Goal: Task Accomplishment & Management: Manage account settings

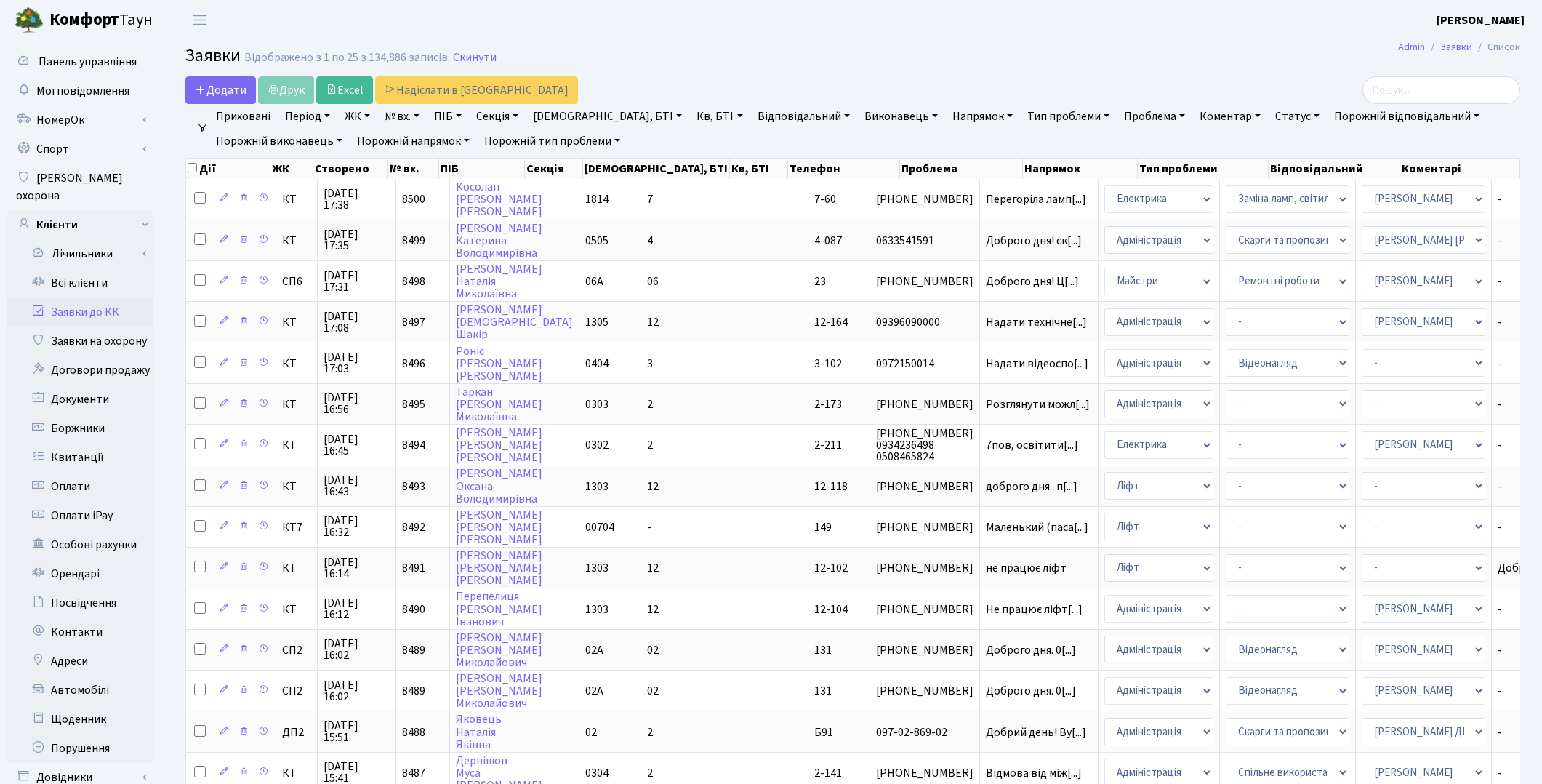
select select "85"
select select "16"
select select "25"
click at [77, 270] on link "Всі клієнти" at bounding box center [80, 283] width 146 height 29
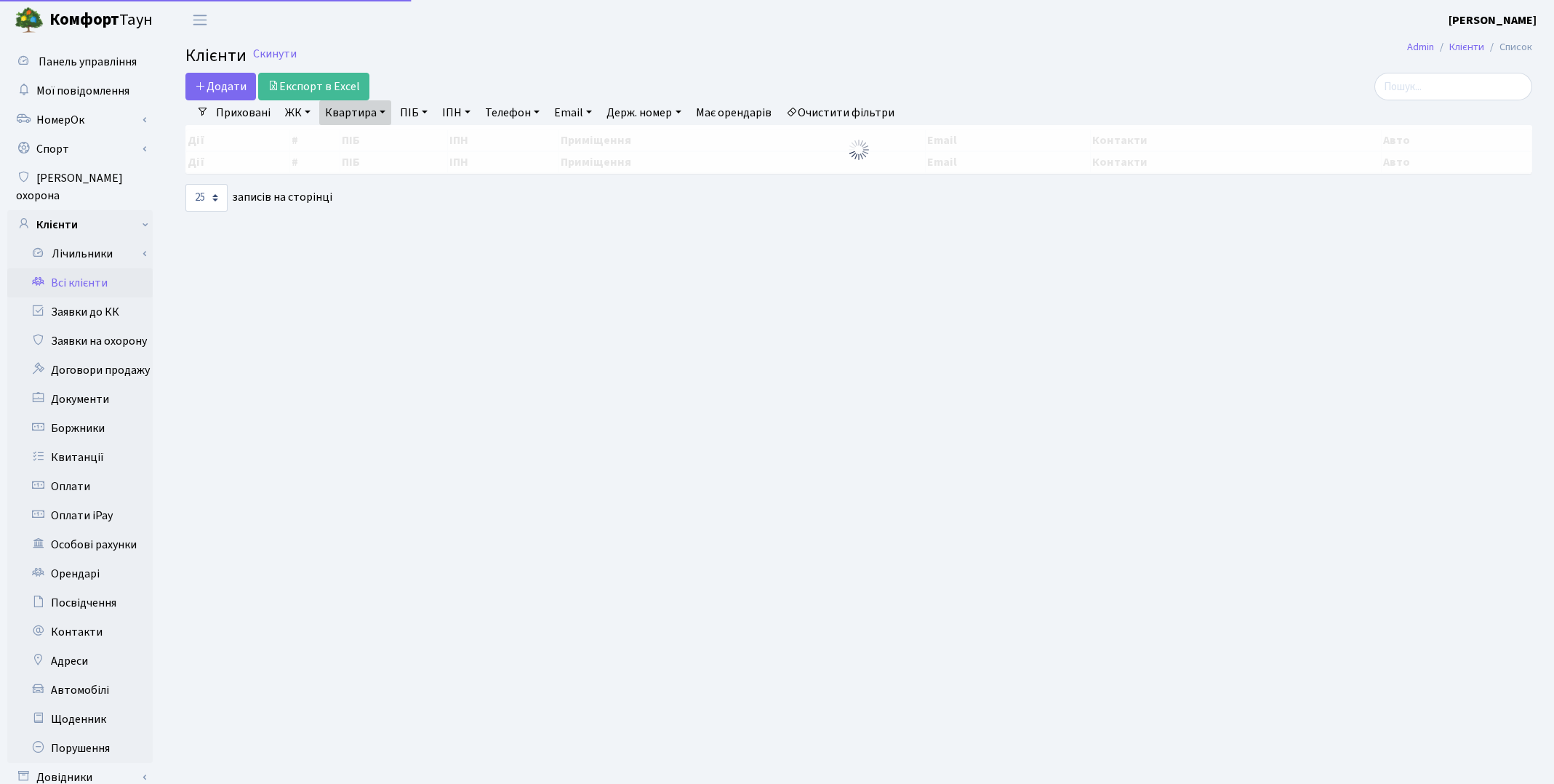
select select "25"
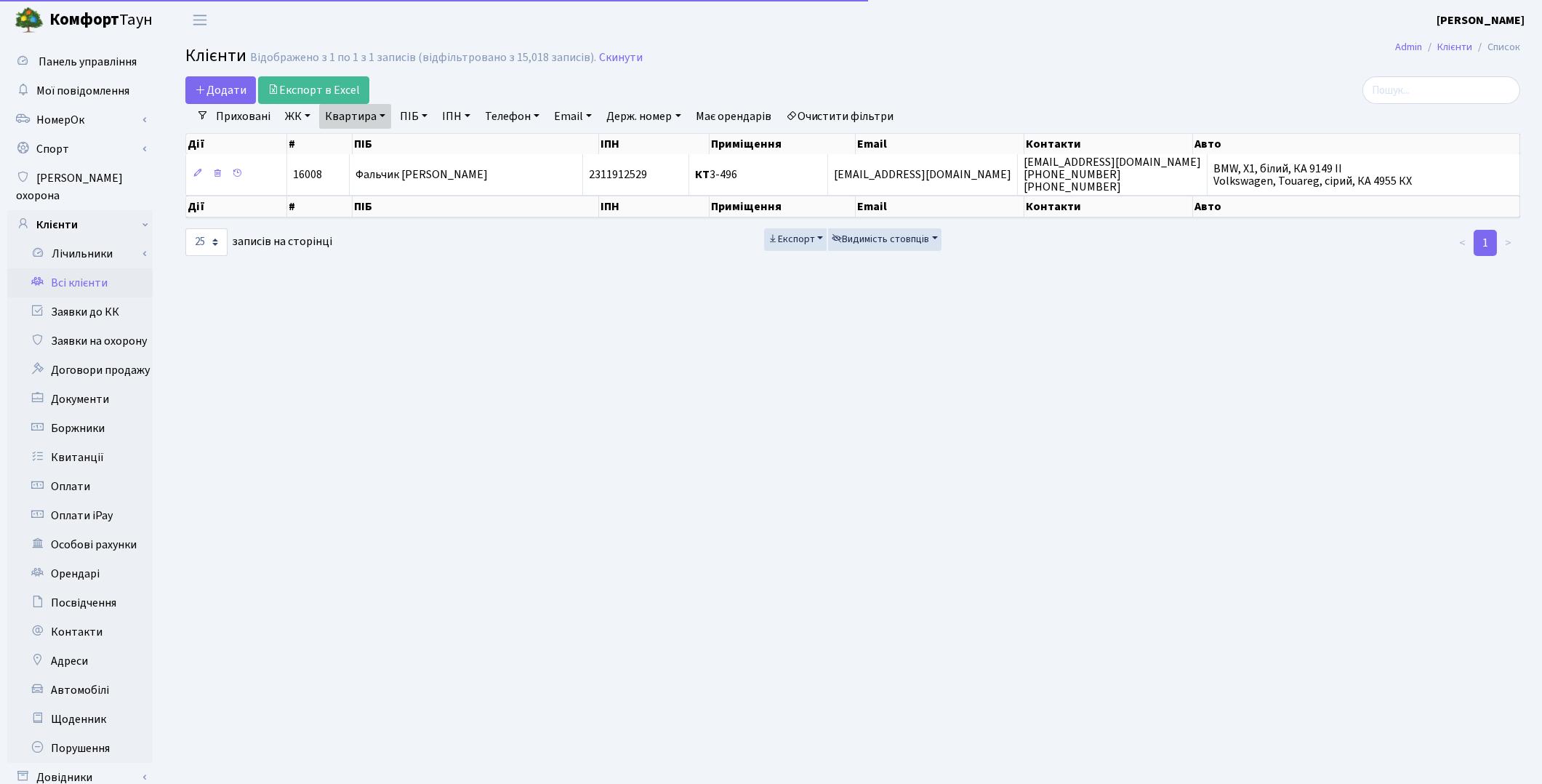
click at [850, 113] on link "Очистити фільтри" at bounding box center [840, 115] width 120 height 24
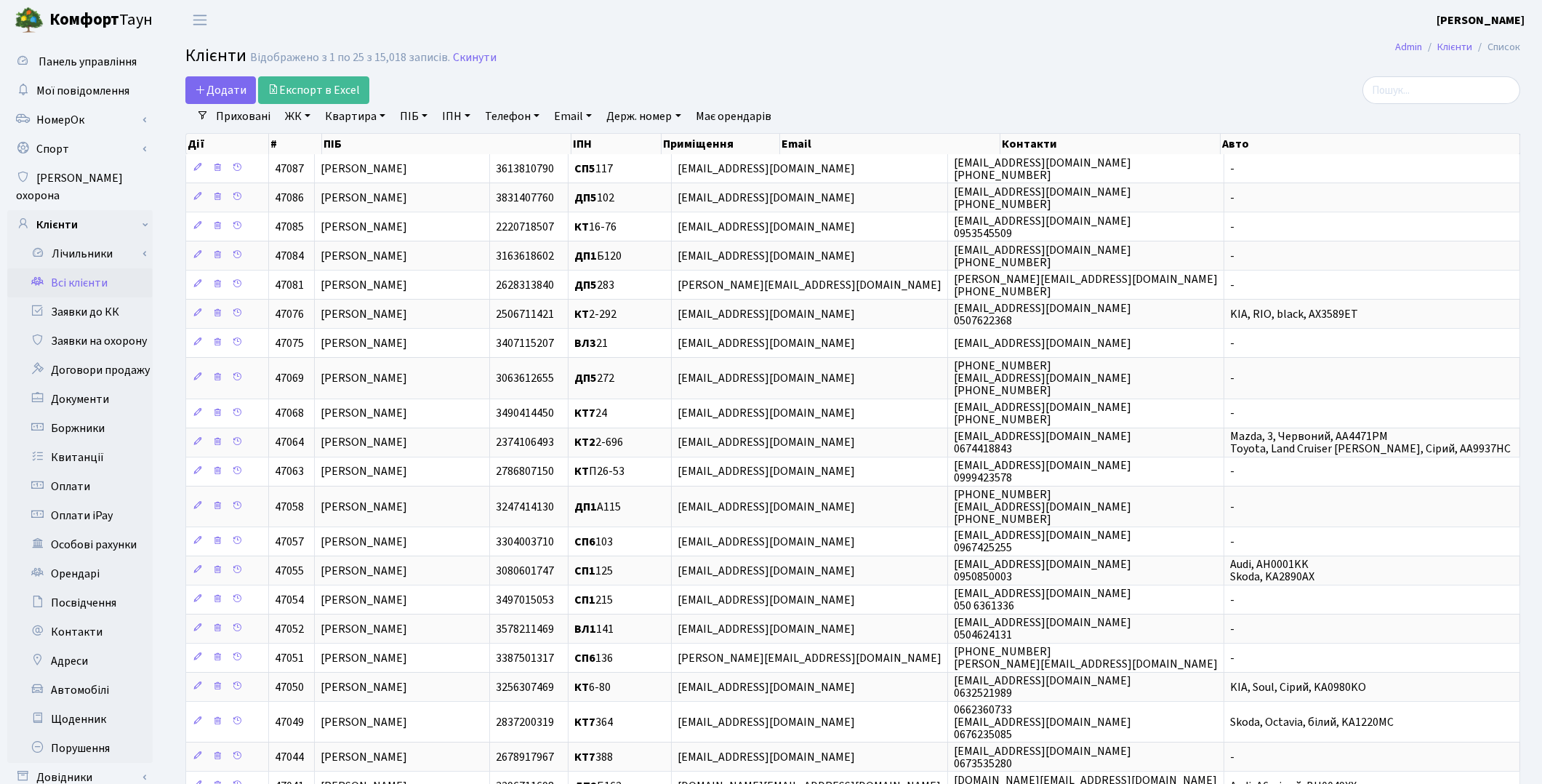
click at [418, 112] on link "ПІБ" at bounding box center [414, 115] width 40 height 24
click at [344, 118] on link "Квартира" at bounding box center [355, 115] width 72 height 24
type input "5-103"
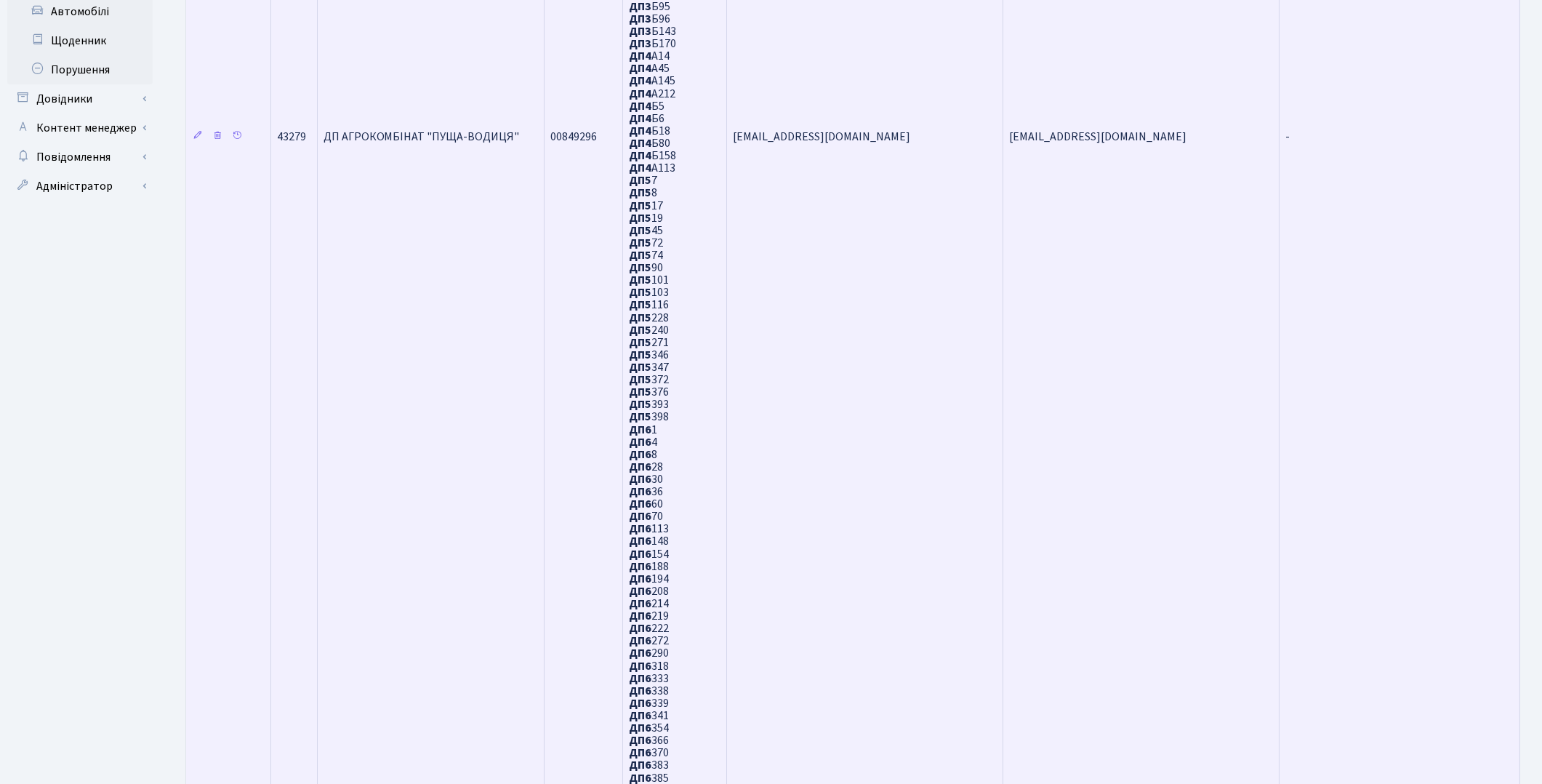
scroll to position [781, 0]
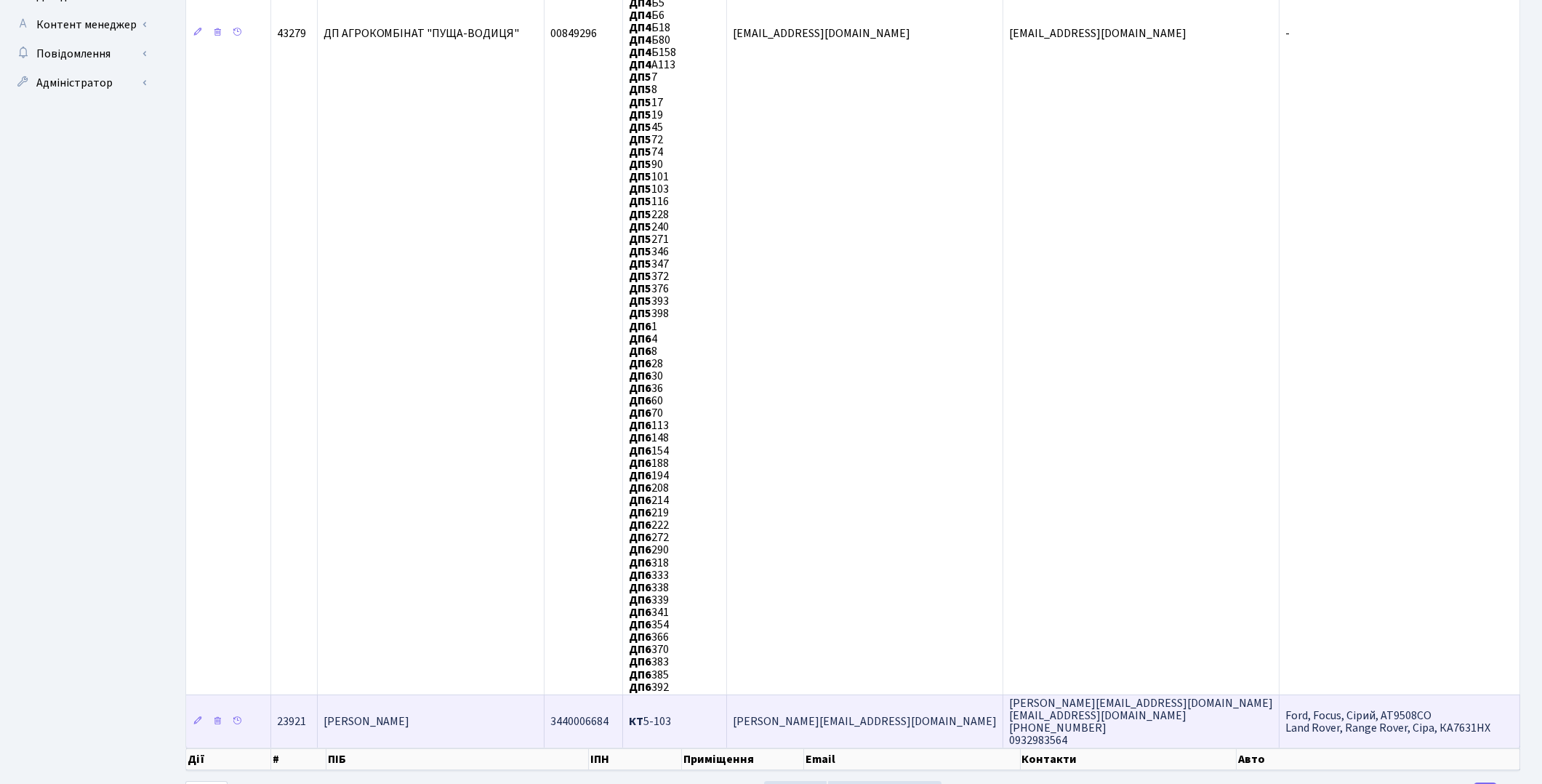
click at [456, 695] on td "Марчук Анна Юріївна" at bounding box center [431, 721] width 227 height 53
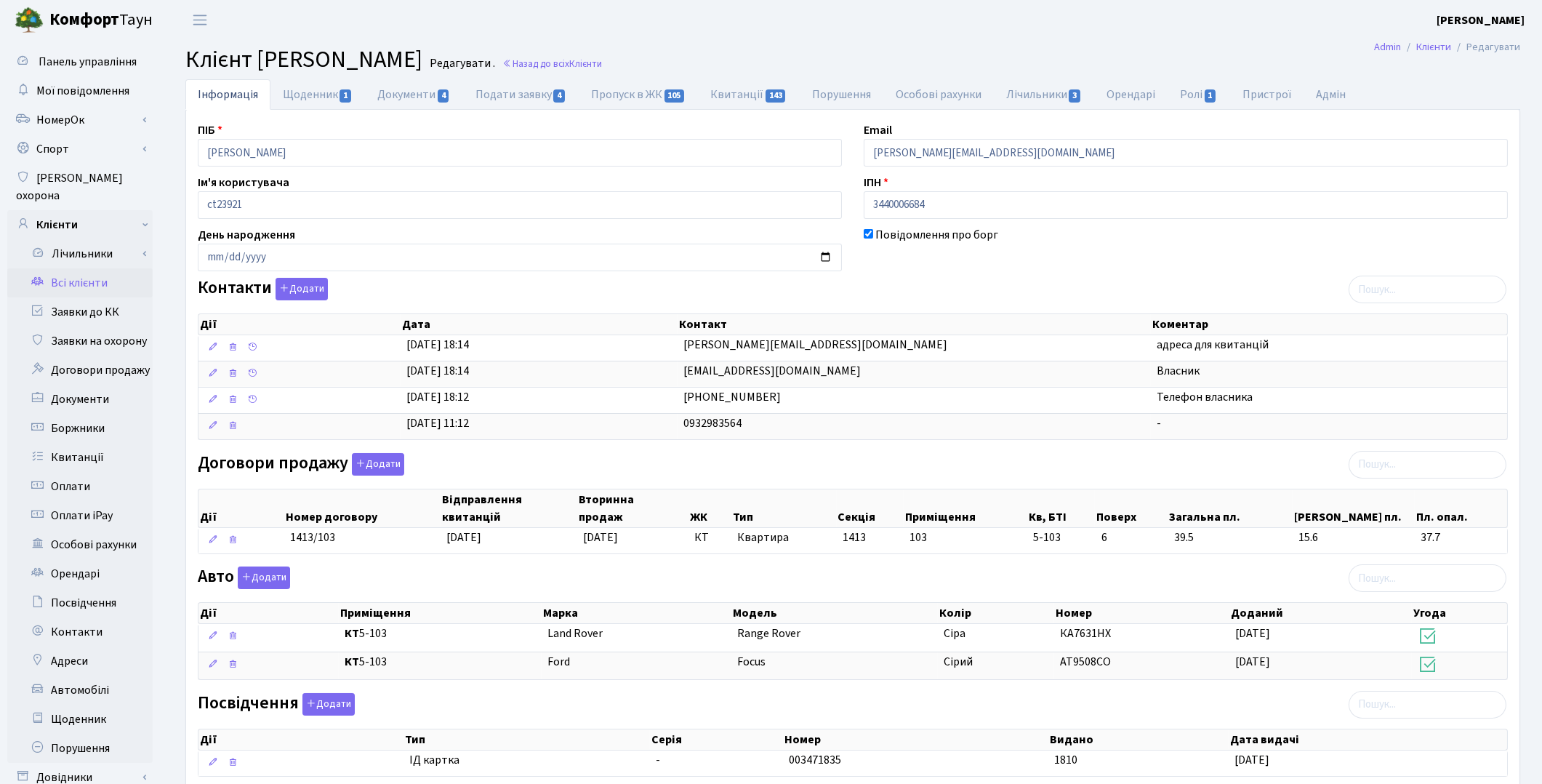
click at [77, 269] on link "Всі клієнти" at bounding box center [80, 283] width 146 height 29
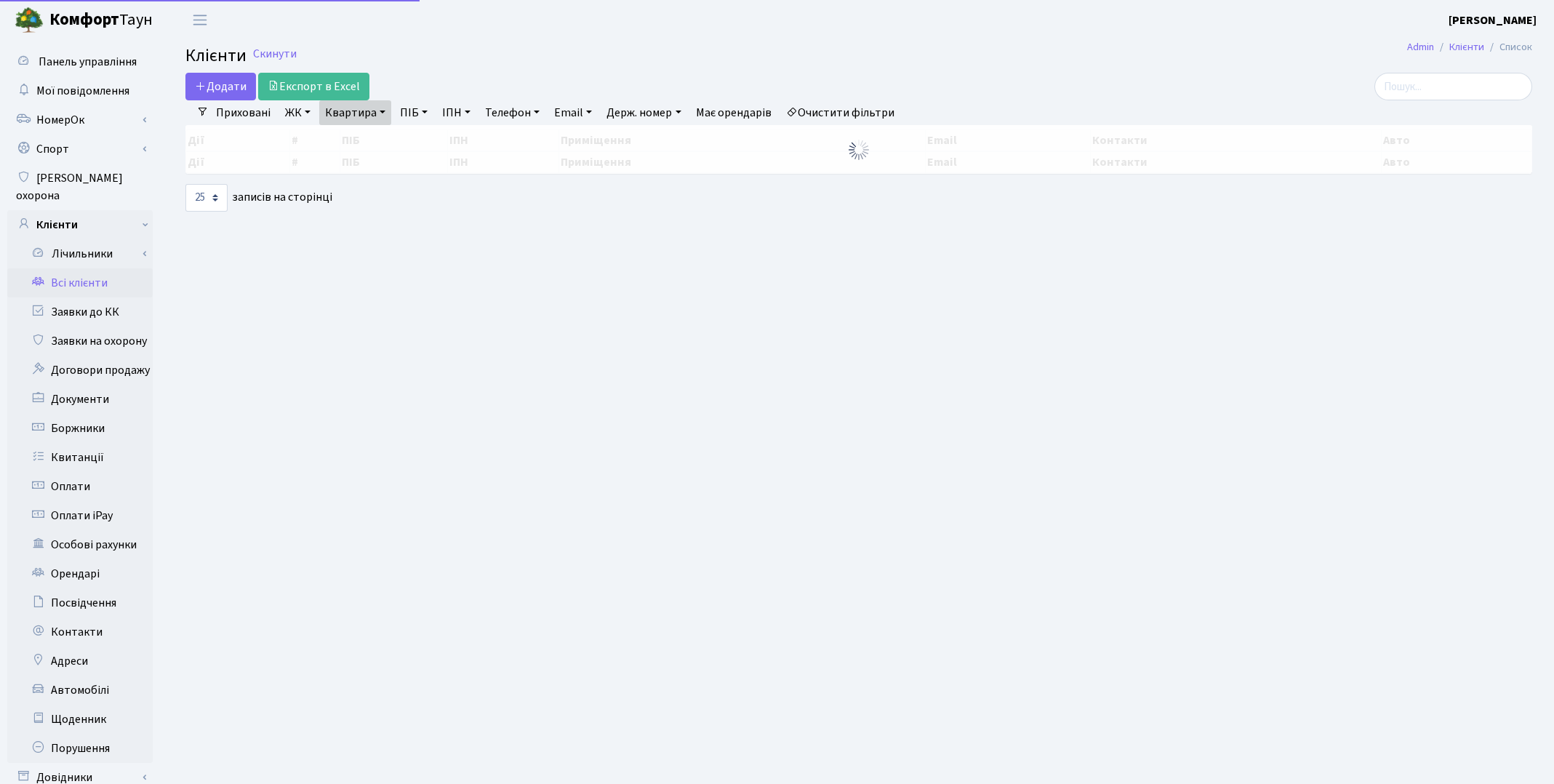
select select "25"
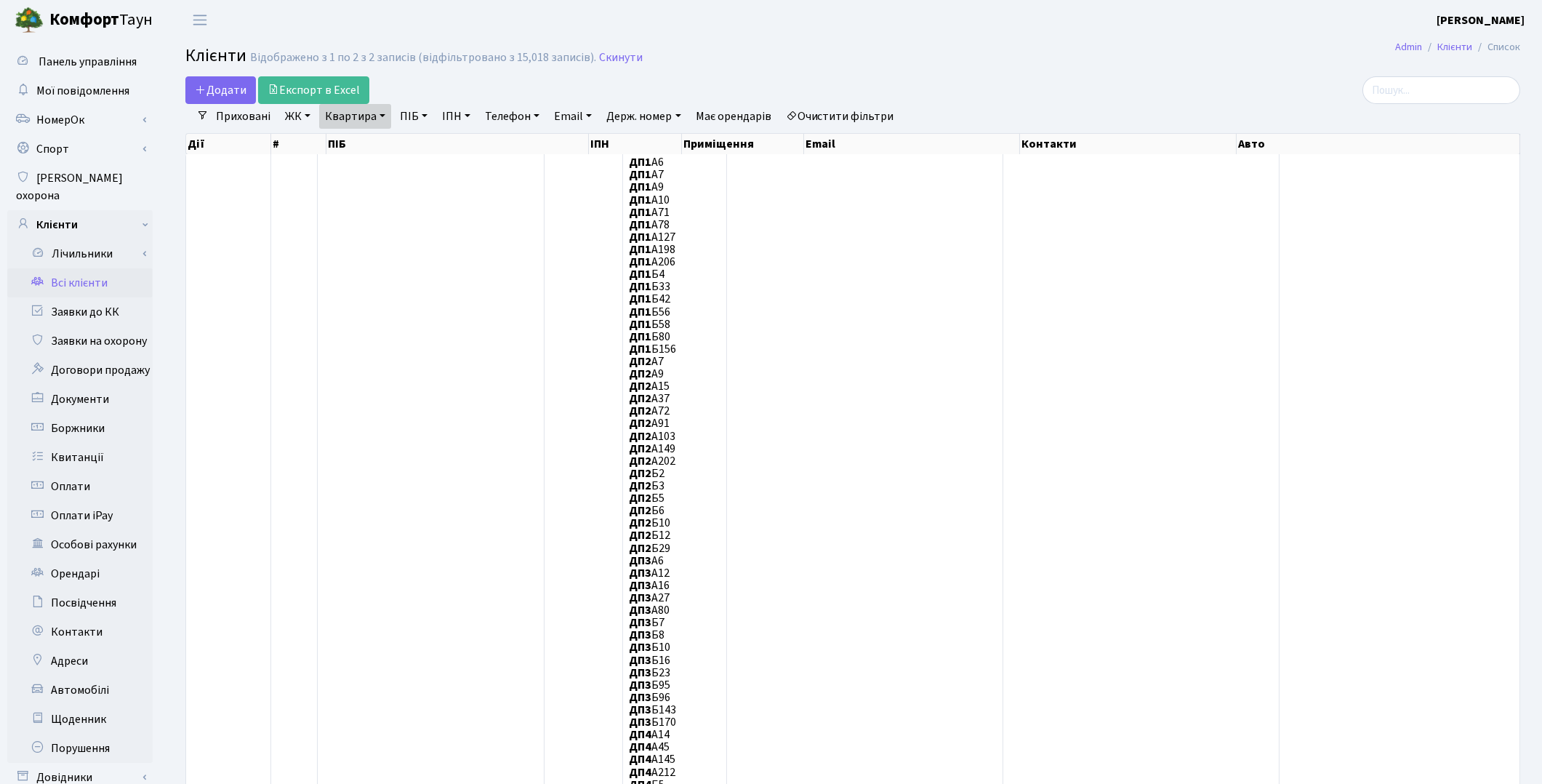
click at [858, 120] on link "Очистити фільтри" at bounding box center [840, 115] width 120 height 24
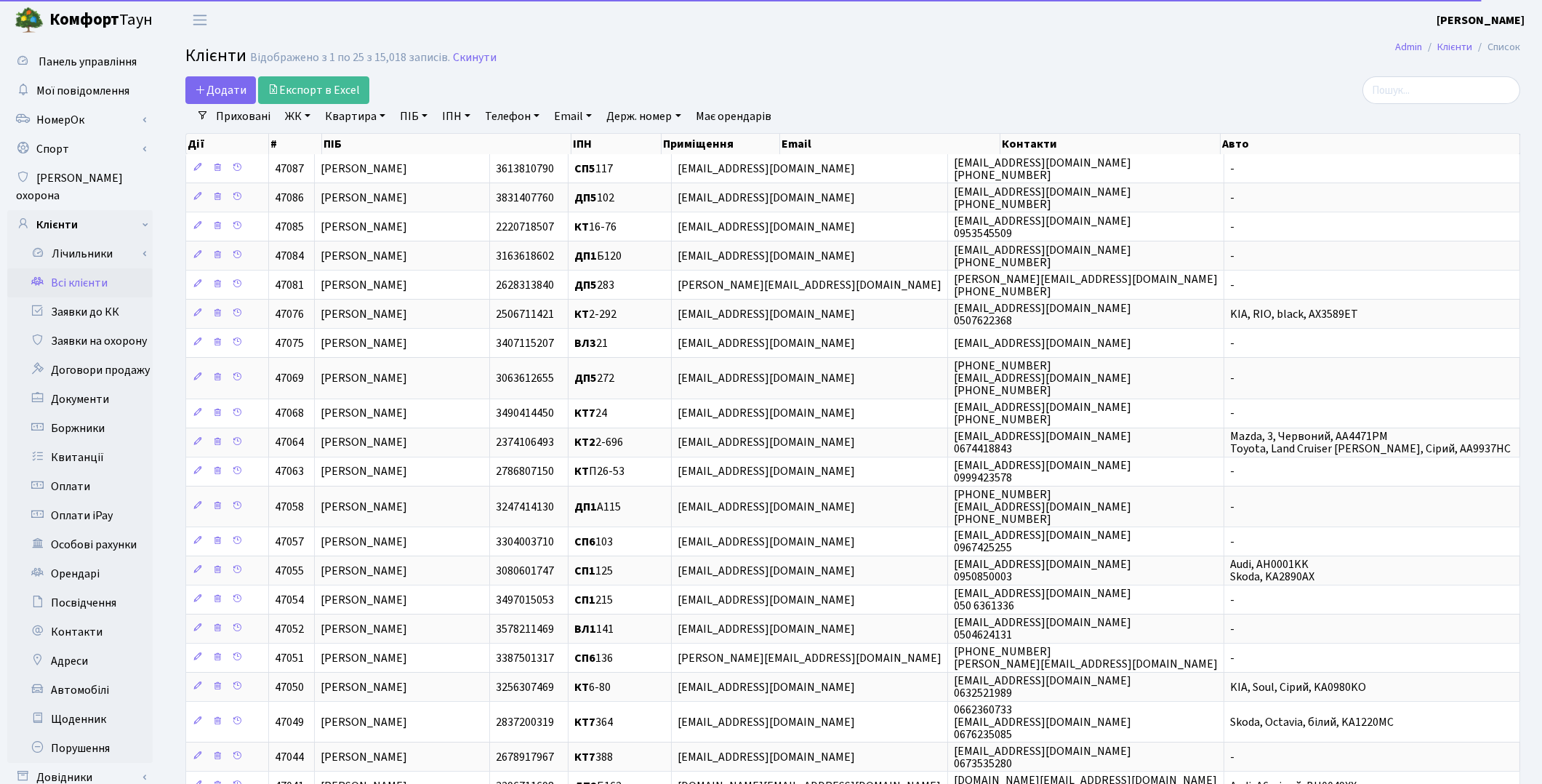
click at [350, 115] on link "Квартира" at bounding box center [355, 115] width 72 height 24
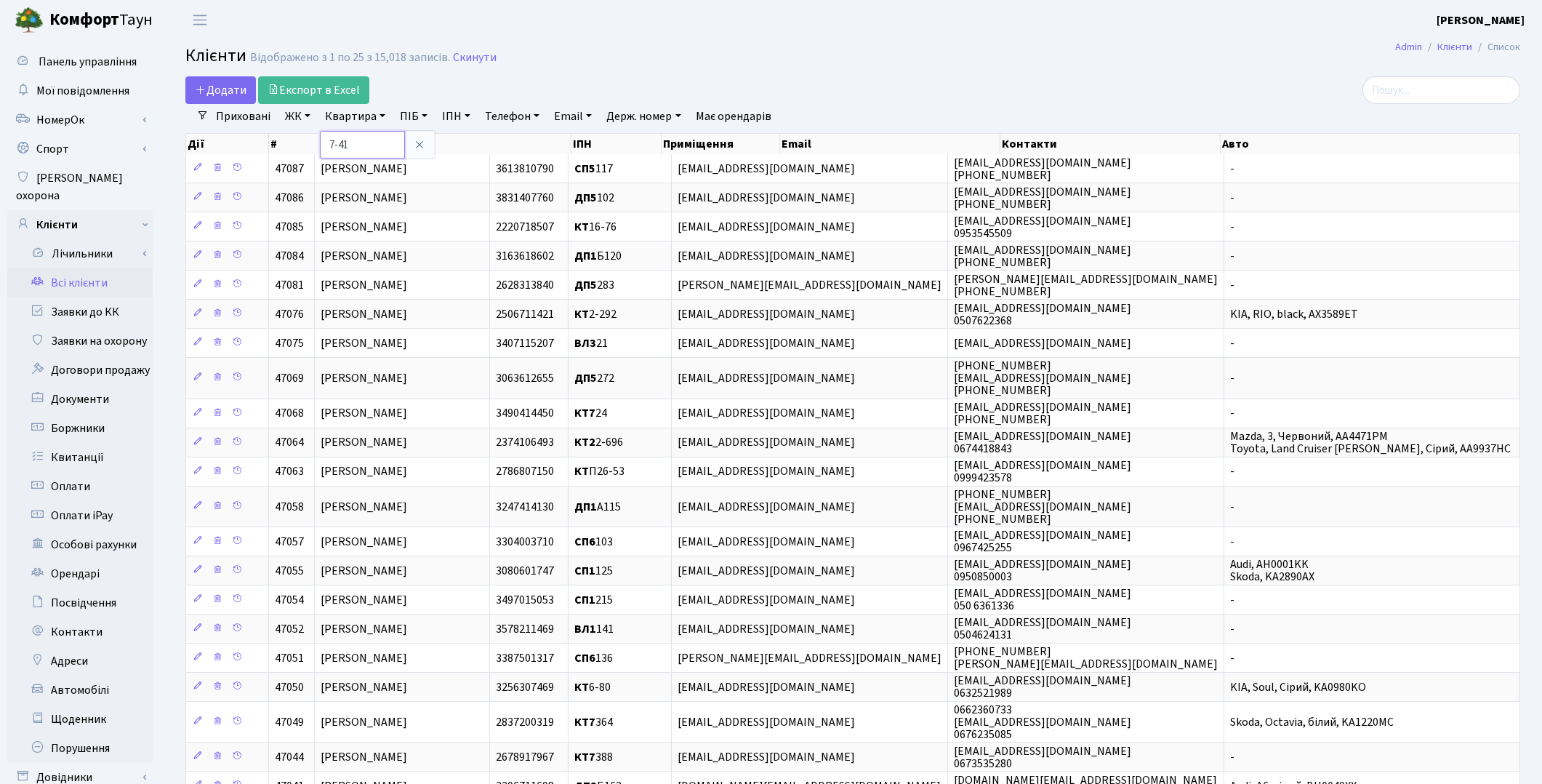
type input "7-41"
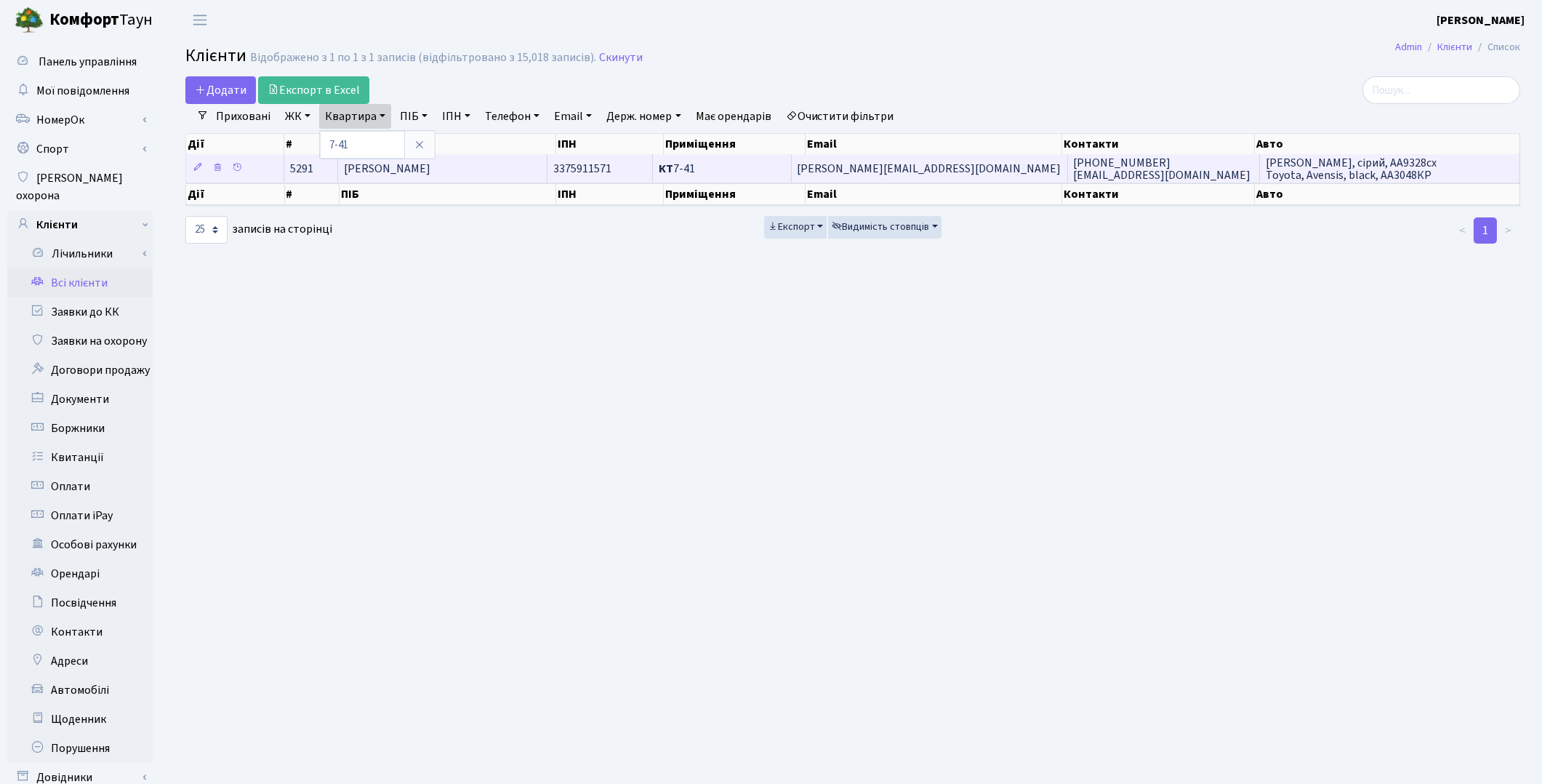
click at [417, 176] on span "[PERSON_NAME]" at bounding box center [387, 168] width 87 height 16
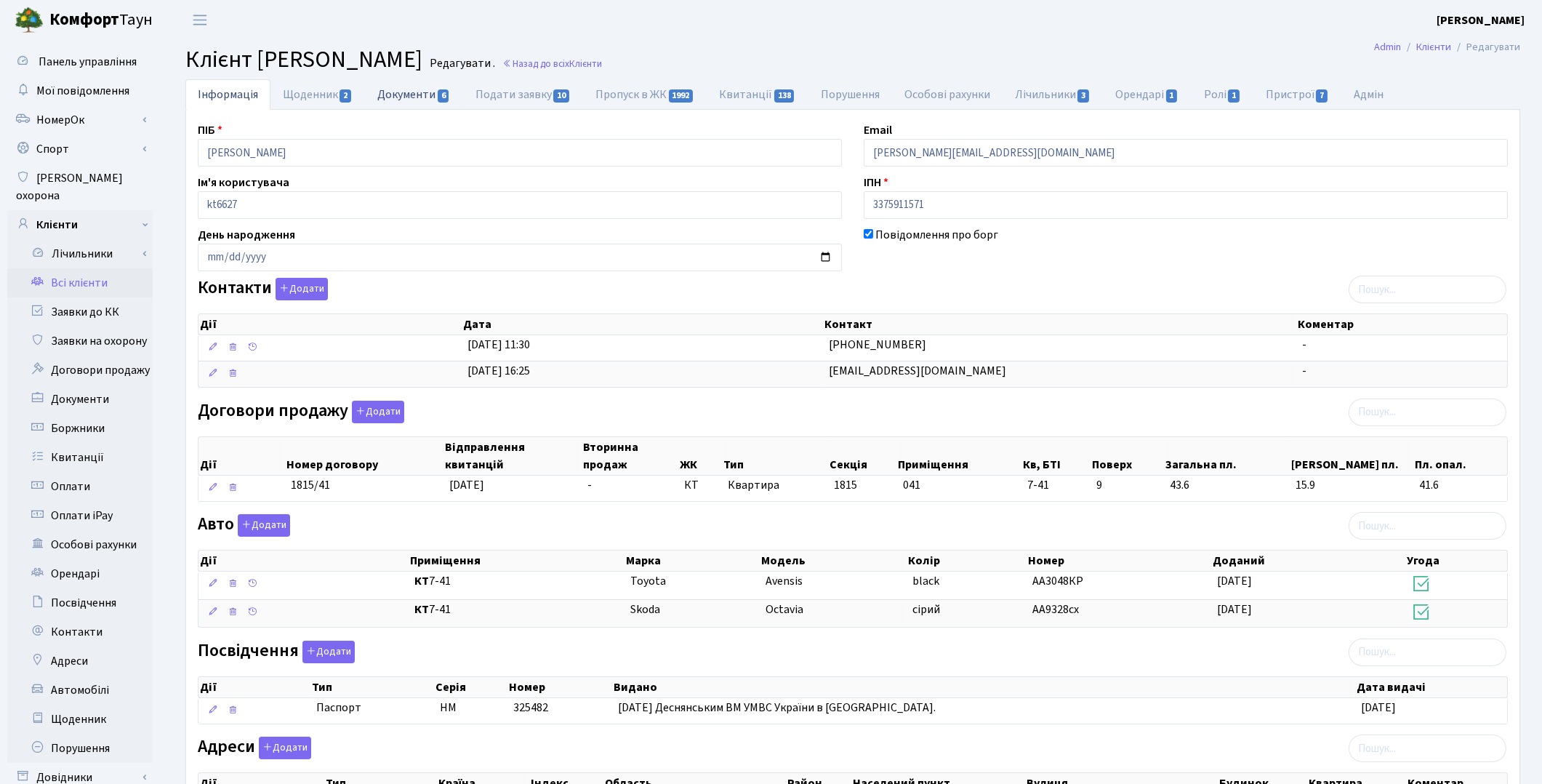
click at [381, 93] on link "Документи 6" at bounding box center [414, 93] width 98 height 29
select select "25"
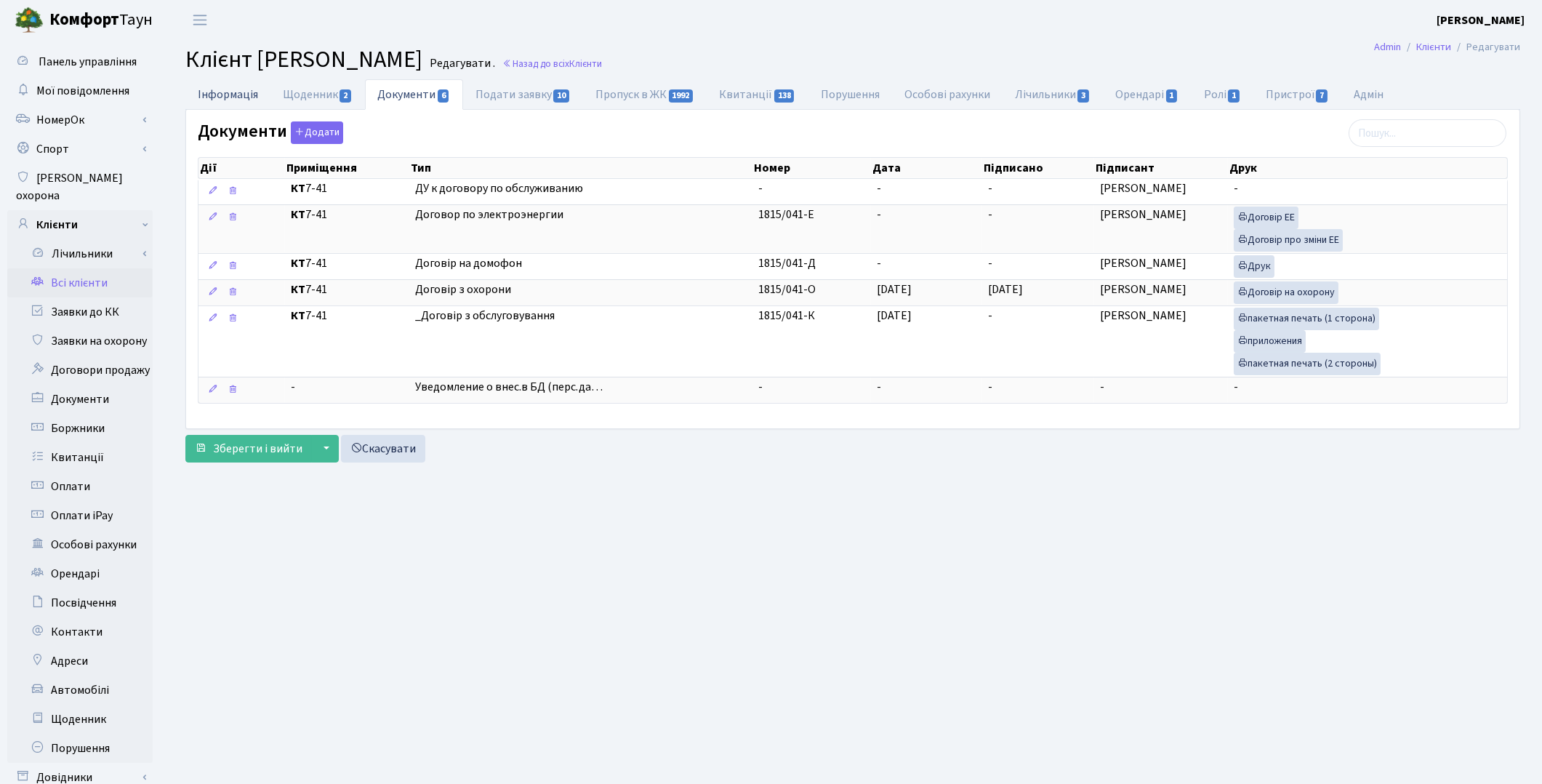
click at [200, 93] on link "Інформація" at bounding box center [227, 93] width 85 height 29
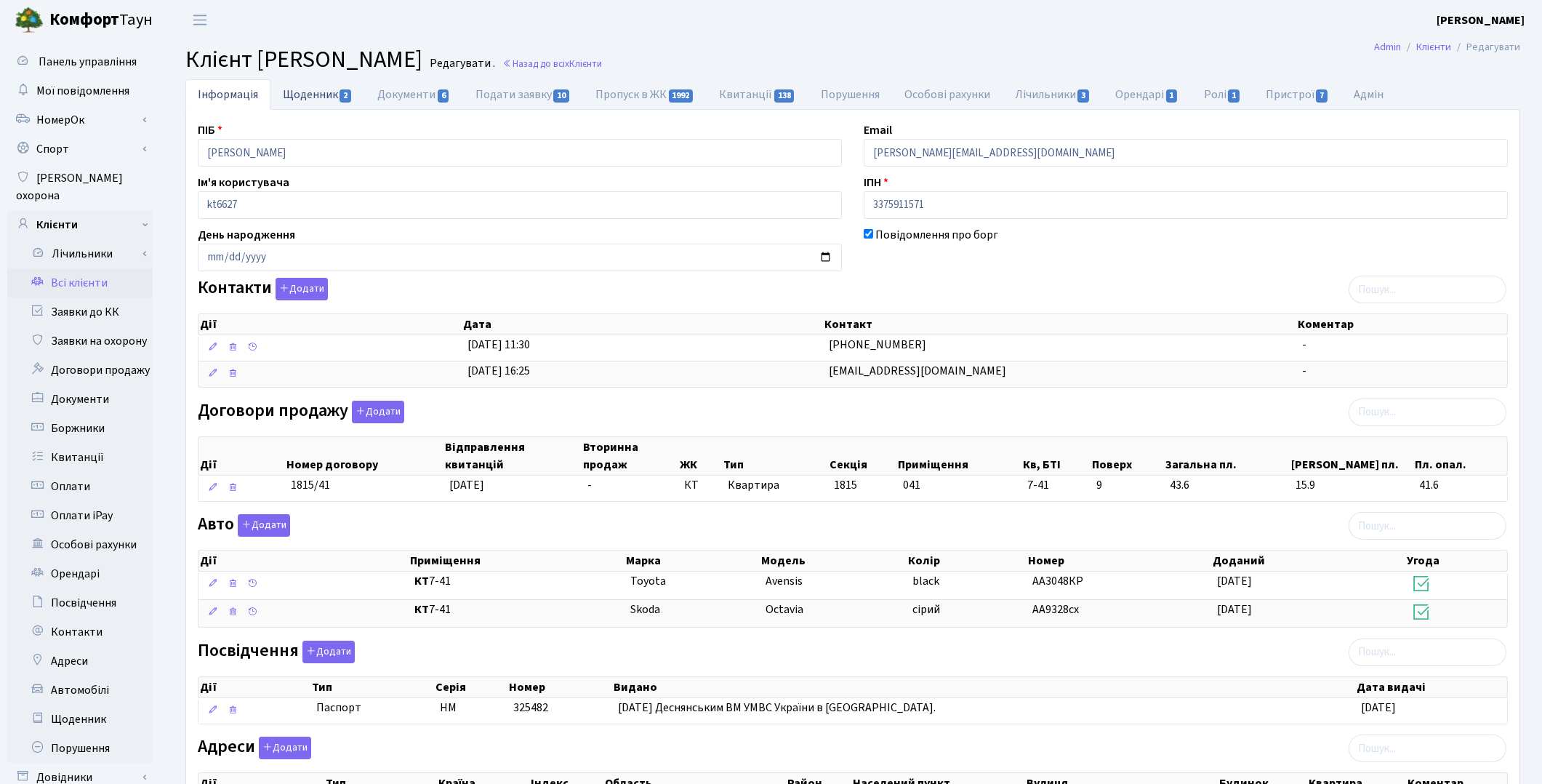
click at [313, 88] on link "Щоденник 2" at bounding box center [317, 93] width 94 height 29
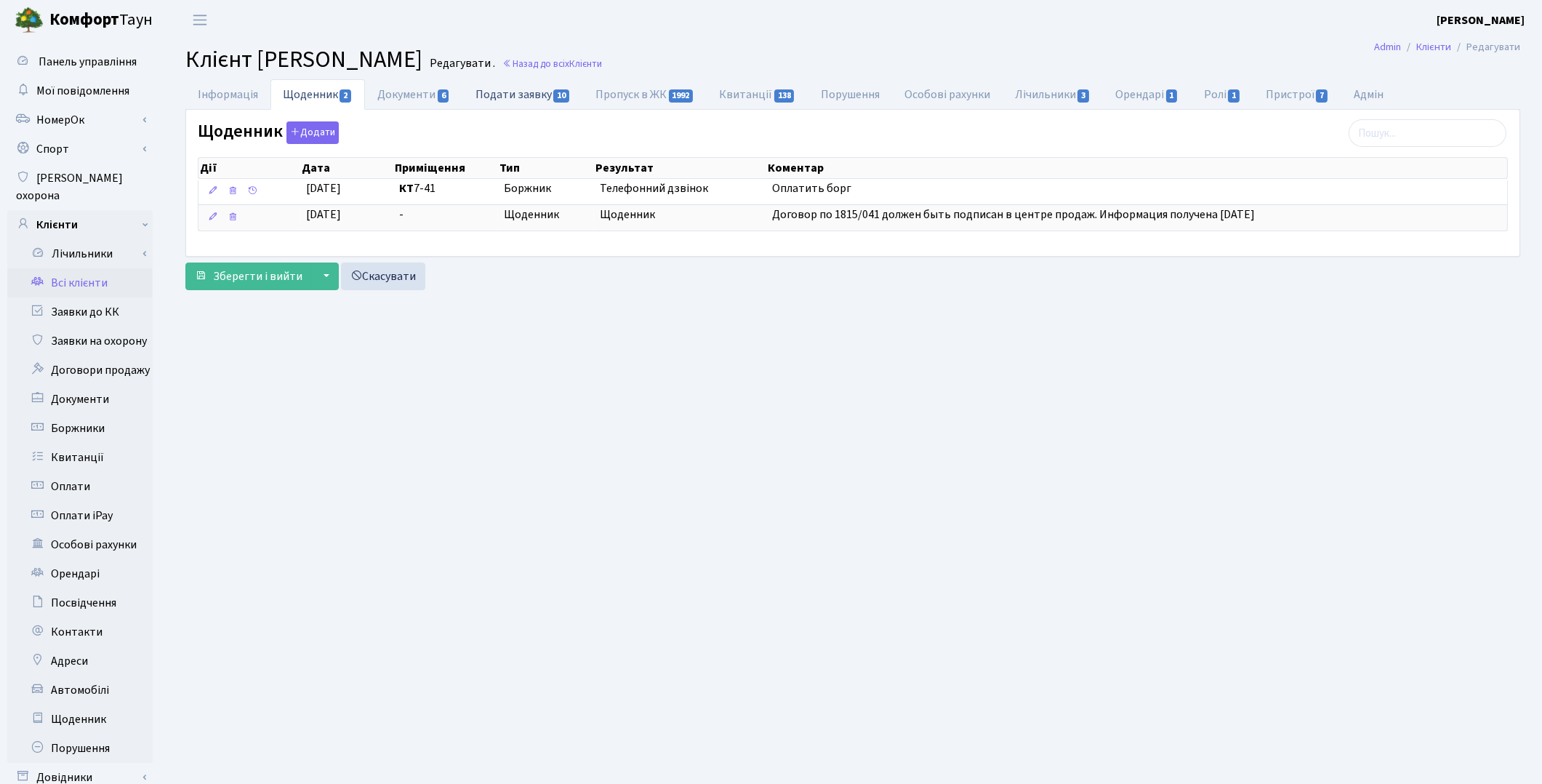
click at [503, 99] on link "Подати заявку 10" at bounding box center [523, 93] width 120 height 29
select select "25"
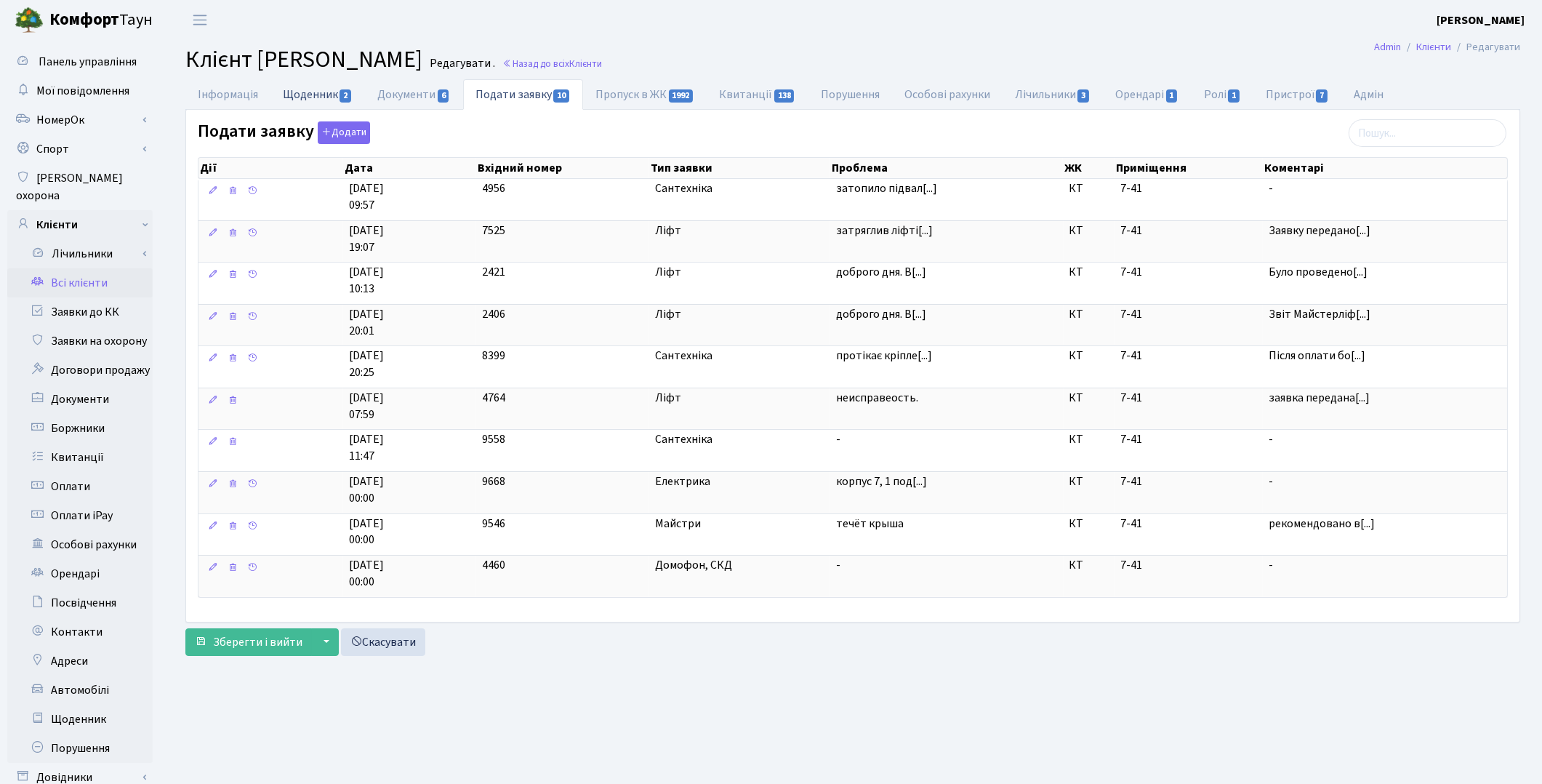
click at [286, 98] on link "Щоденник 2" at bounding box center [317, 93] width 94 height 29
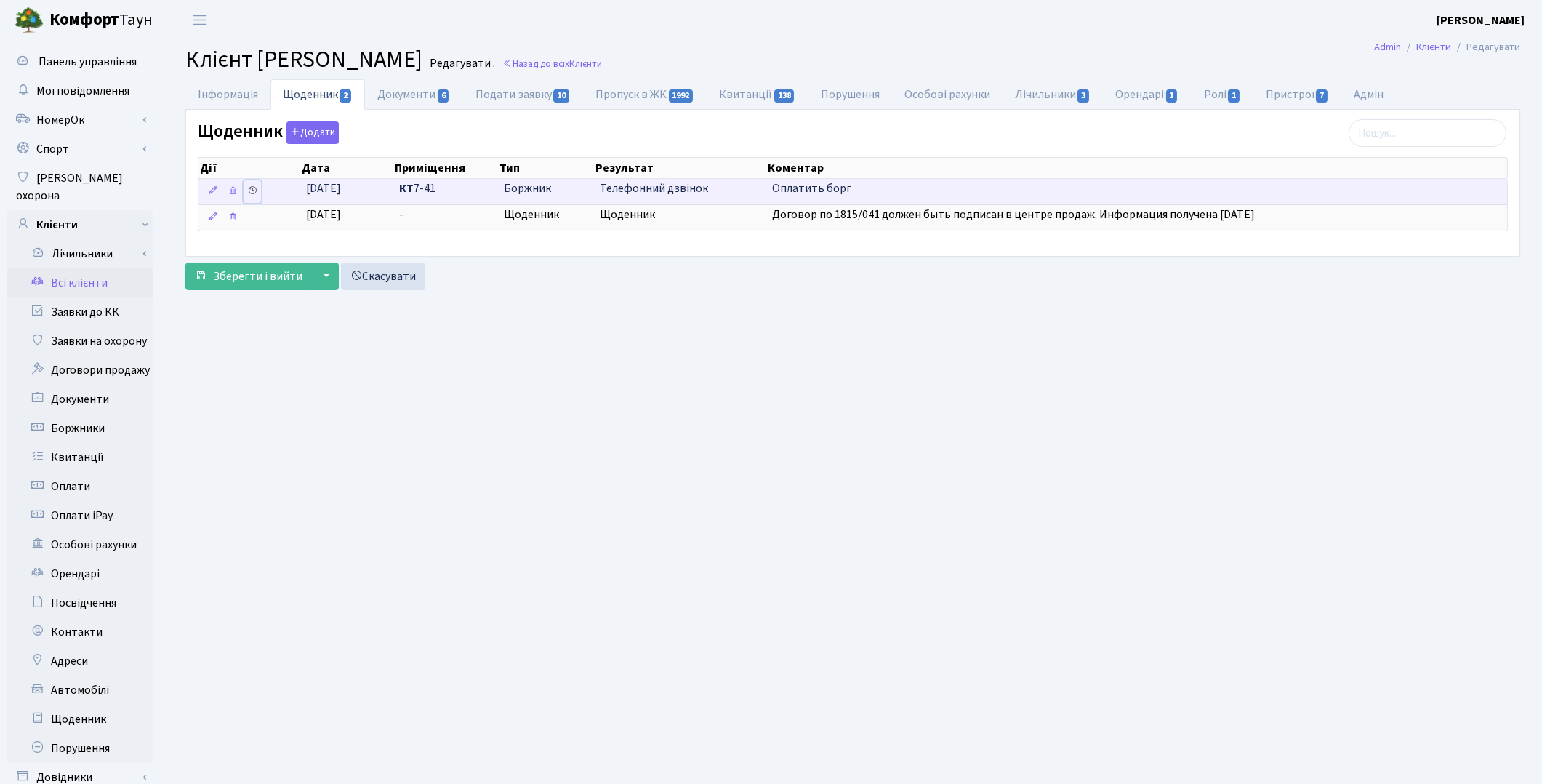
click at [250, 190] on icon at bounding box center [253, 190] width 10 height 10
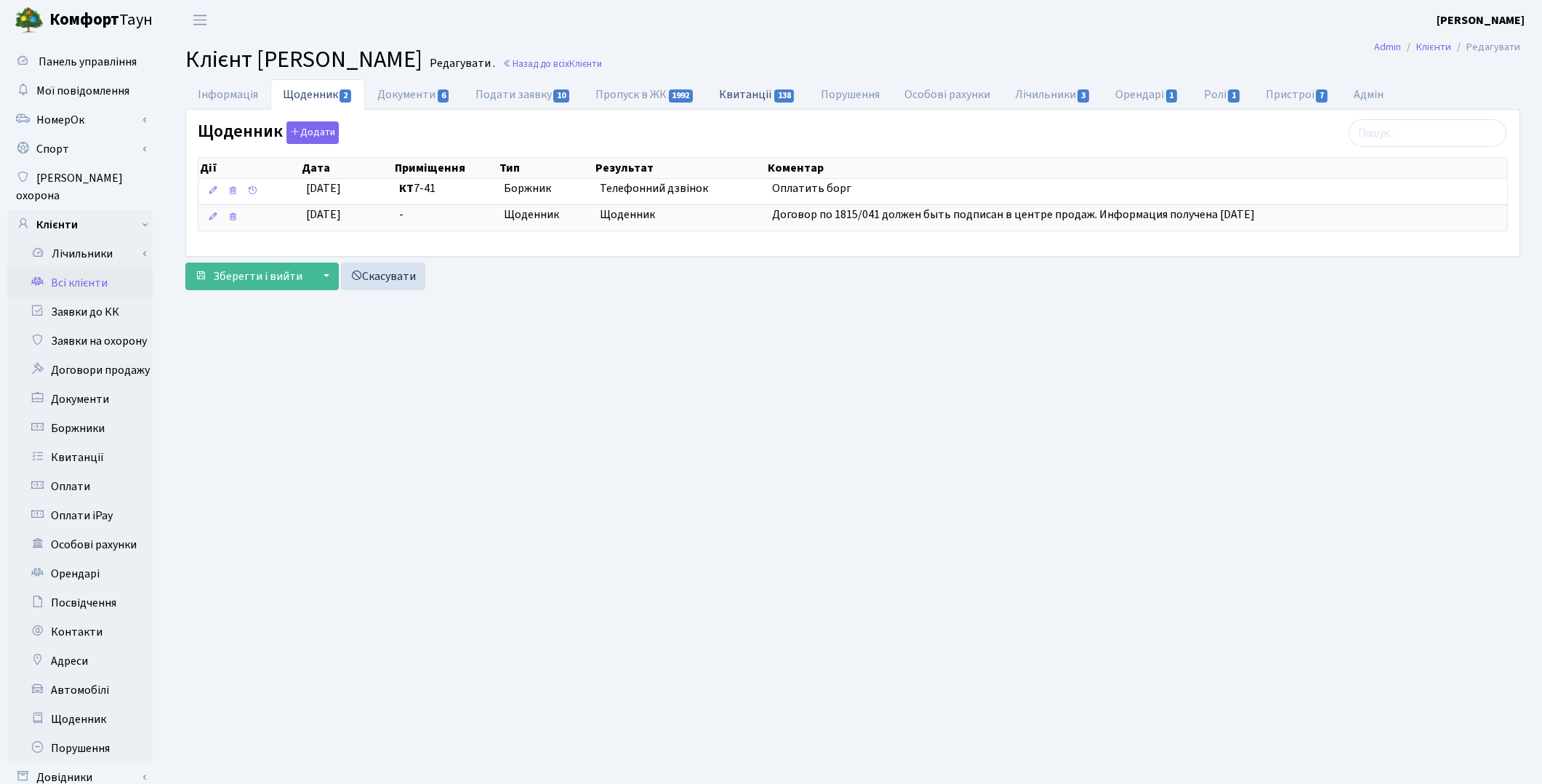
click at [765, 99] on link "Квитанції 138" at bounding box center [758, 93] width 101 height 29
select select "25"
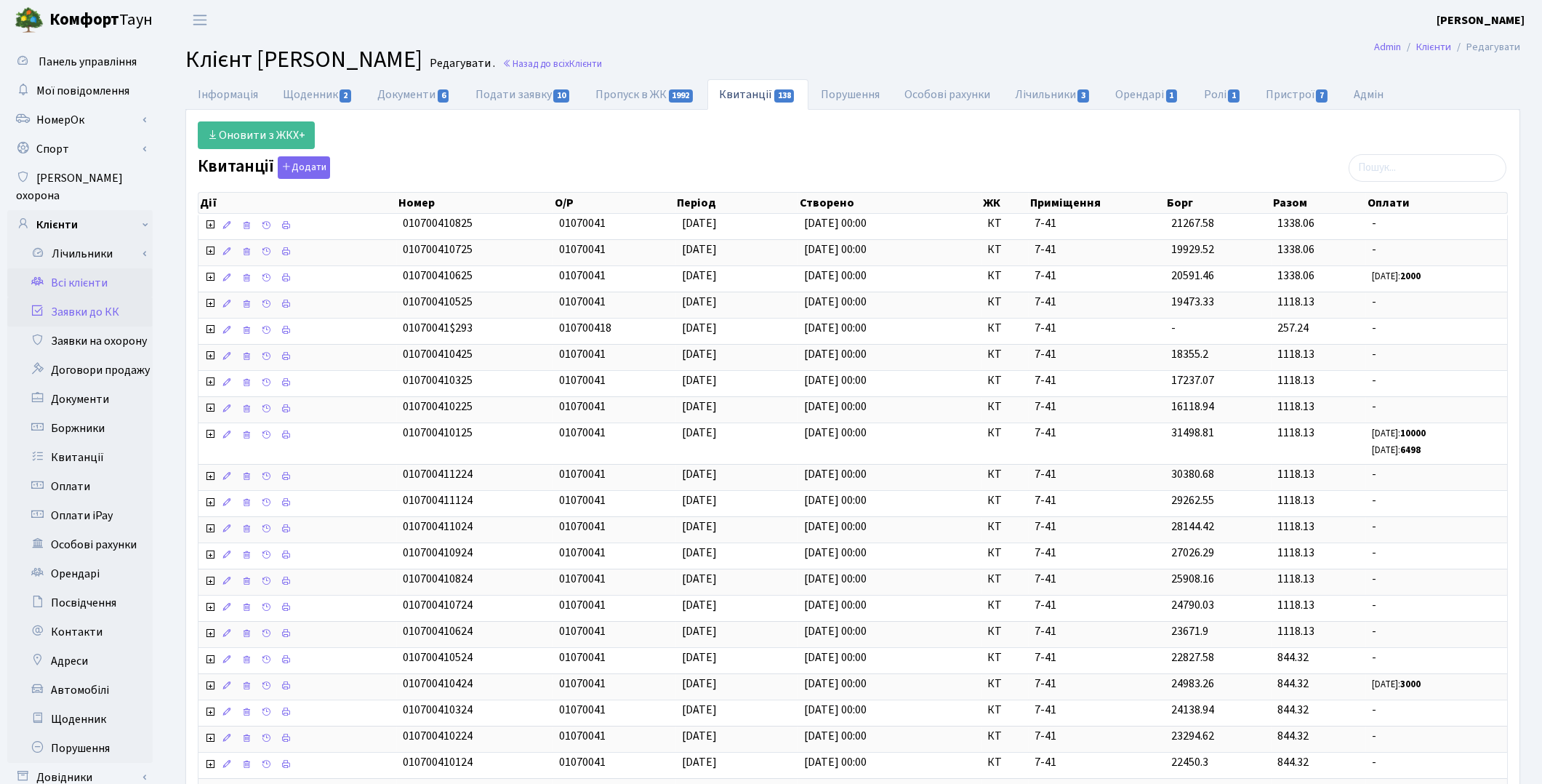
click at [103, 297] on link "Заявки до КК" at bounding box center [80, 312] width 146 height 29
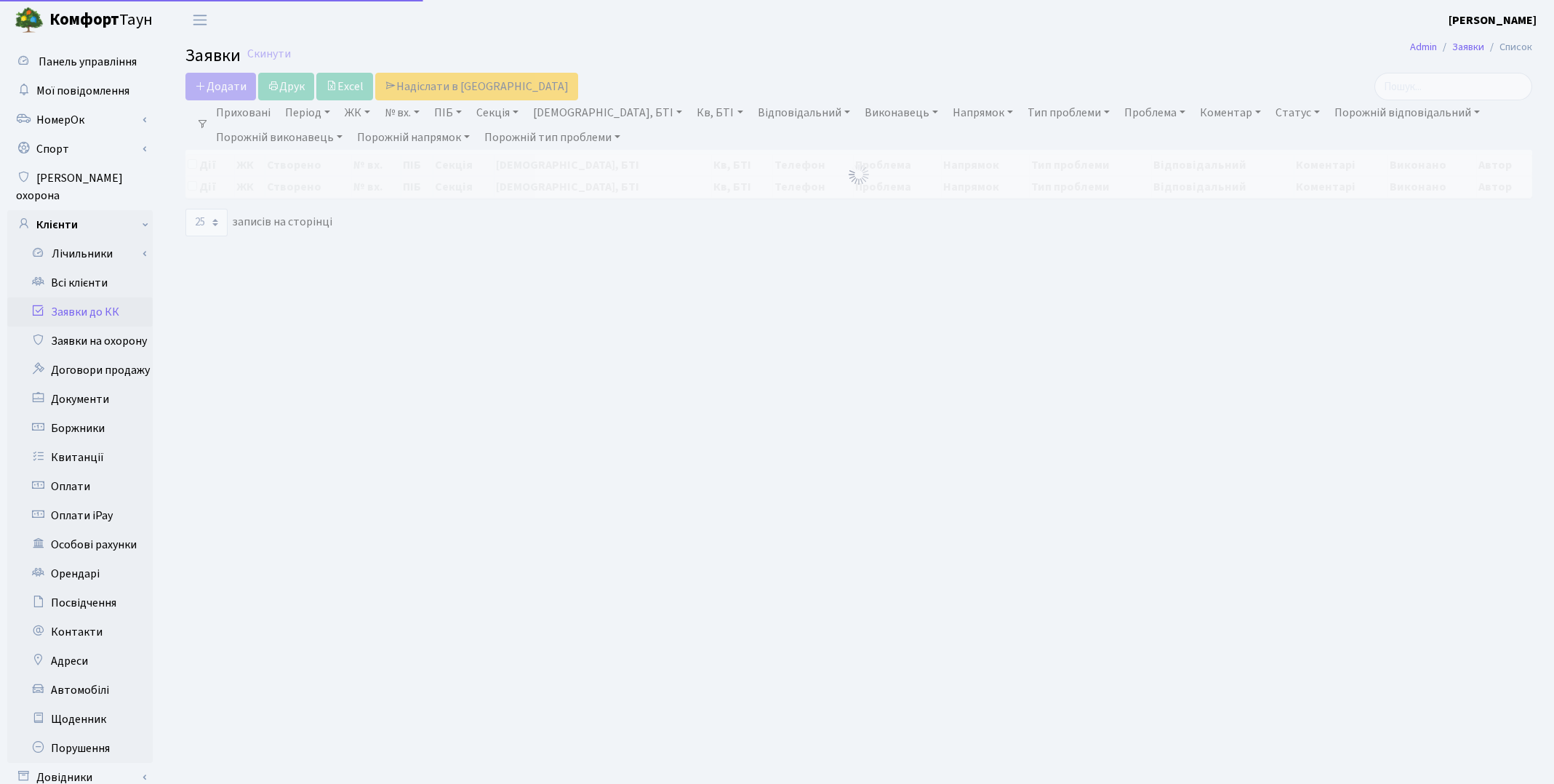
select select "25"
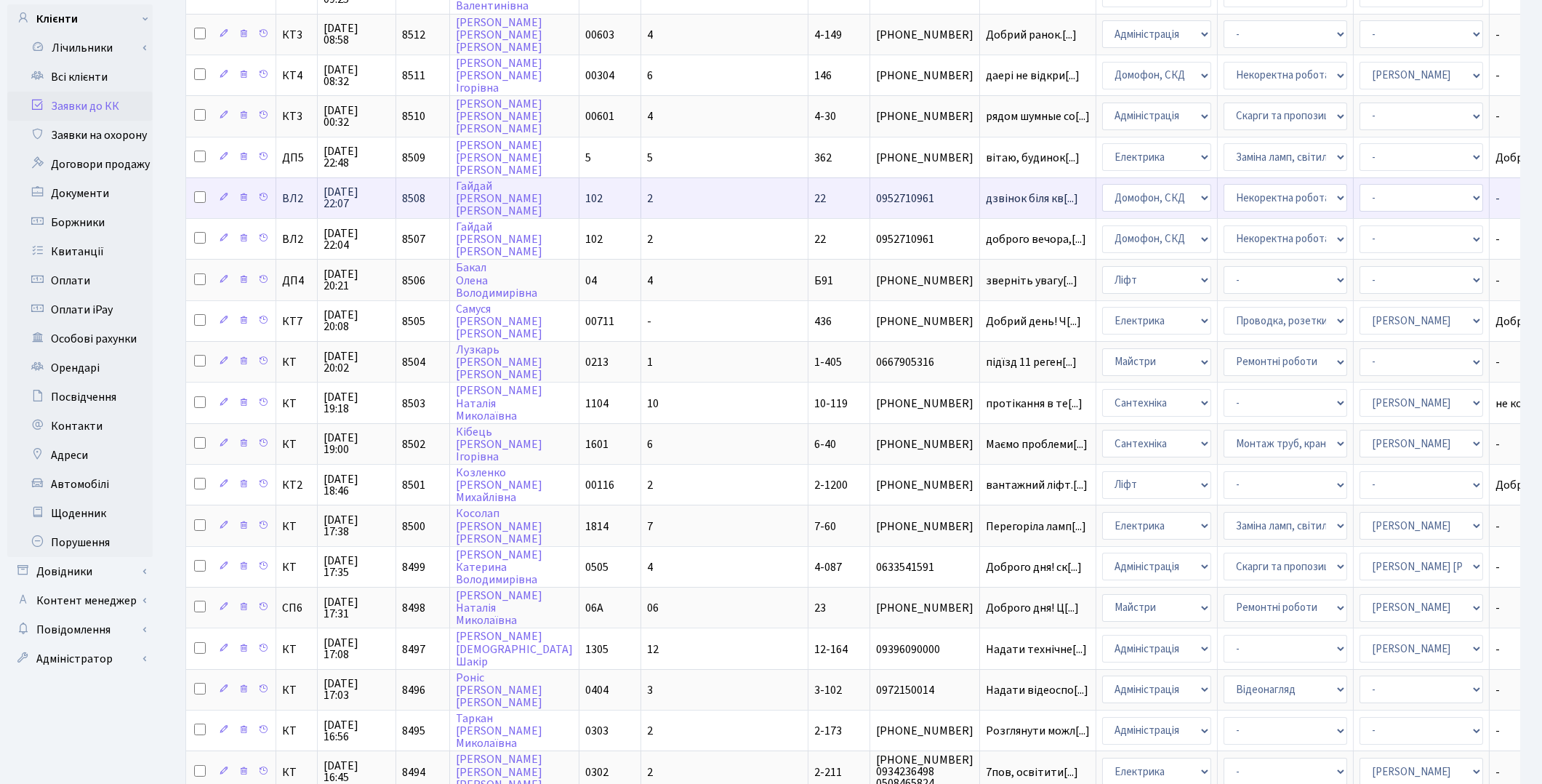
scroll to position [243, 0]
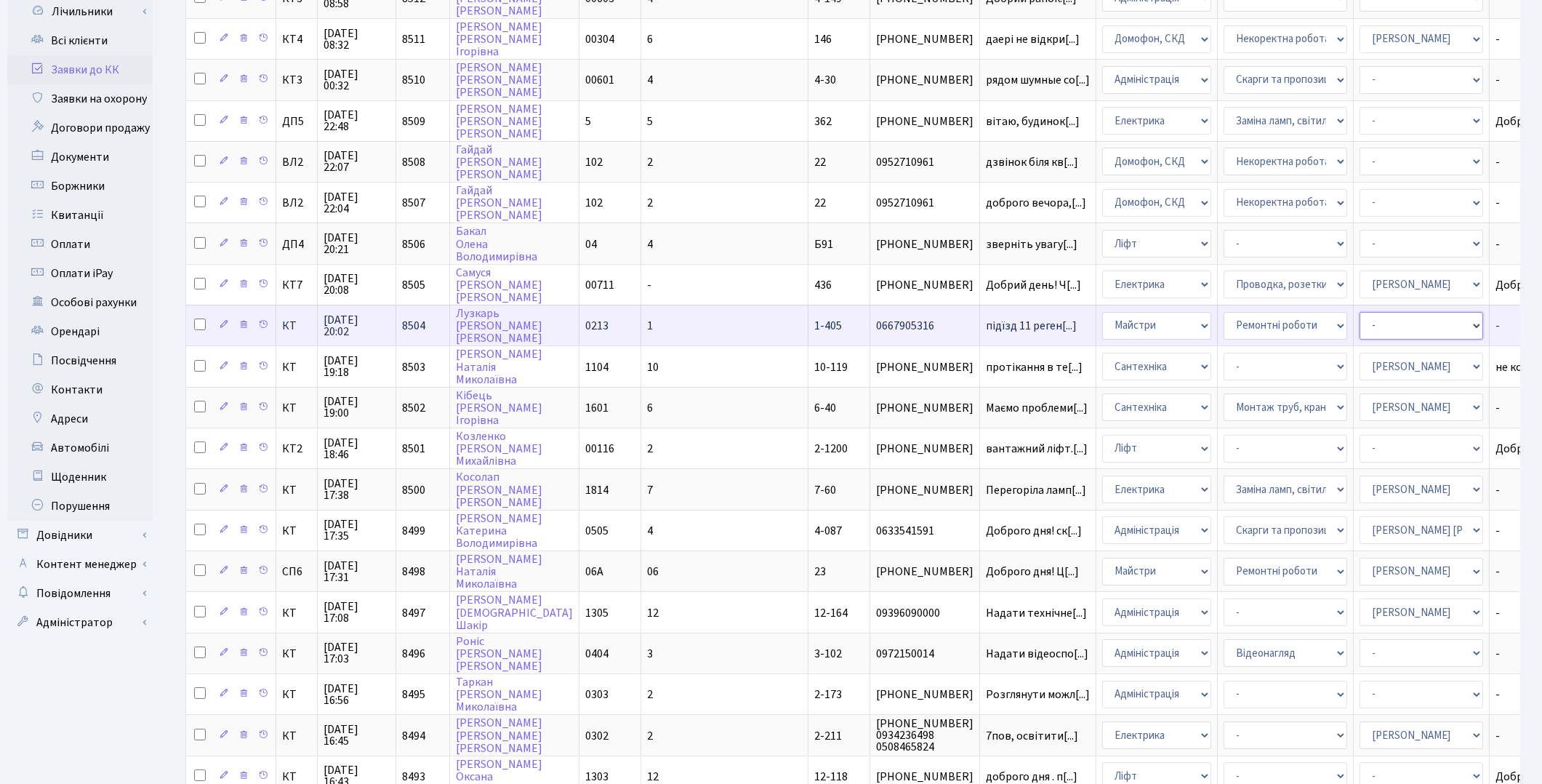
click at [1360, 312] on select "- Адміністратор ЖК ДП Адміністратор ЖК КТ Адміністратор ЖК СП Вижул В. В. Горді…" at bounding box center [1422, 325] width 124 height 28
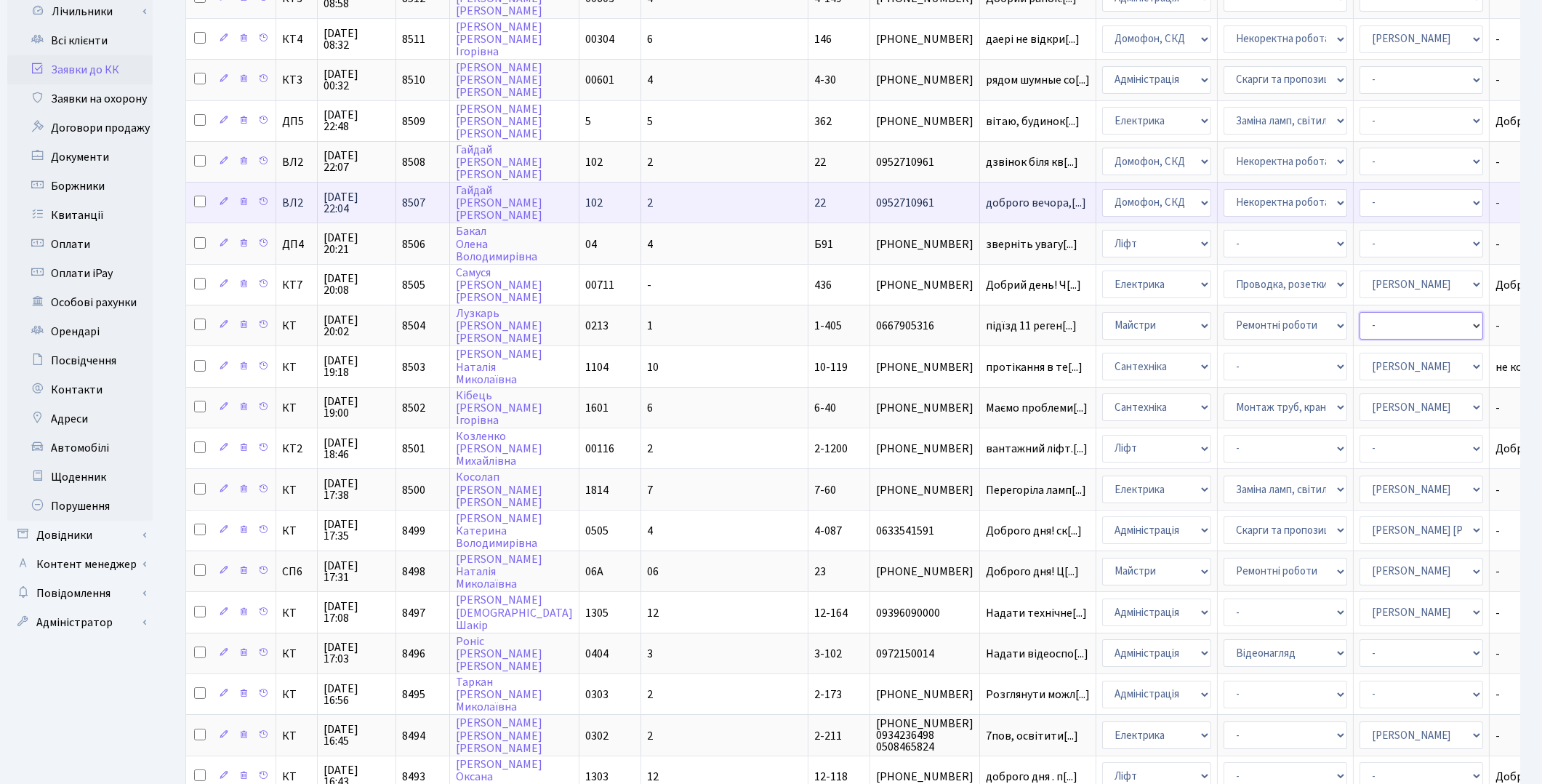
select select "62"
click at [1360, 193] on select "- Адміністратор ЖК ДП Адміністратор ЖК КТ Адміністратор ЖК СП Вижул В. В. Горді…" at bounding box center [1422, 203] width 124 height 28
select select "88"
click at [1360, 190] on select "- Адміністратор ЖК ДП Адміністратор ЖК КТ Адміністратор ЖК СП Вижул В. В. Горді…" at bounding box center [1422, 203] width 124 height 28
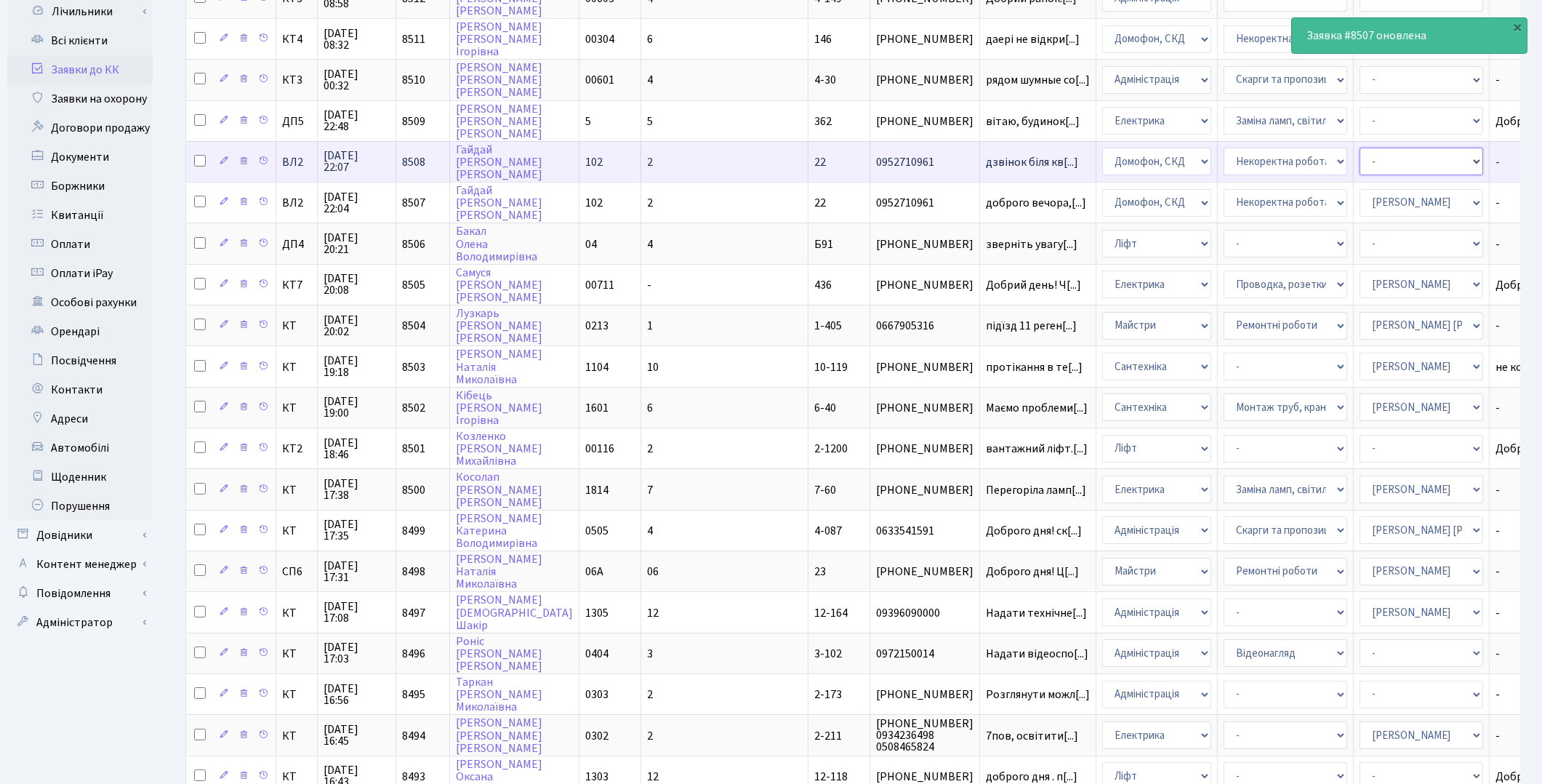
click at [1360, 157] on select "- Адміністратор ЖК ДП Адміністратор ЖК КТ Адміністратор ЖК СП Вижул В. В. Горді…" at bounding box center [1422, 161] width 124 height 28
select select "88"
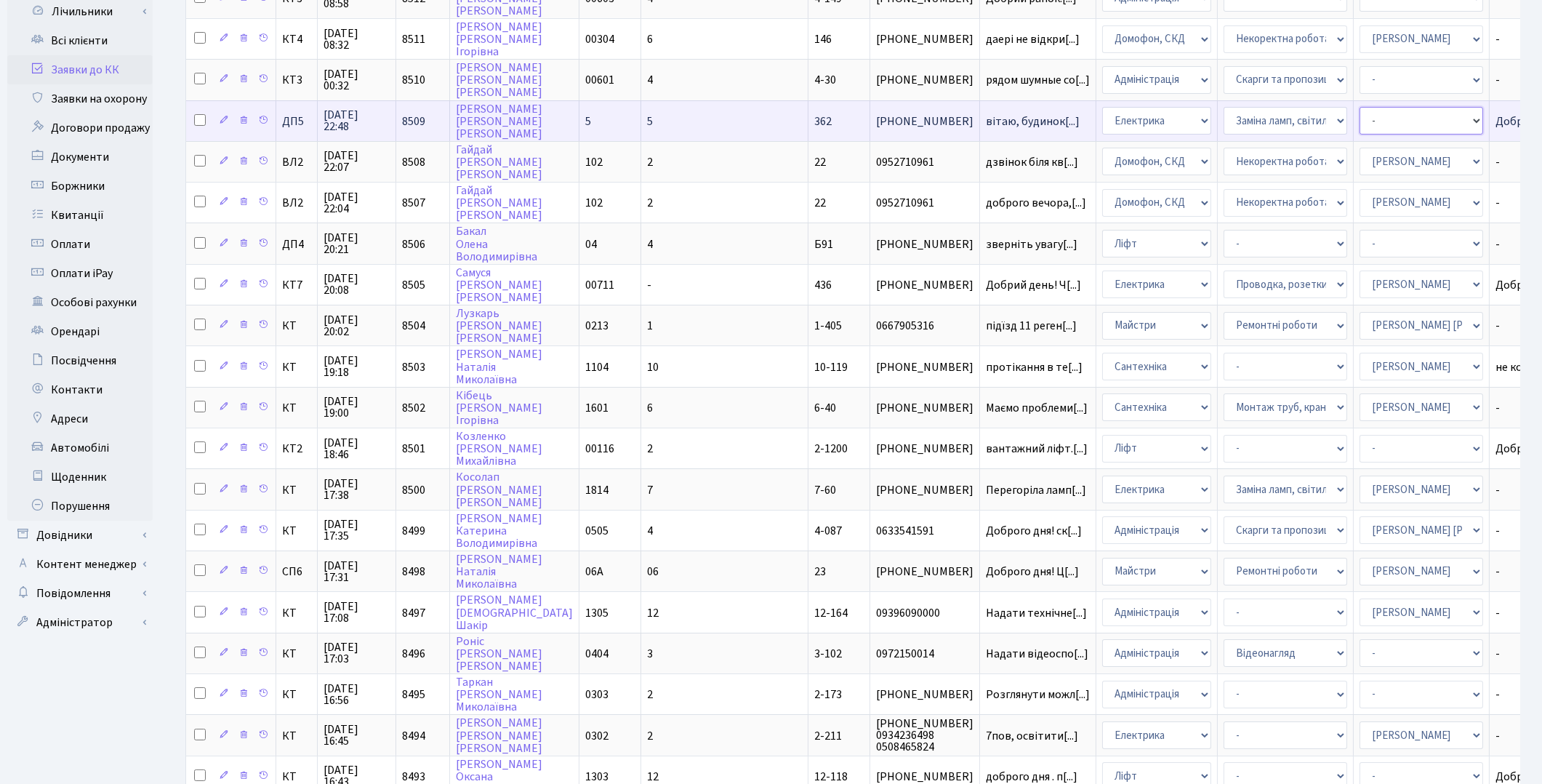
click at [1360, 109] on select "- Адміністратор ЖК ДП Адміністратор ЖК КТ Адміністратор ЖК СП Вижул В. В. Горді…" at bounding box center [1422, 120] width 124 height 28
select select "94"
click at [1360, 109] on select "- Адміністратор ЖК ДП Адміністратор ЖК КТ Адміністратор ЖК СП Вижул В. В. Горді…" at bounding box center [1422, 120] width 124 height 28
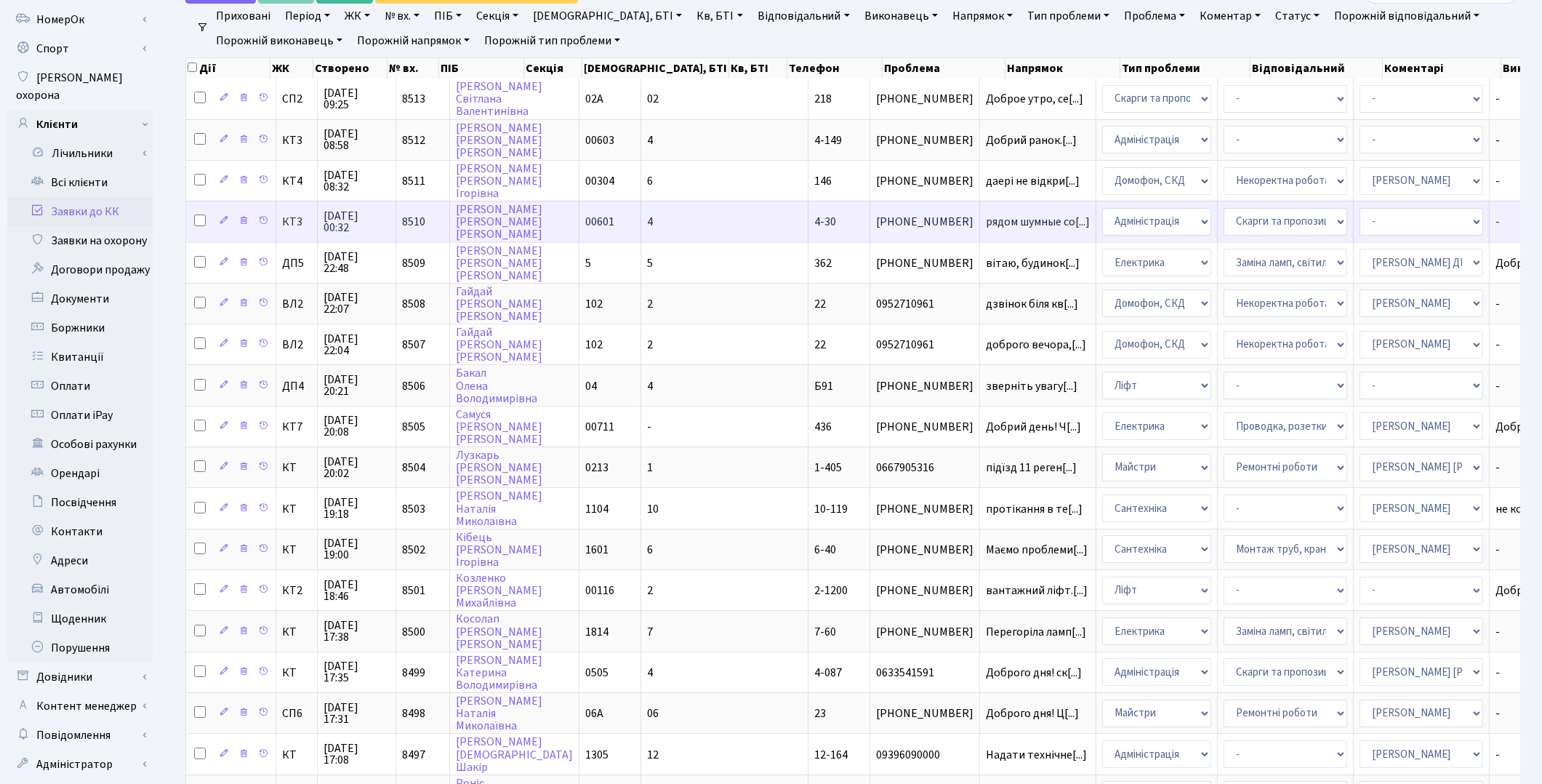
scroll to position [81, 0]
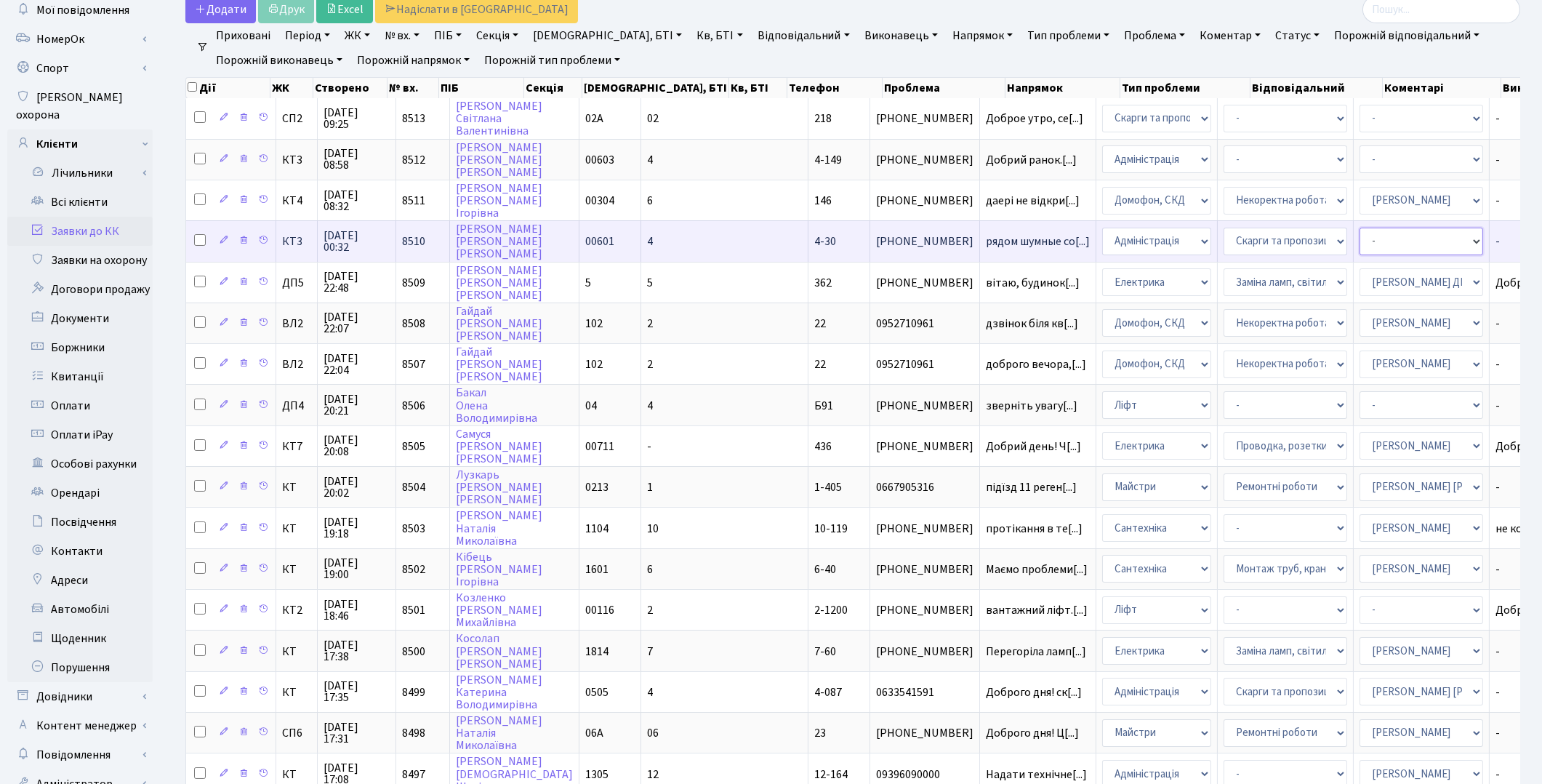
click at [1360, 235] on select "- Адміністратор ЖК ДП Адміністратор ЖК КТ Адміністратор ЖК СП Вижул В. В. Горді…" at bounding box center [1422, 241] width 124 height 28
select select "18"
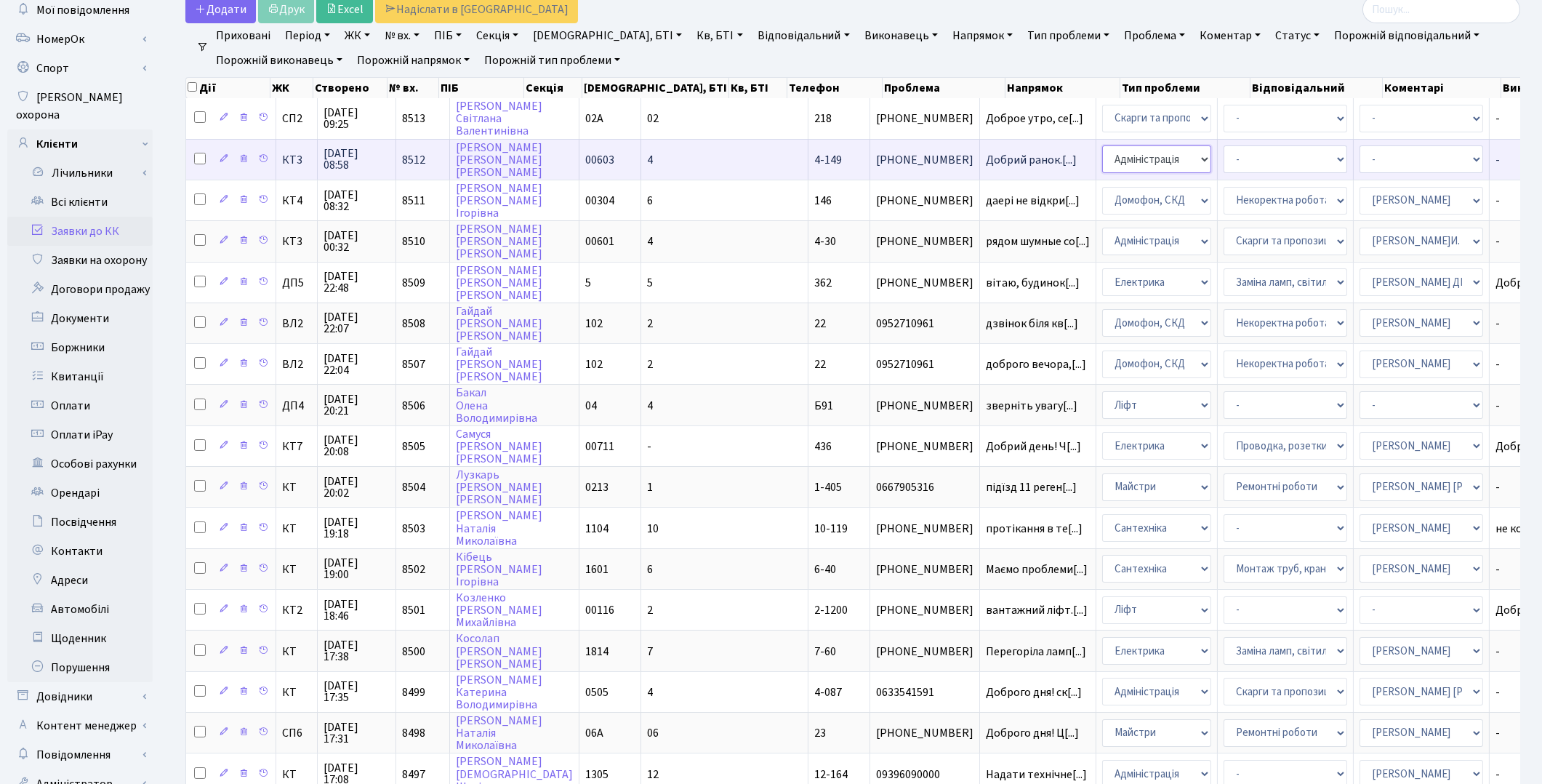
click at [1102, 163] on select "- Адміністрація Домофон, СКД Ліфт Майстри Сантехніка Економічний відділ Електри…" at bounding box center [1157, 159] width 109 height 28
select select "1"
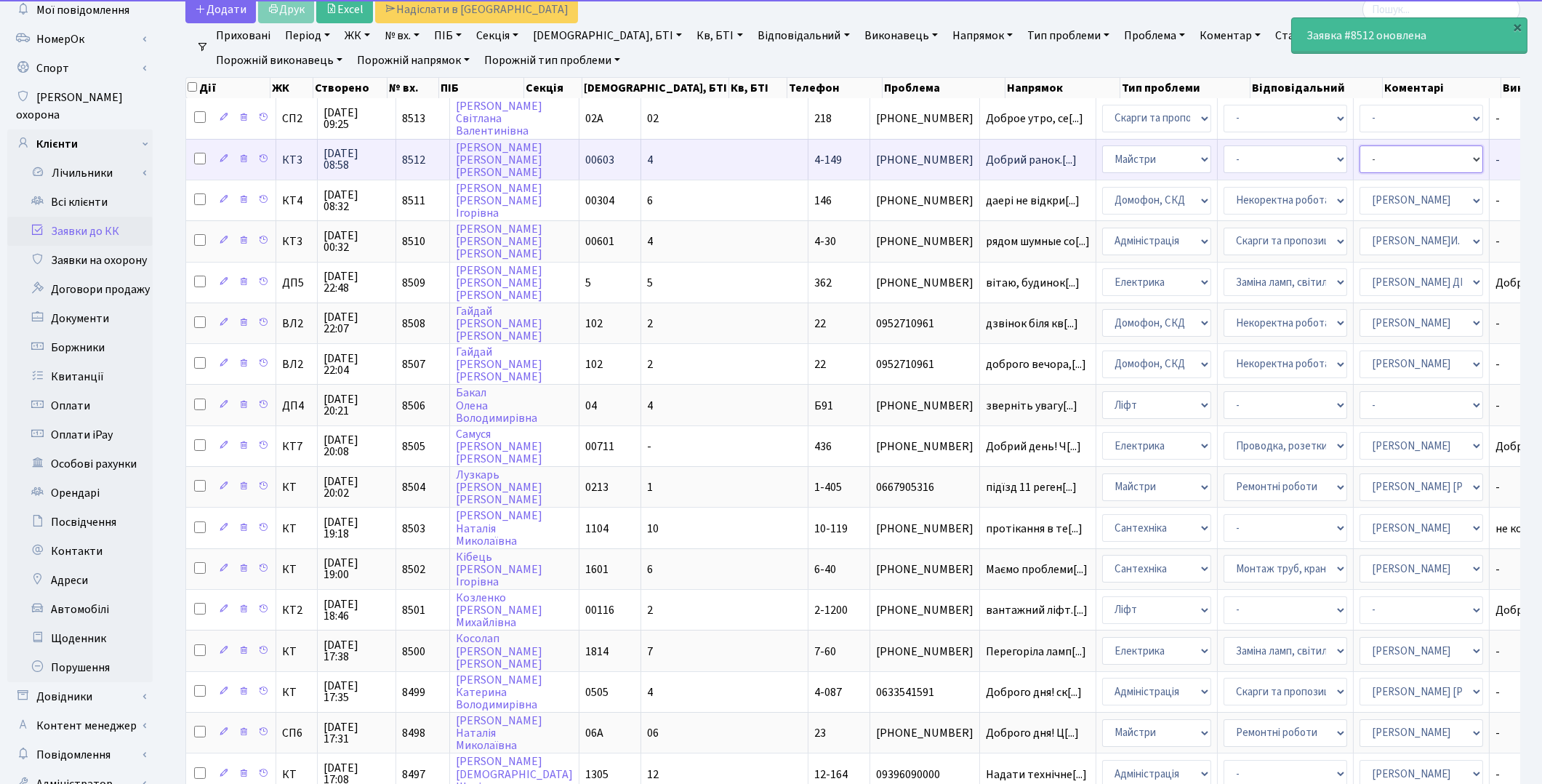
click at [1360, 154] on select "- Адміністратор ЖК ДП Адміністратор ЖК КТ Адміністратор ЖК СП Вижул В. В. Горді…" at bounding box center [1422, 159] width 124 height 28
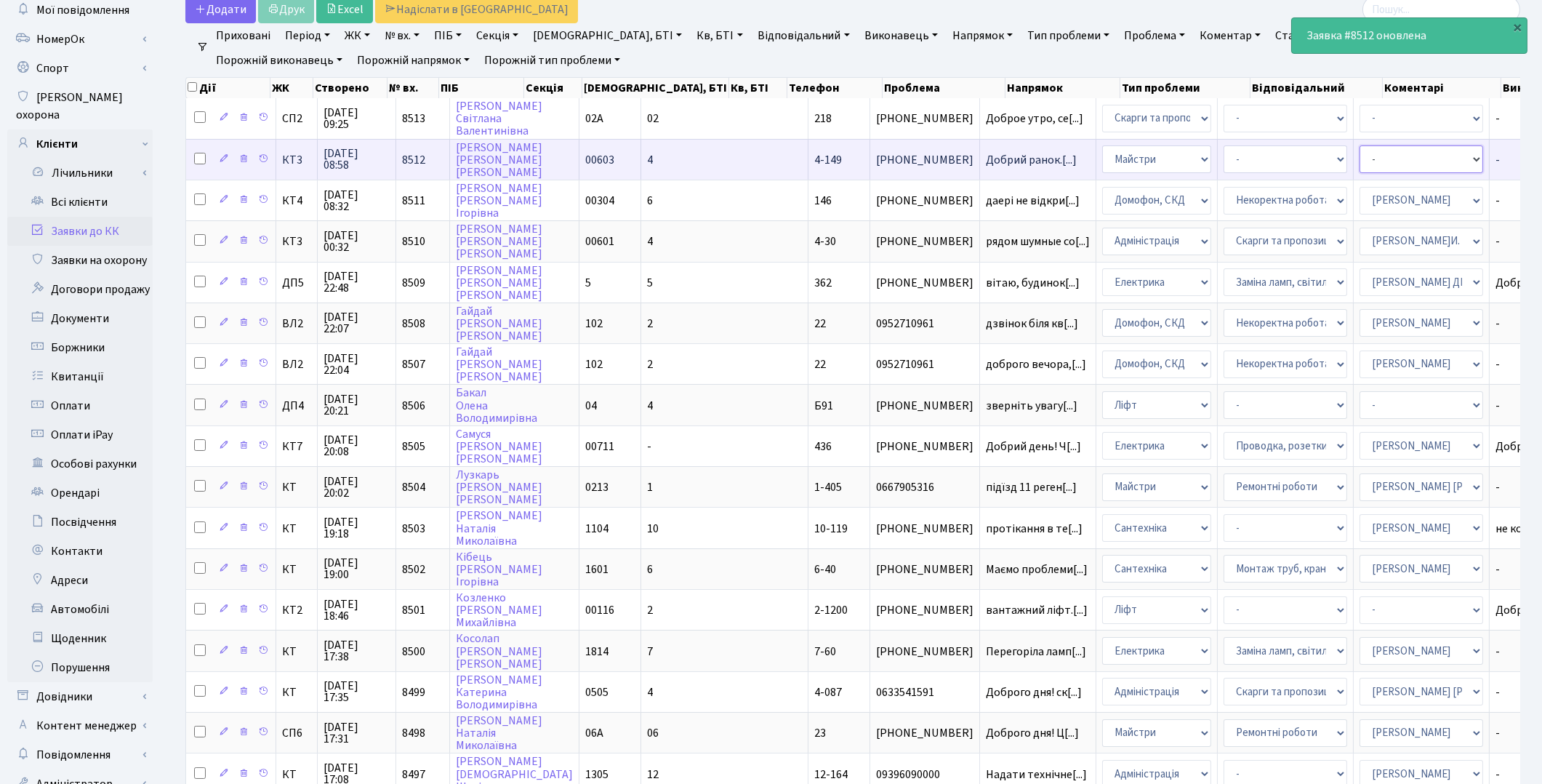
select select "18"
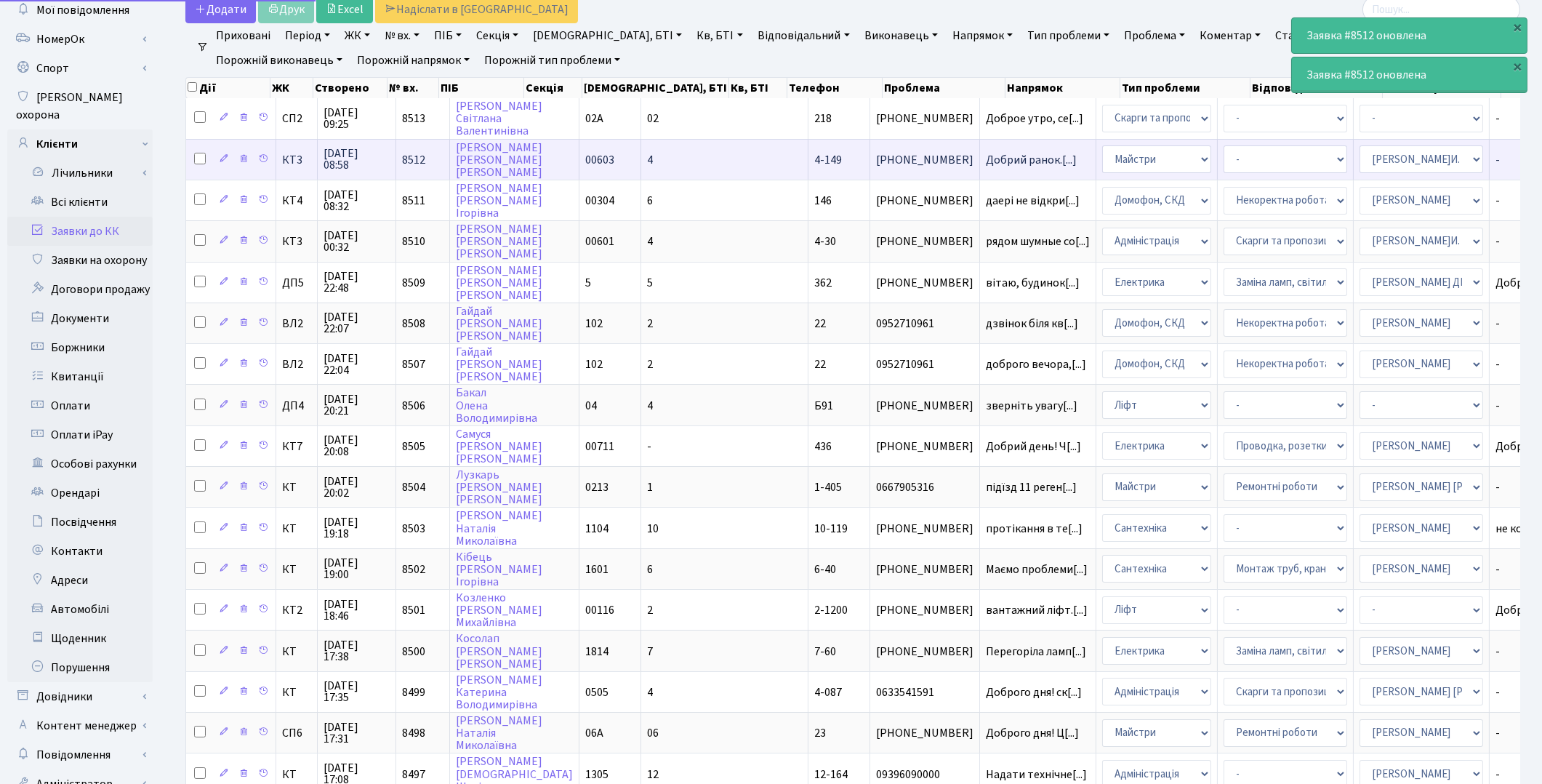
click at [1360, 156] on select "- Адміністратор ЖК ДП Адміністратор ЖК КТ Адміністратор ЖК СП Вижул В. В. Горді…" at bounding box center [1422, 159] width 124 height 28
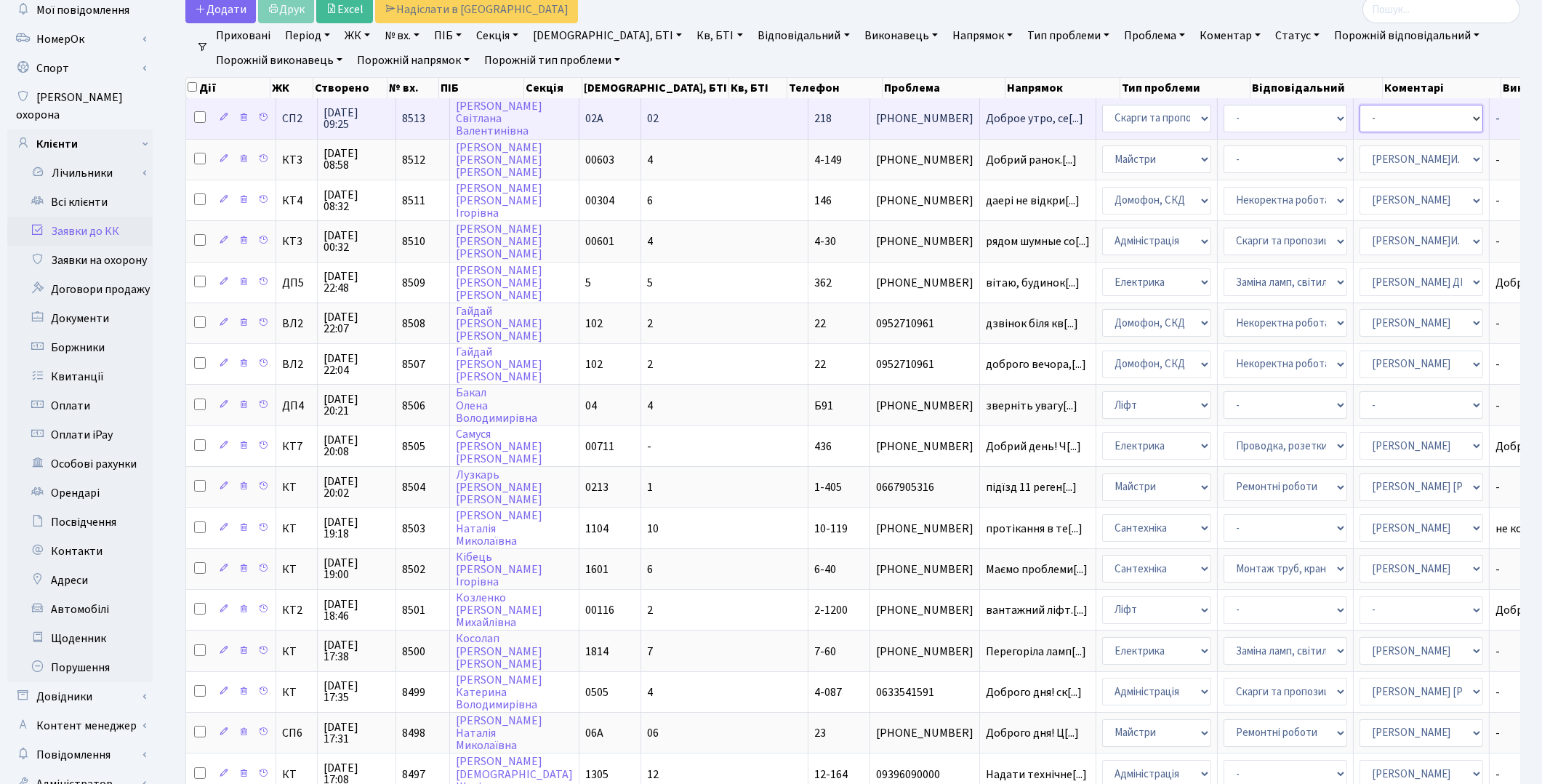
click at [1360, 120] on select "- Адміністратор ЖК ДП Адміністратор ЖК КТ Адміністратор ЖК СП Вижул В. В. Горді…" at bounding box center [1422, 118] width 124 height 28
select select "85"
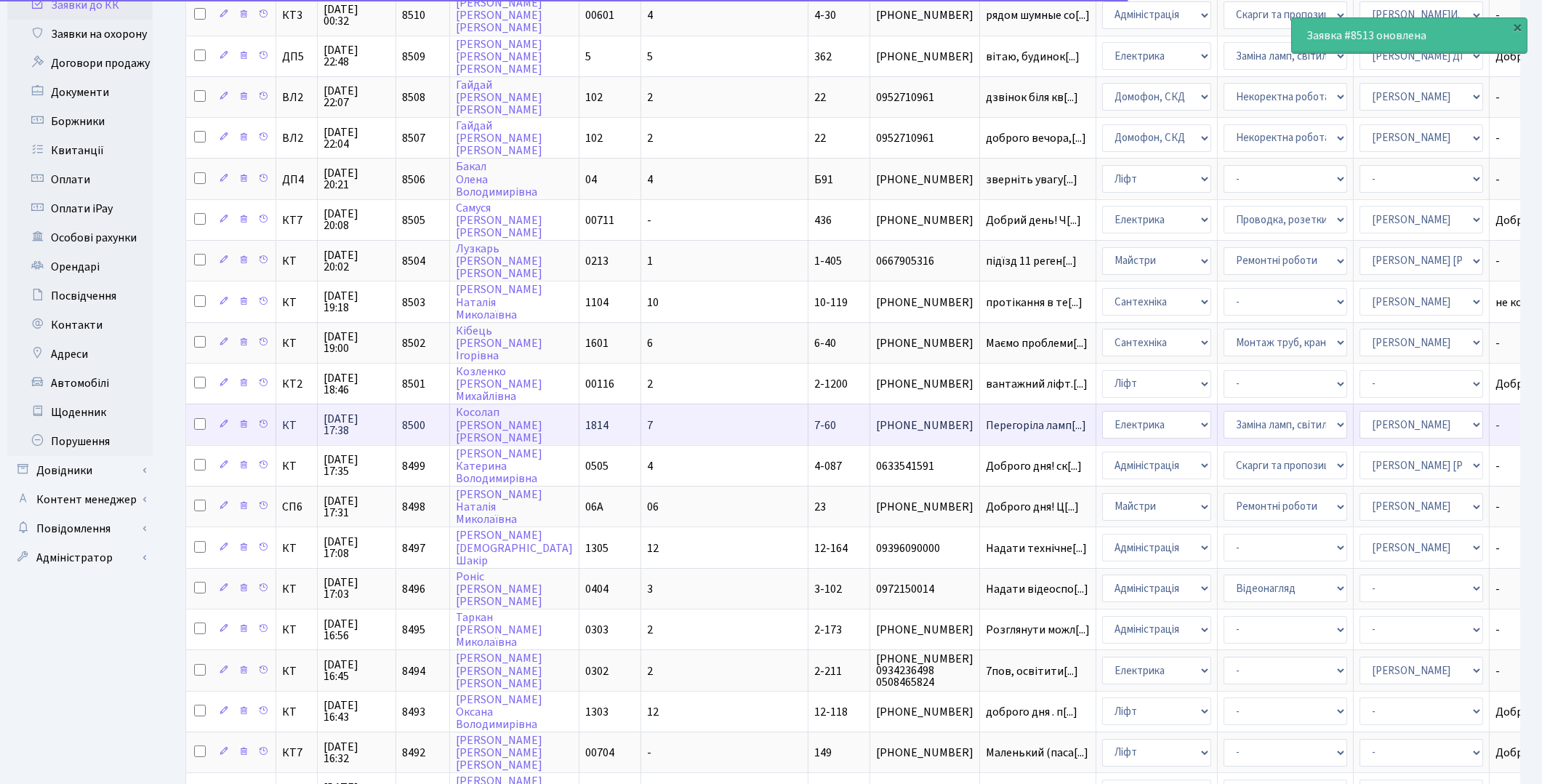
scroll to position [488, 0]
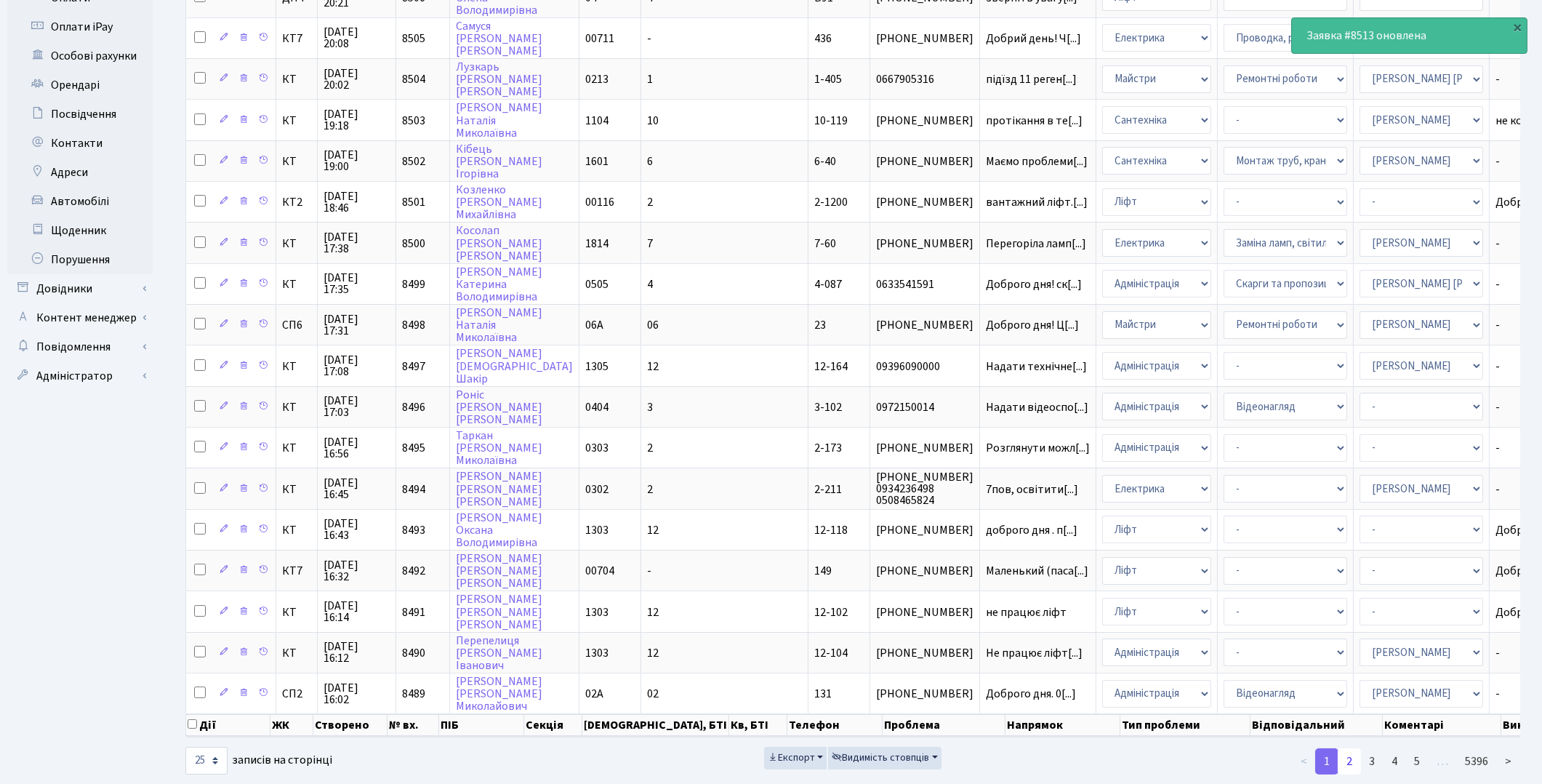
click at [1350, 749] on link "2" at bounding box center [1350, 761] width 24 height 26
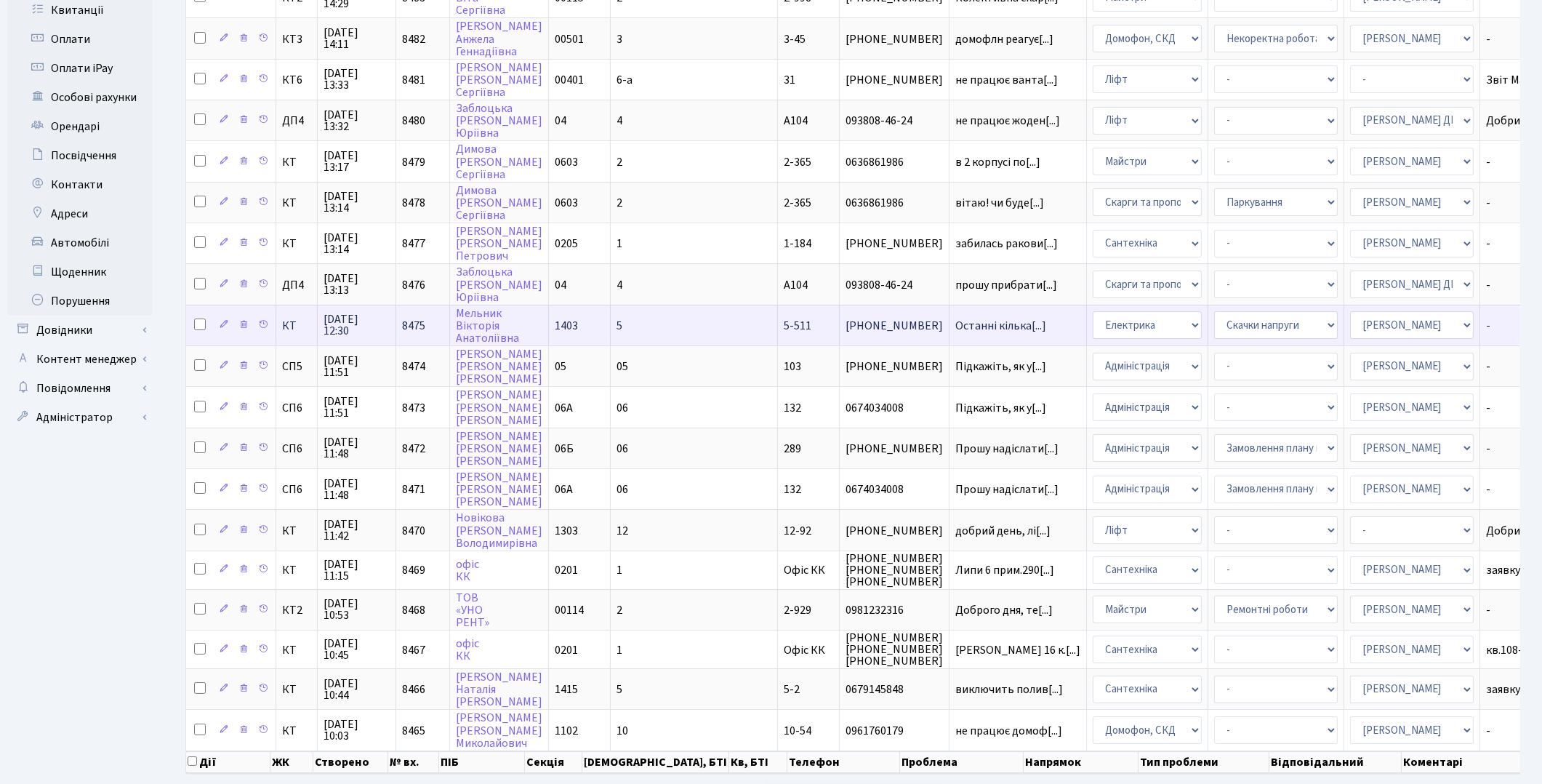
scroll to position [488, 0]
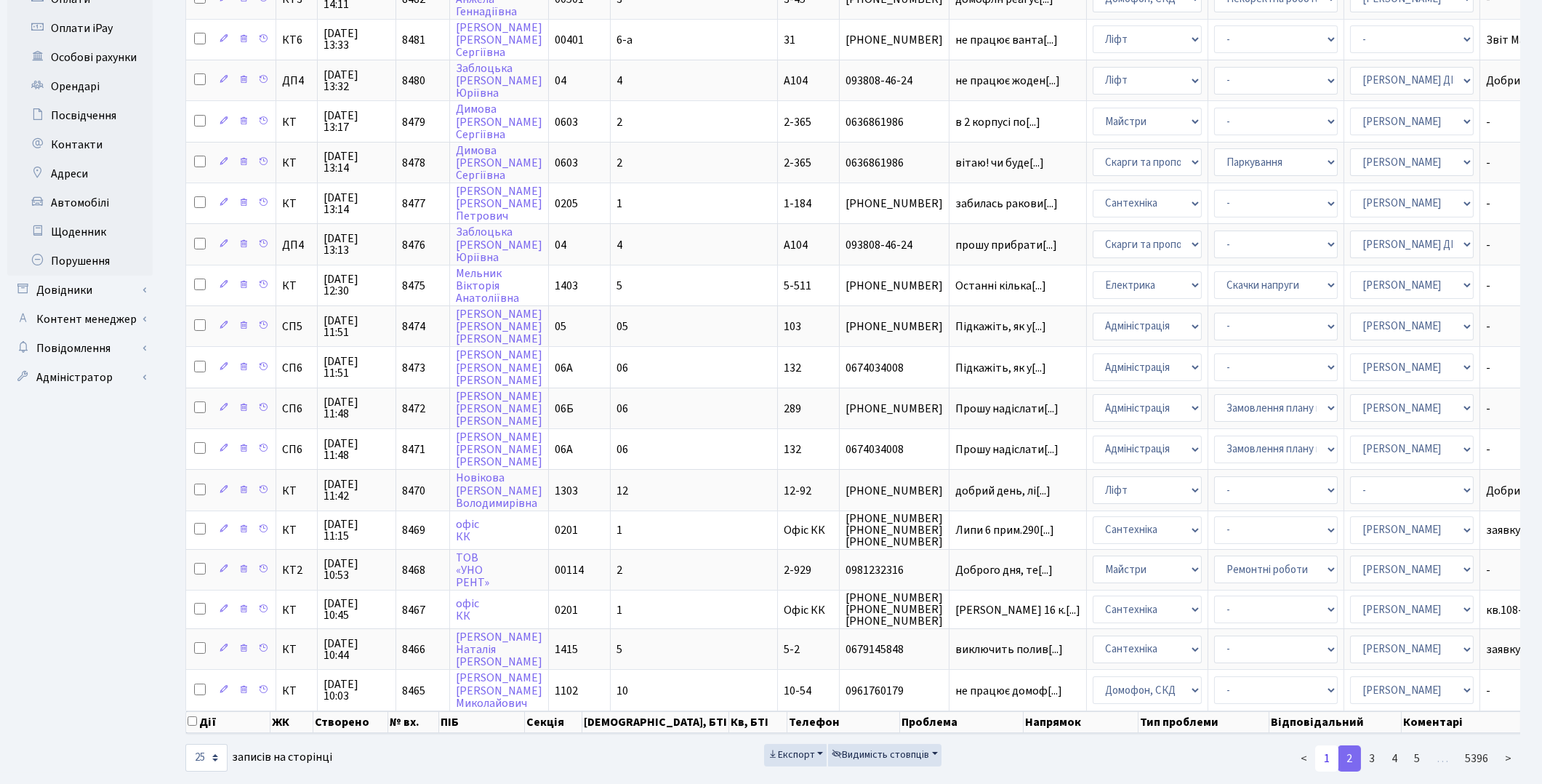
click at [1326, 745] on link "1" at bounding box center [1327, 758] width 24 height 26
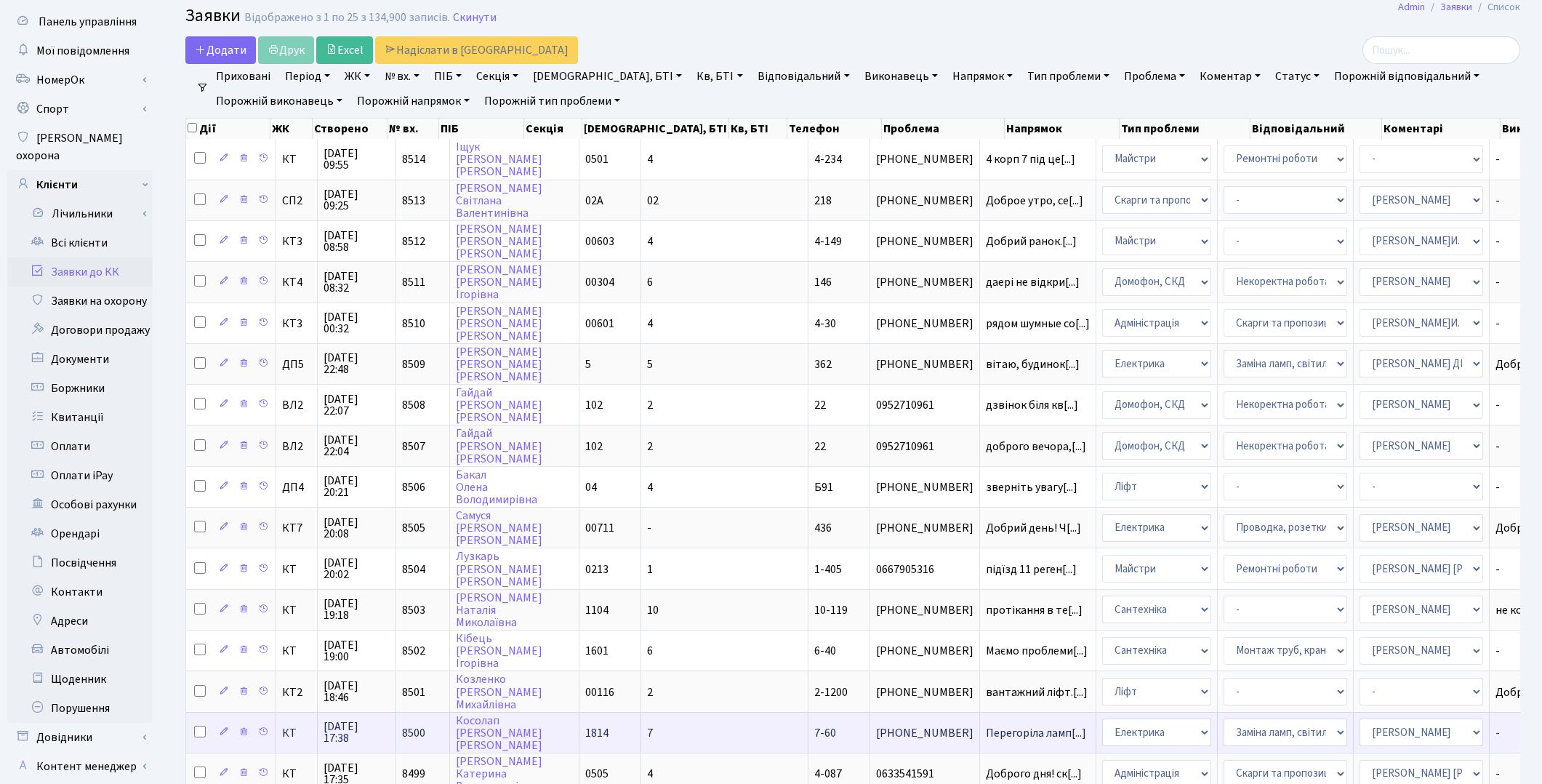
scroll to position [0, 0]
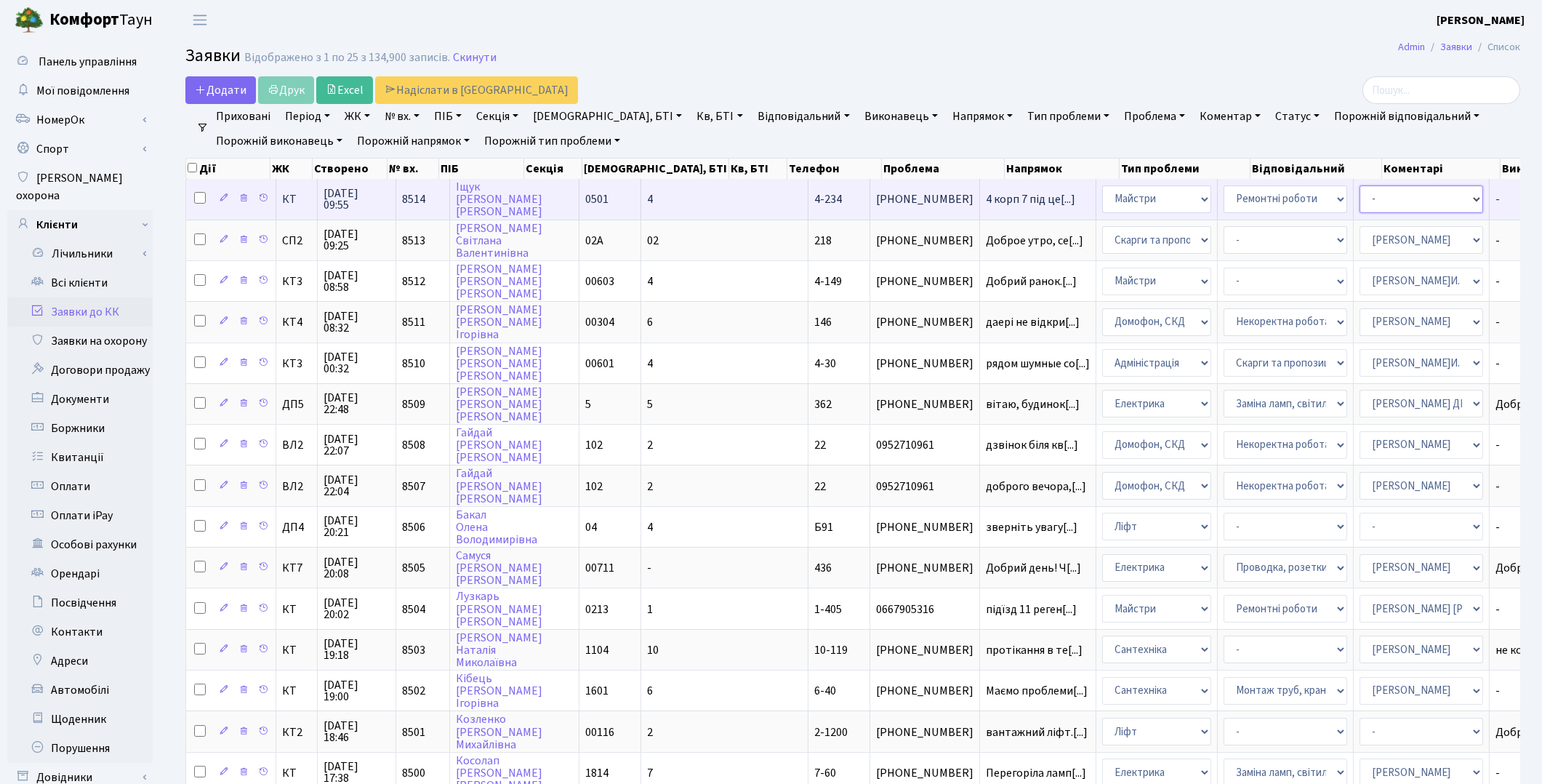
click at [1360, 205] on select "- Адміністратор ЖК ДП Адміністратор ЖК КТ Адміністратор ЖК СП Вижул В. В. Горді…" at bounding box center [1422, 199] width 124 height 28
select select "62"
click at [1360, 205] on select "- Адміністратор ЖК ДП Адміністратор ЖК КТ Адміністратор ЖК СП Вижул В. В. Горді…" at bounding box center [1422, 199] width 124 height 28
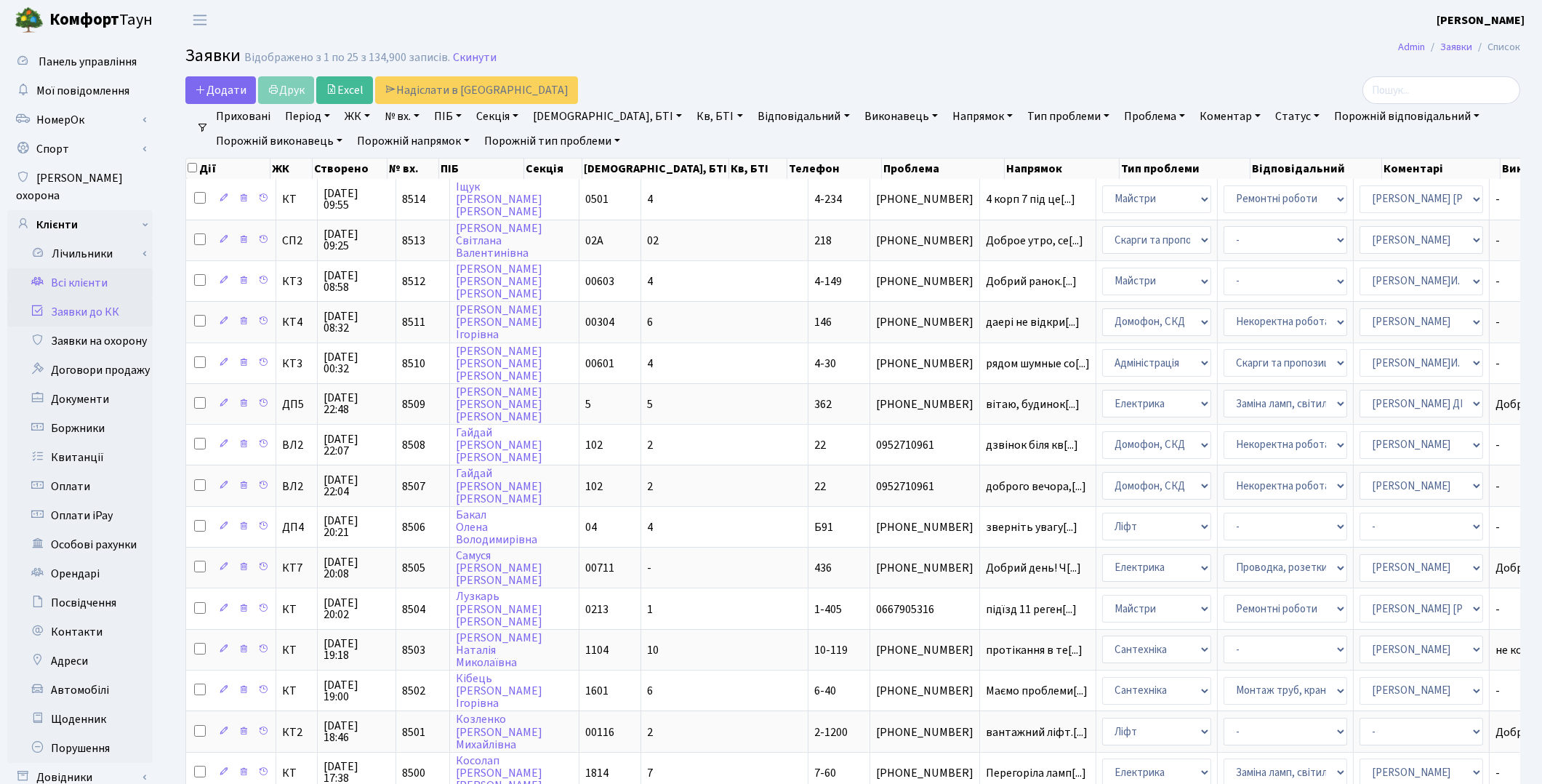
click at [89, 269] on link "Всі клієнти" at bounding box center [80, 283] width 146 height 29
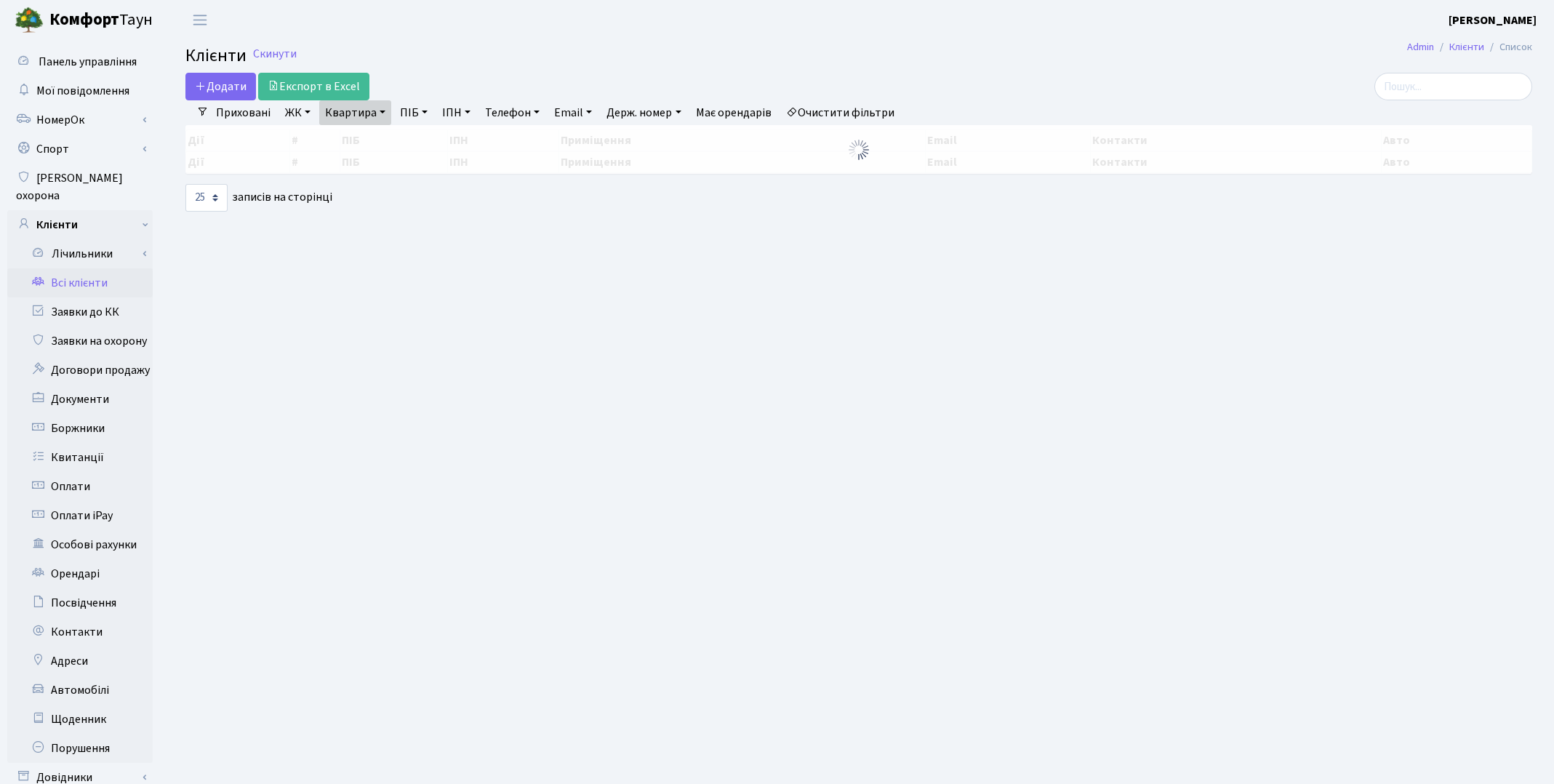
select select "25"
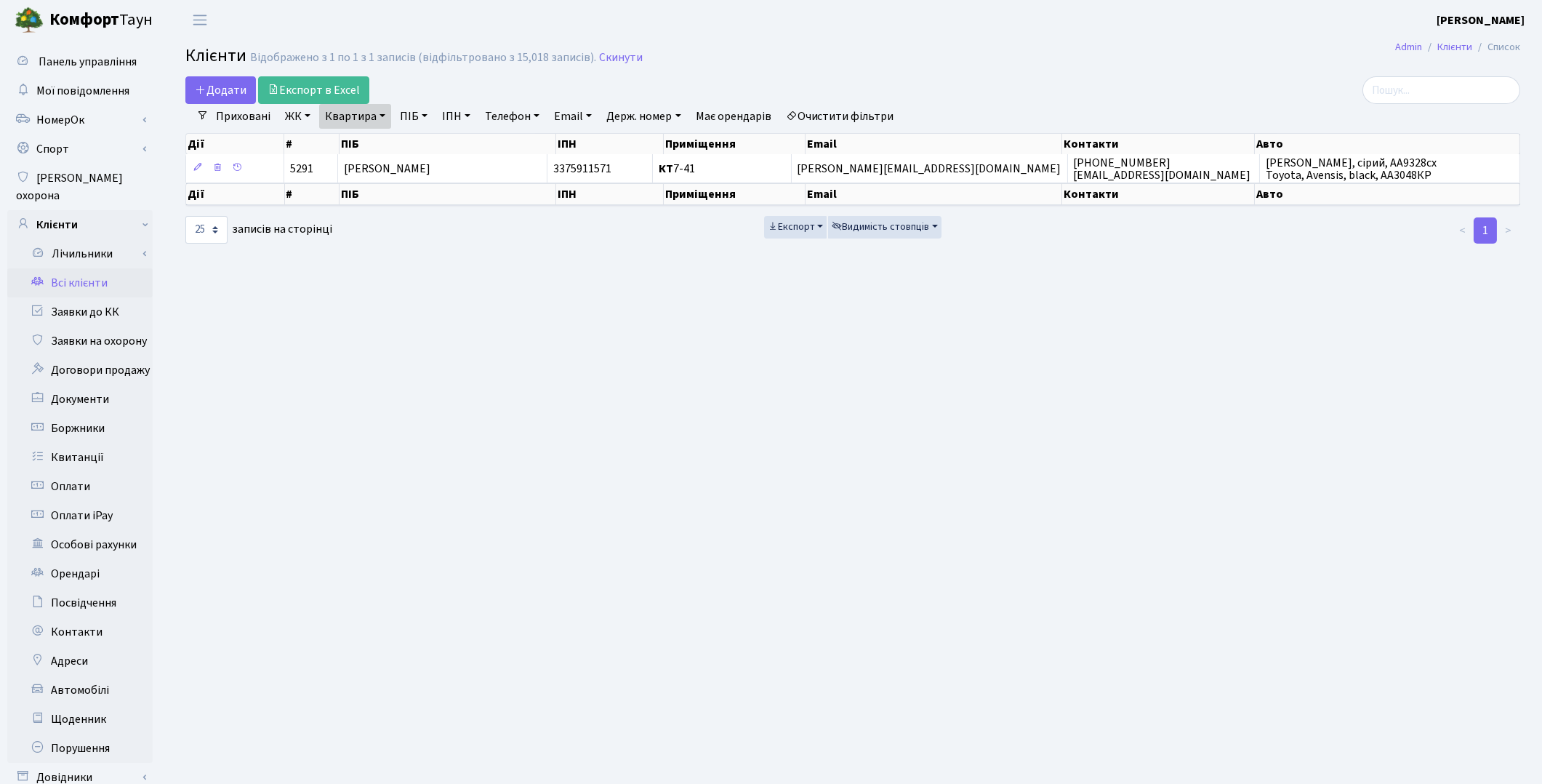
click at [855, 116] on link "Очистити фільтри" at bounding box center [840, 115] width 120 height 24
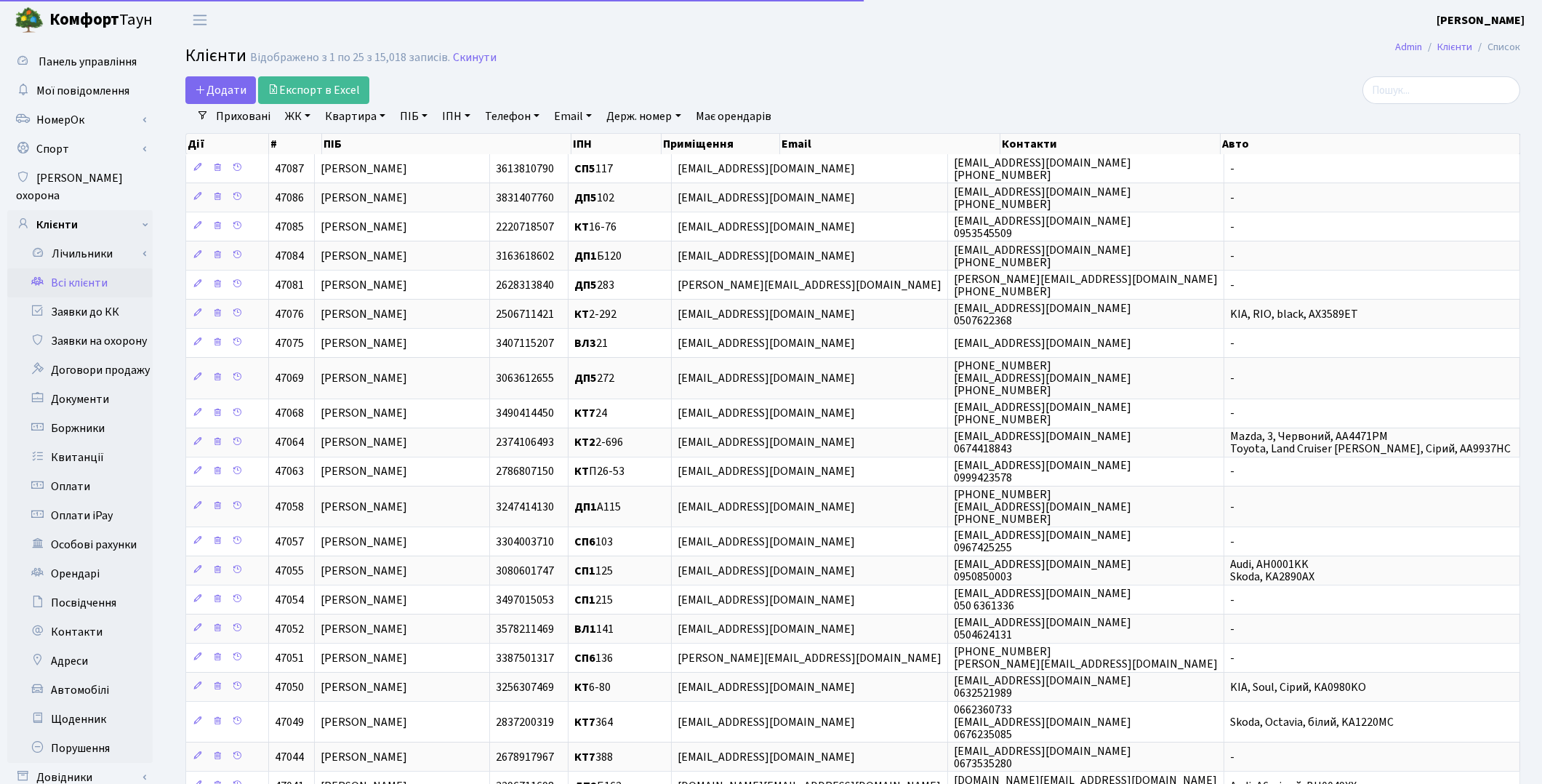
click at [413, 118] on link "ПІБ" at bounding box center [414, 115] width 40 height 24
type input "соломон"
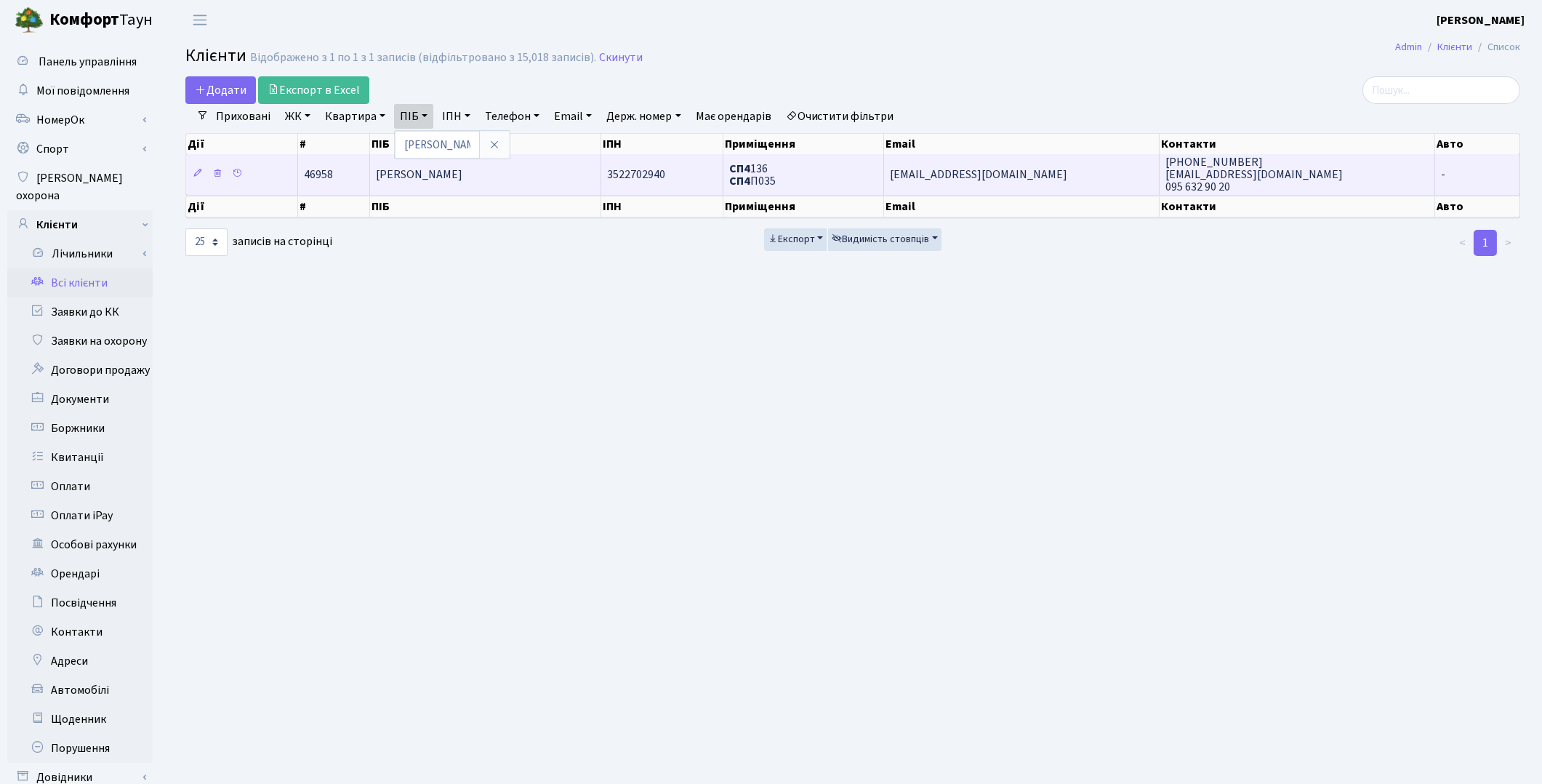
click at [422, 175] on span "Соломон Ірина Ігорівна" at bounding box center [419, 174] width 87 height 16
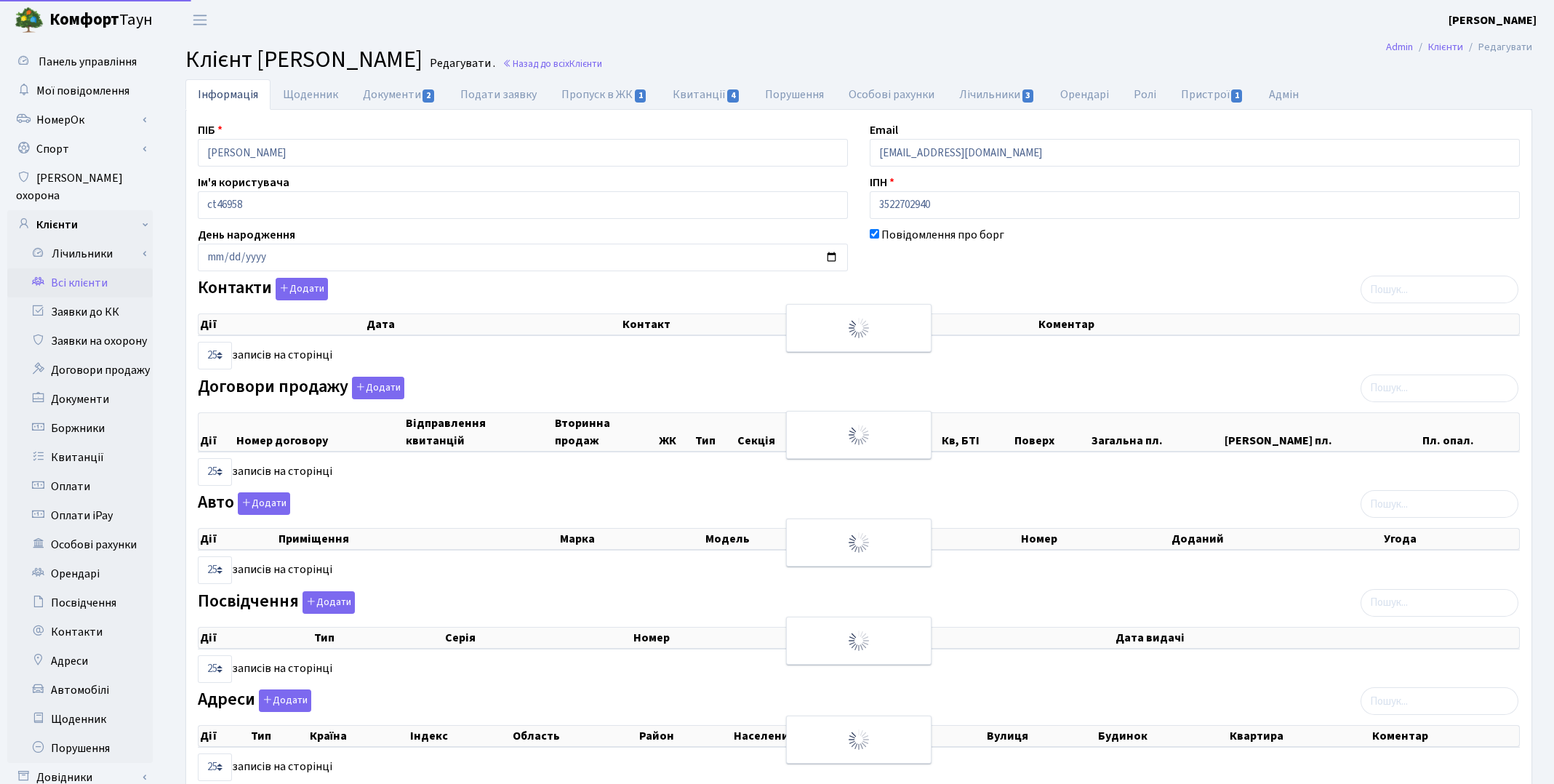
select select "25"
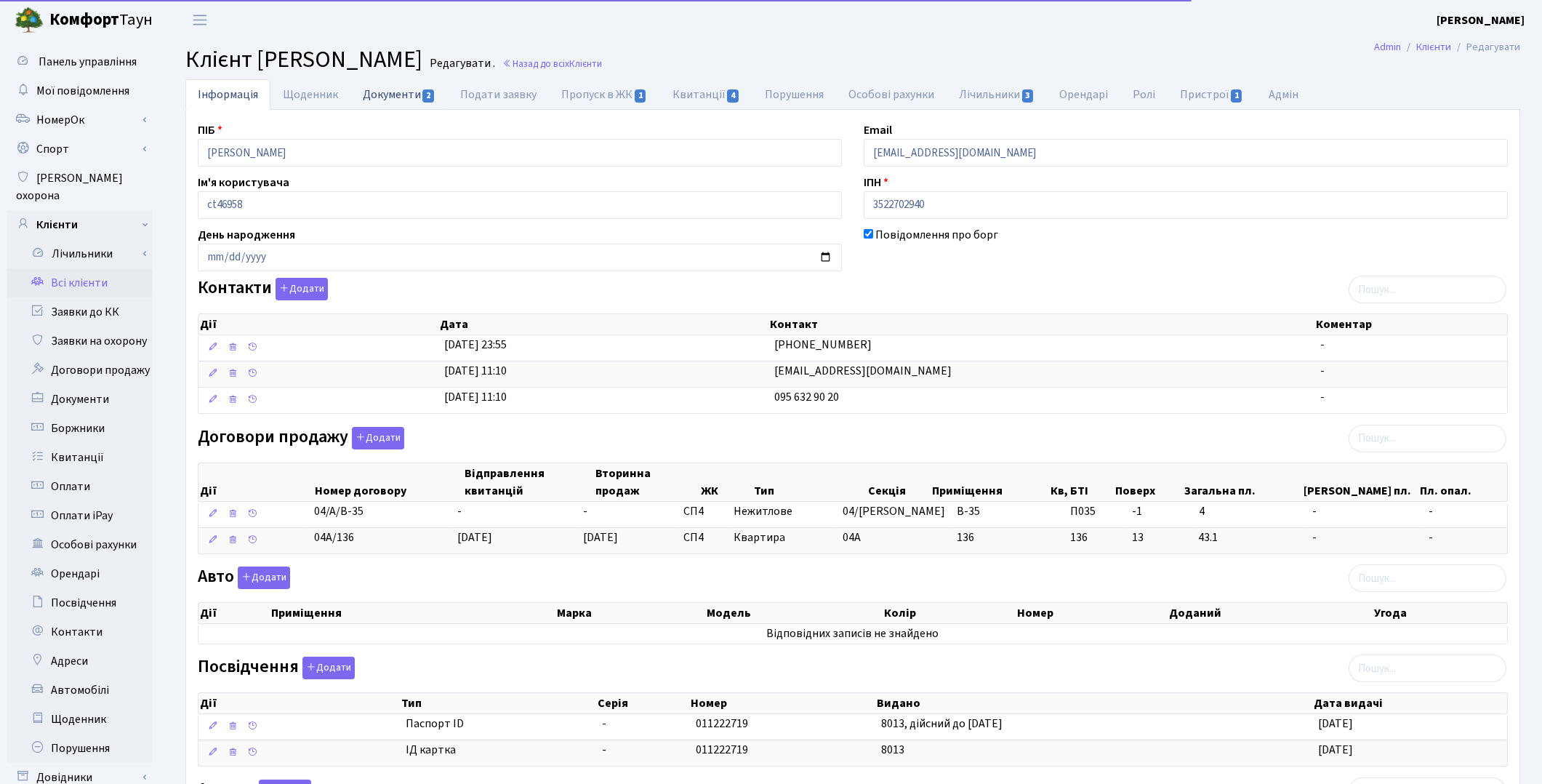
click at [381, 95] on link "Документи 2" at bounding box center [399, 93] width 98 height 29
select select "25"
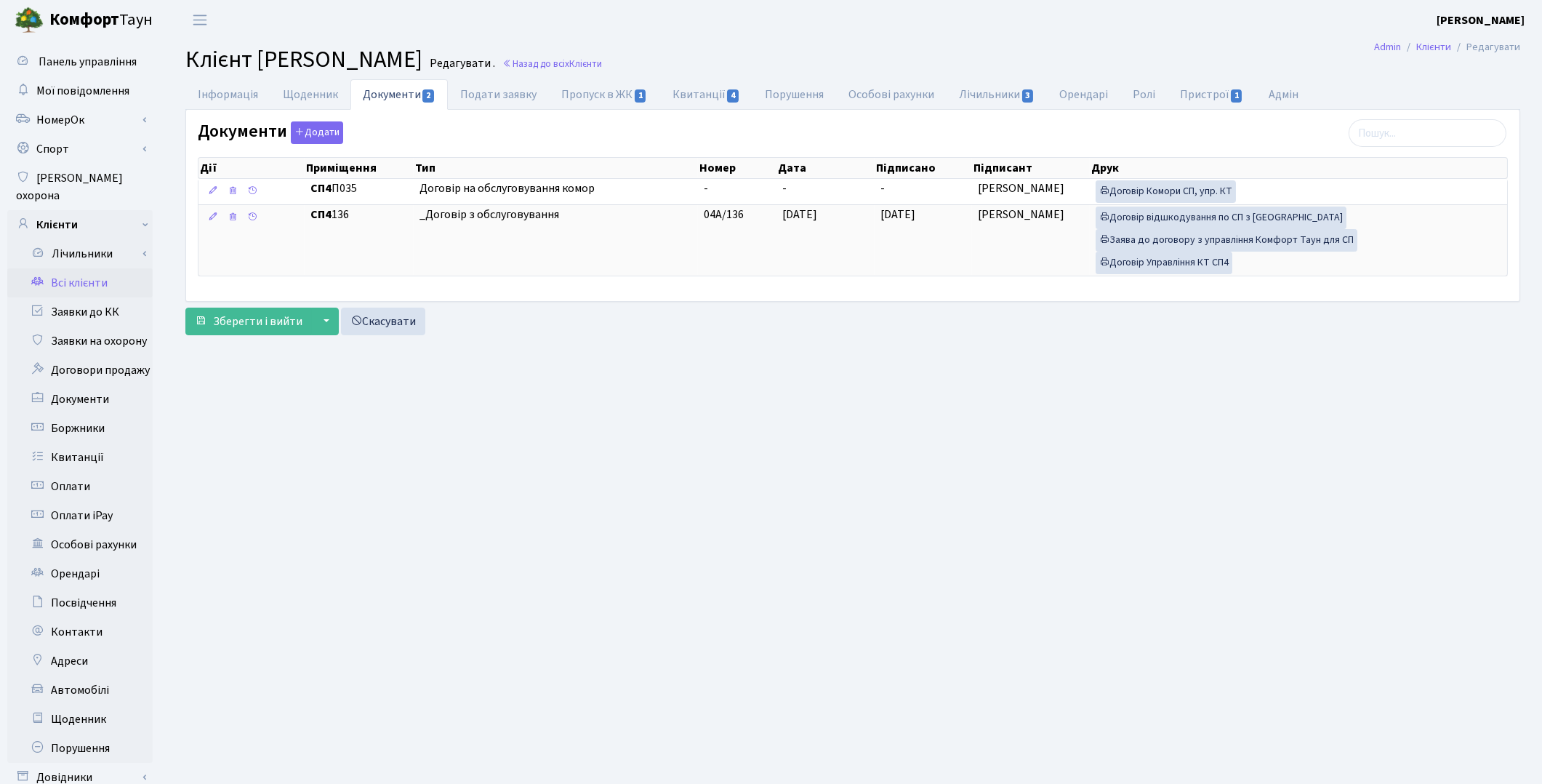
click at [99, 269] on link "Всі клієнти" at bounding box center [80, 283] width 146 height 29
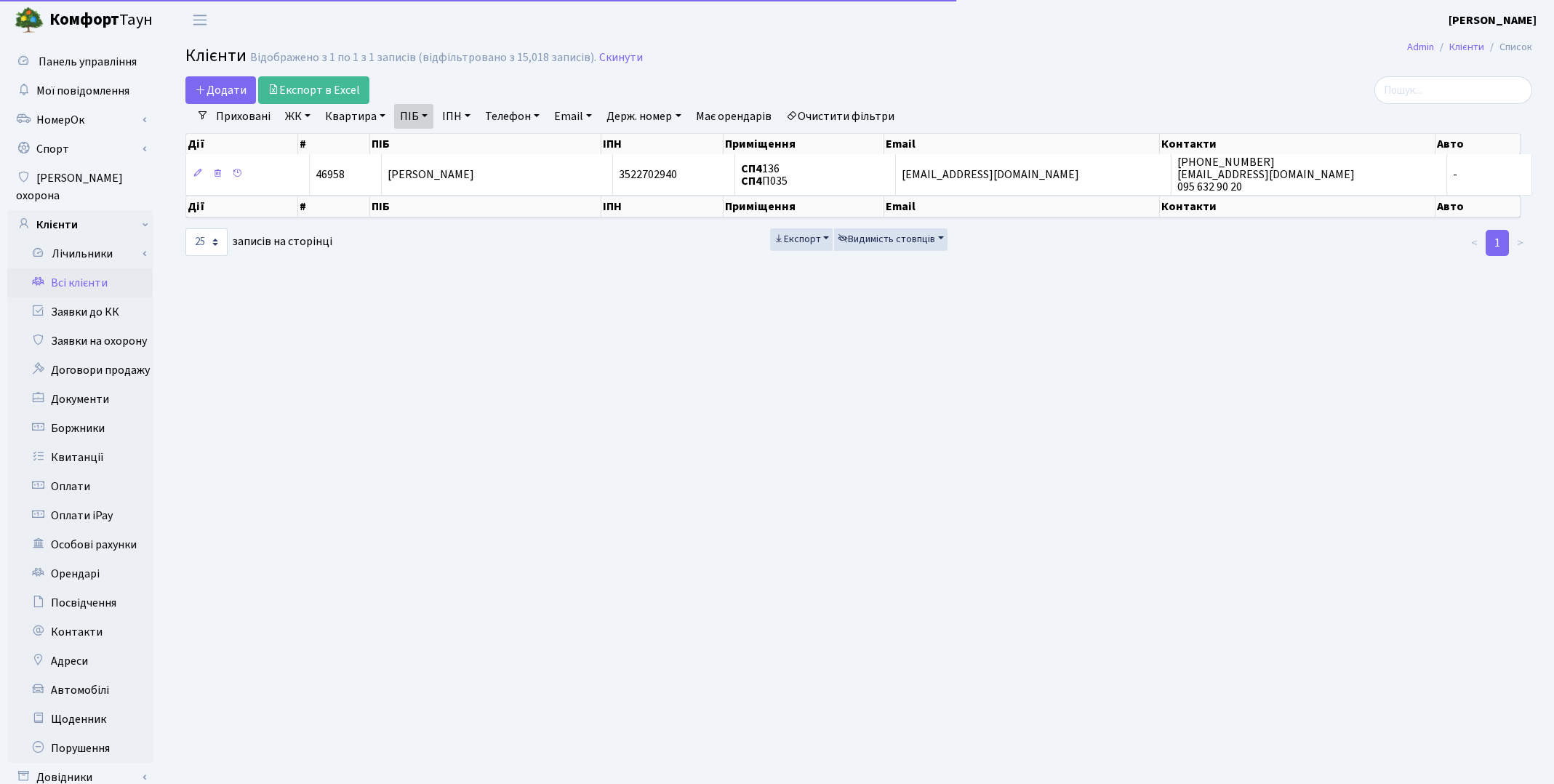
select select "25"
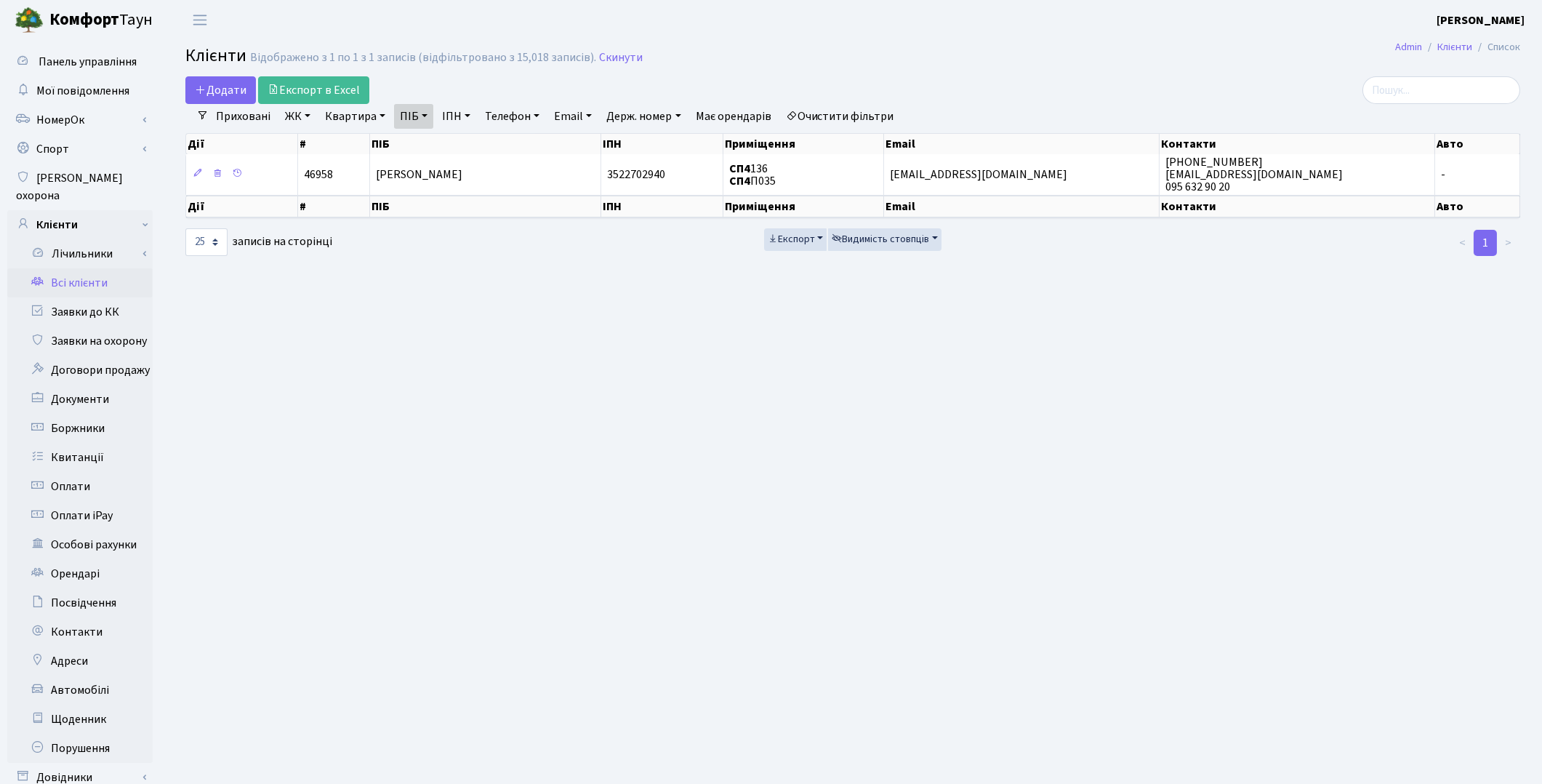
click at [408, 116] on link "ПІБ" at bounding box center [414, 115] width 40 height 24
drag, startPoint x: 456, startPoint y: 141, endPoint x: 375, endPoint y: 129, distance: 81.9
click at [375, 129] on div "Додати Експорт в Excel Фільтри Приховані ЖК ТХ, вул. Ділова, 1/2 КТ, вул. Реген…" at bounding box center [852, 167] width 1357 height 180
click at [855, 111] on link "Очистити фільтри" at bounding box center [840, 115] width 120 height 24
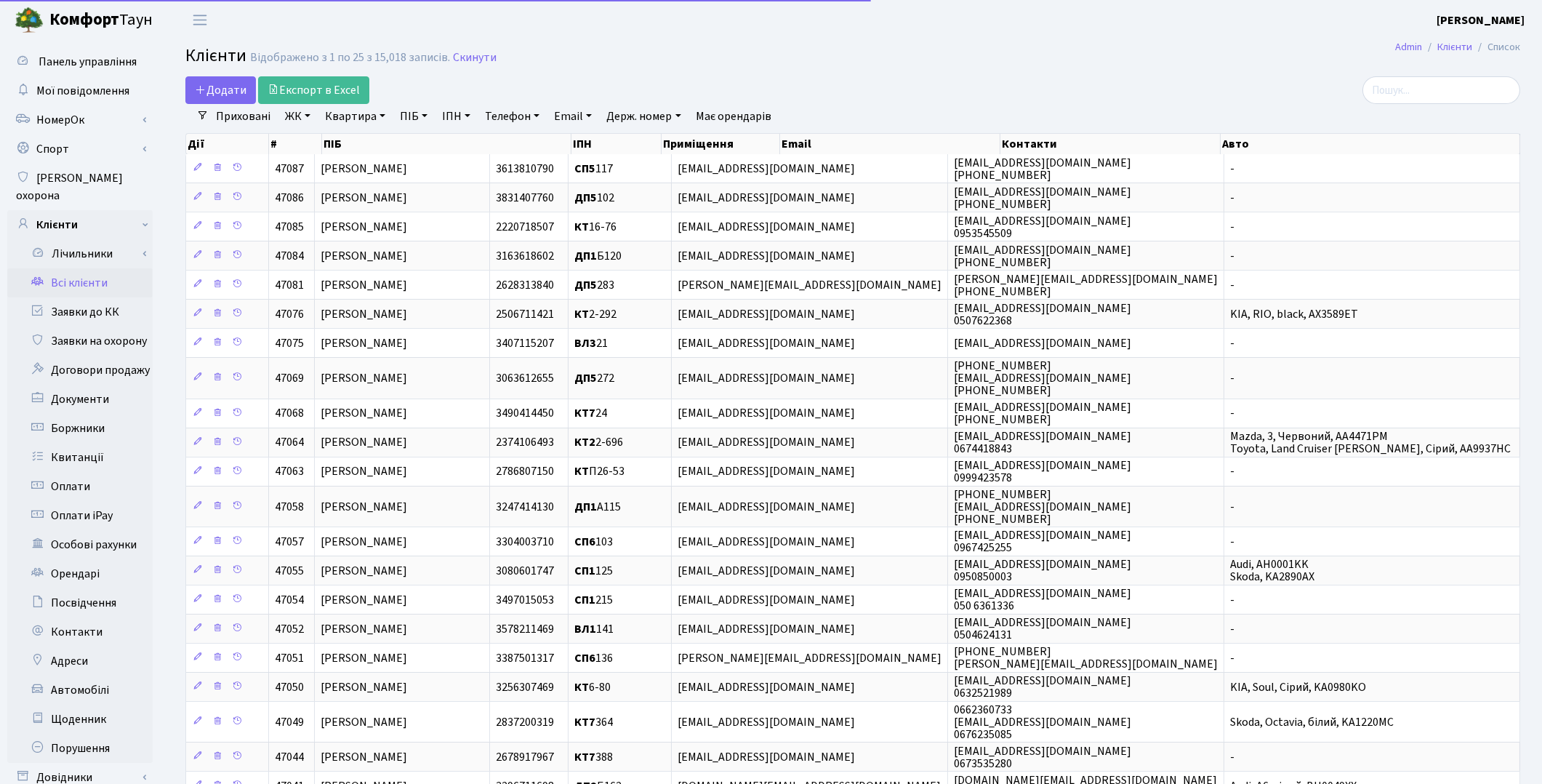
click at [419, 120] on link "ПІБ" at bounding box center [414, 115] width 40 height 24
type input "харабет"
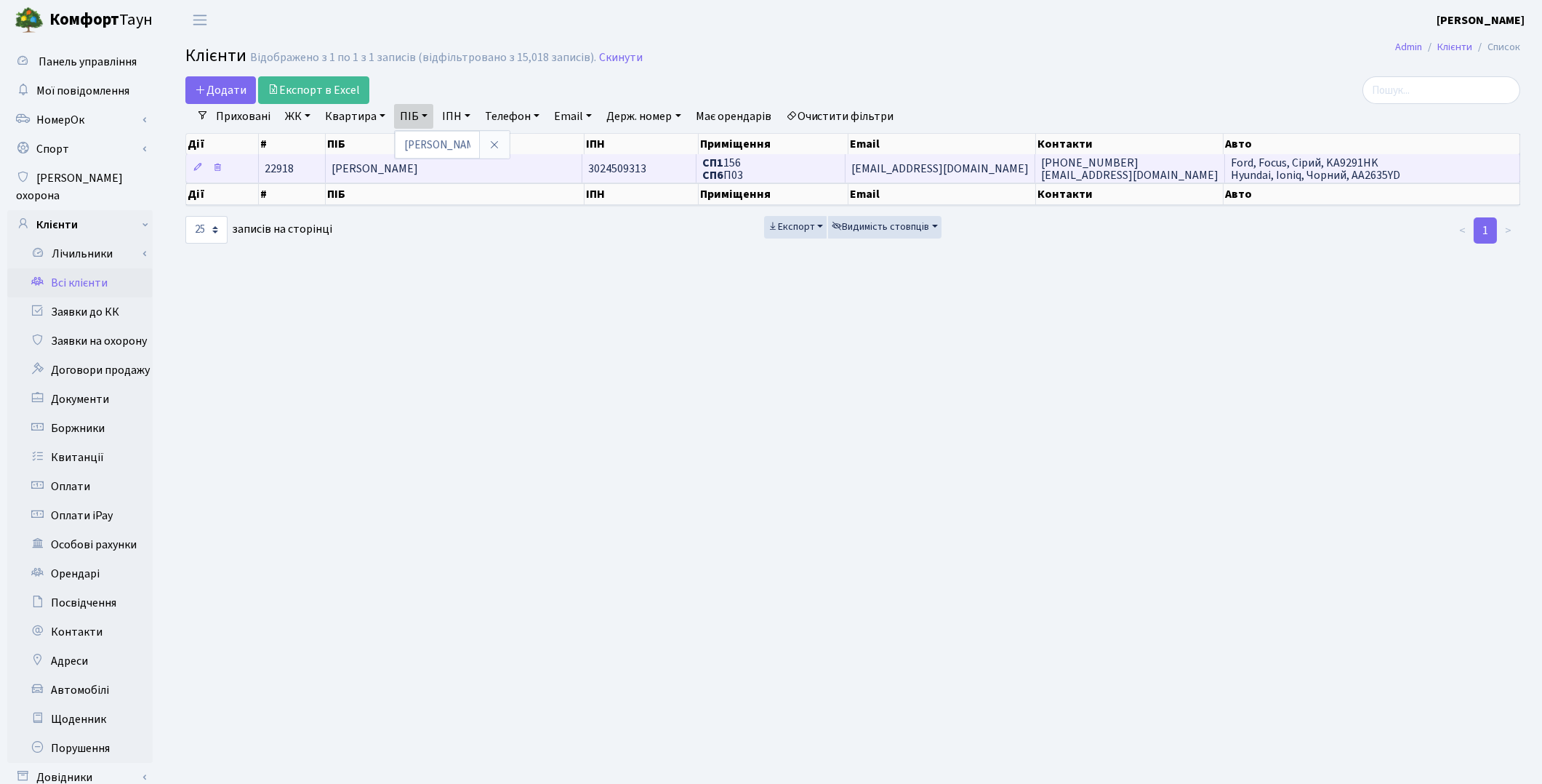
click at [419, 170] on span "[PERSON_NAME]" at bounding box center [375, 168] width 87 height 16
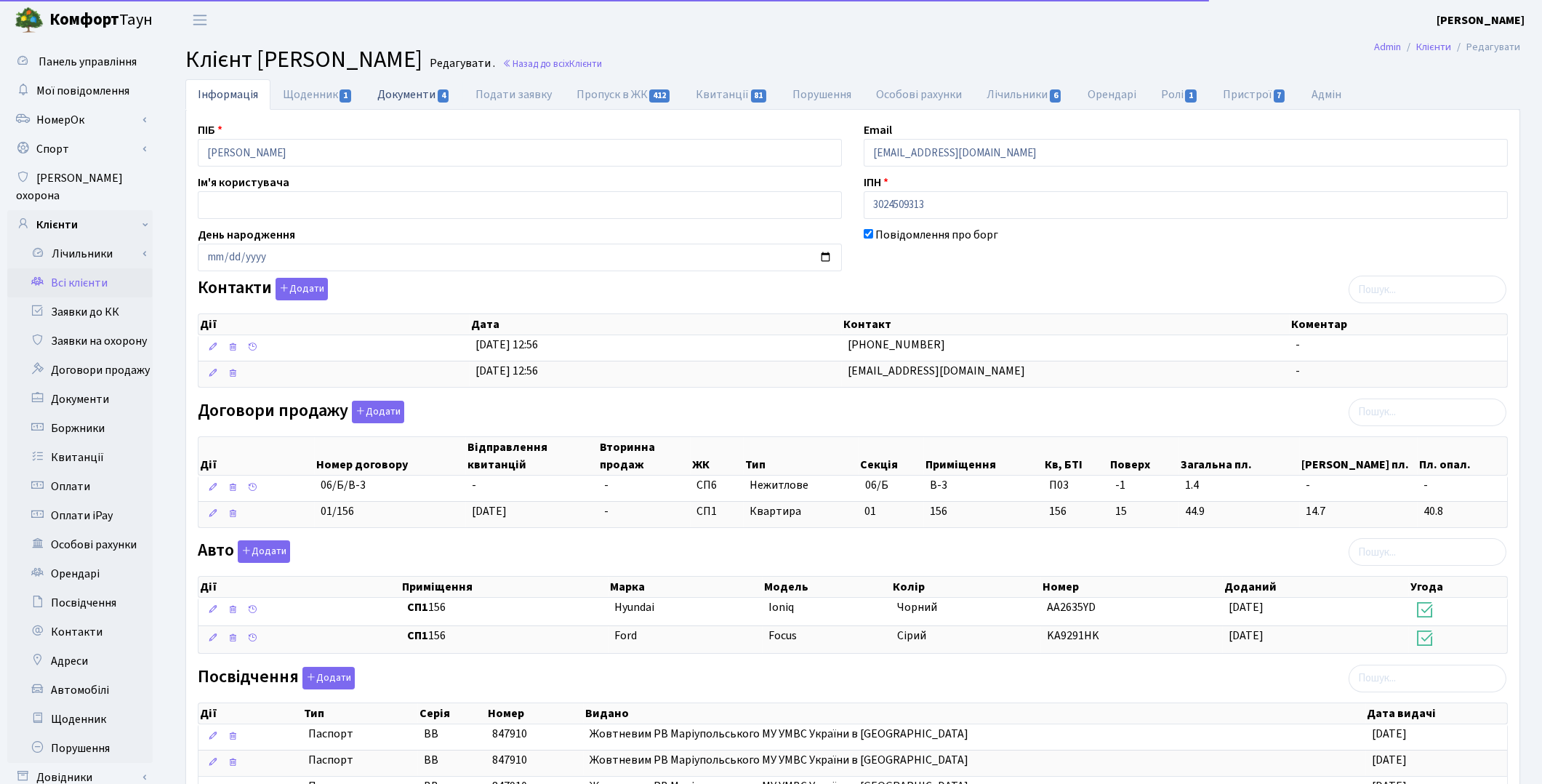
click at [414, 97] on link "Документи 4" at bounding box center [414, 93] width 98 height 29
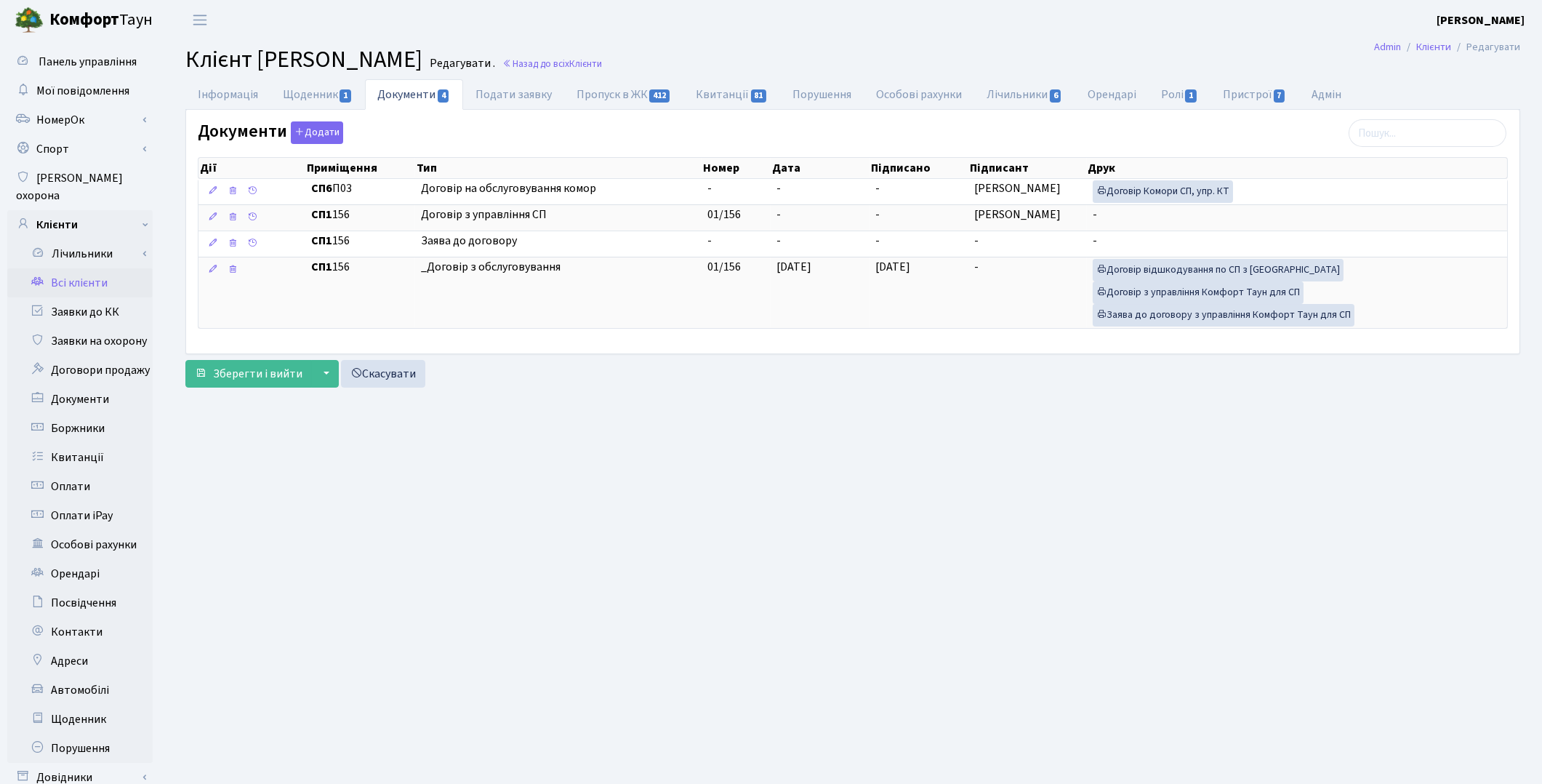
click at [88, 273] on link "Всі клієнти" at bounding box center [80, 283] width 146 height 29
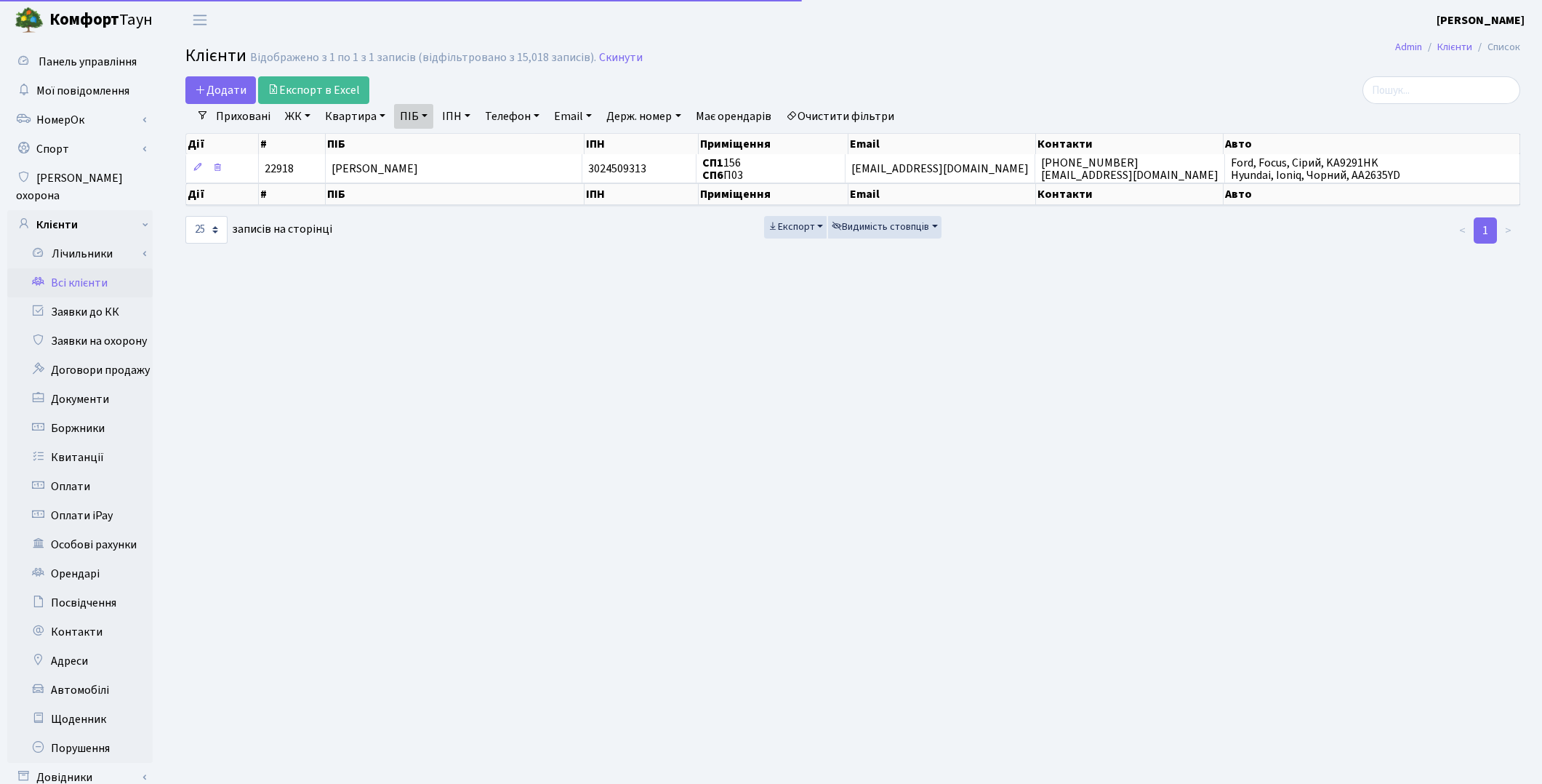
select select "25"
click at [85, 269] on link "Всі клієнти" at bounding box center [80, 283] width 146 height 29
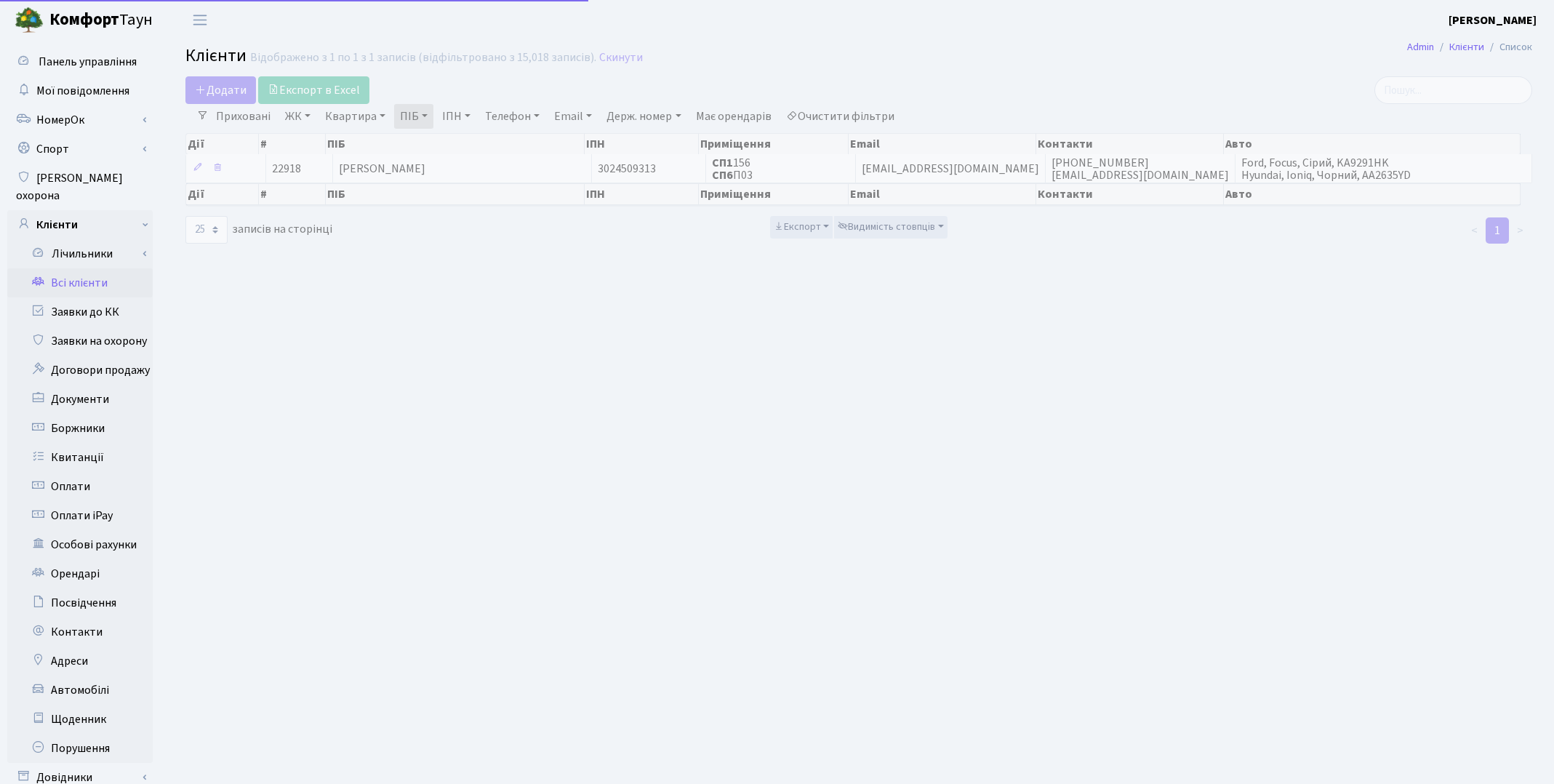
select select "25"
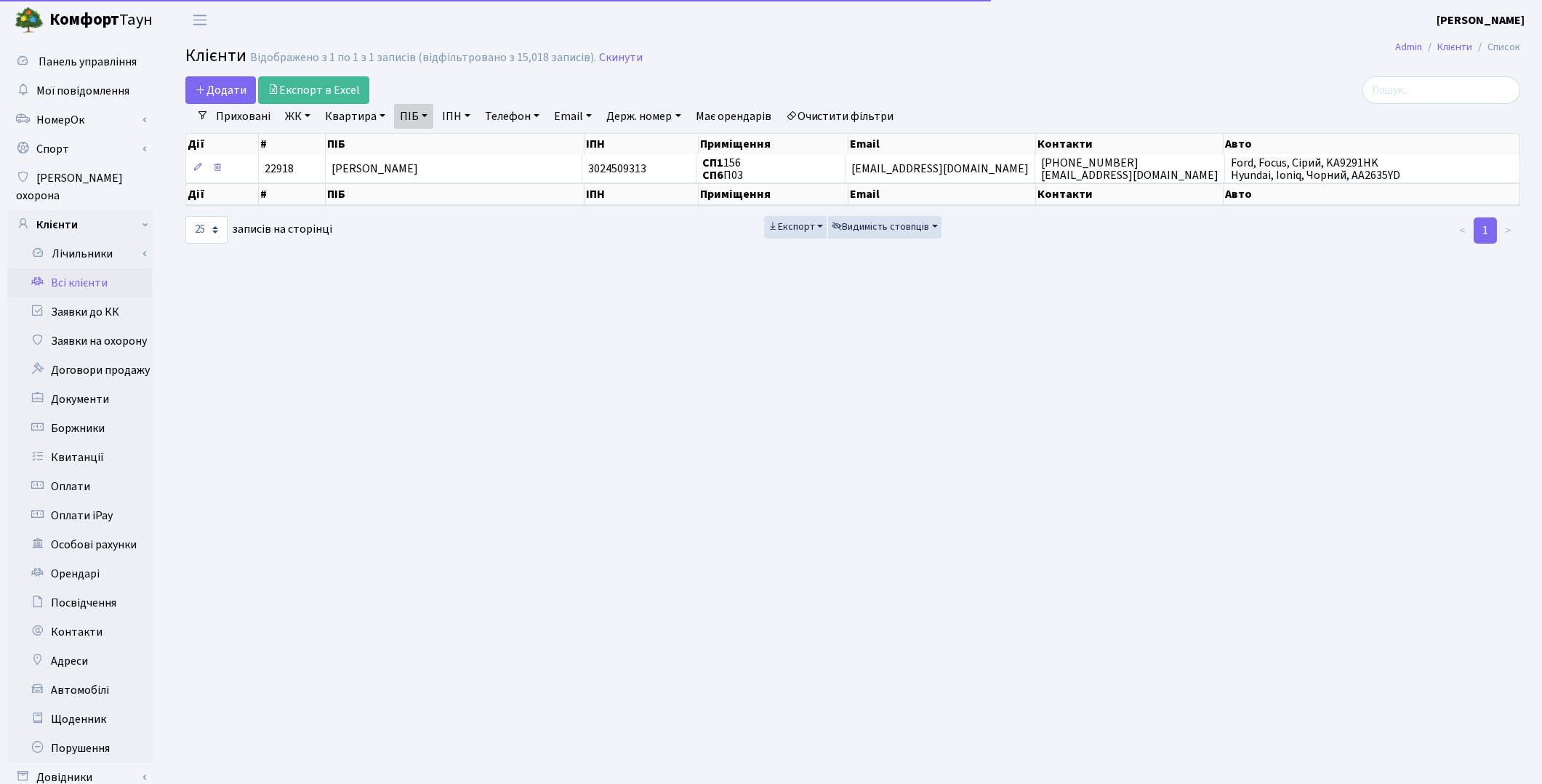
click at [881, 109] on link "Очистити фільтри" at bounding box center [840, 115] width 120 height 24
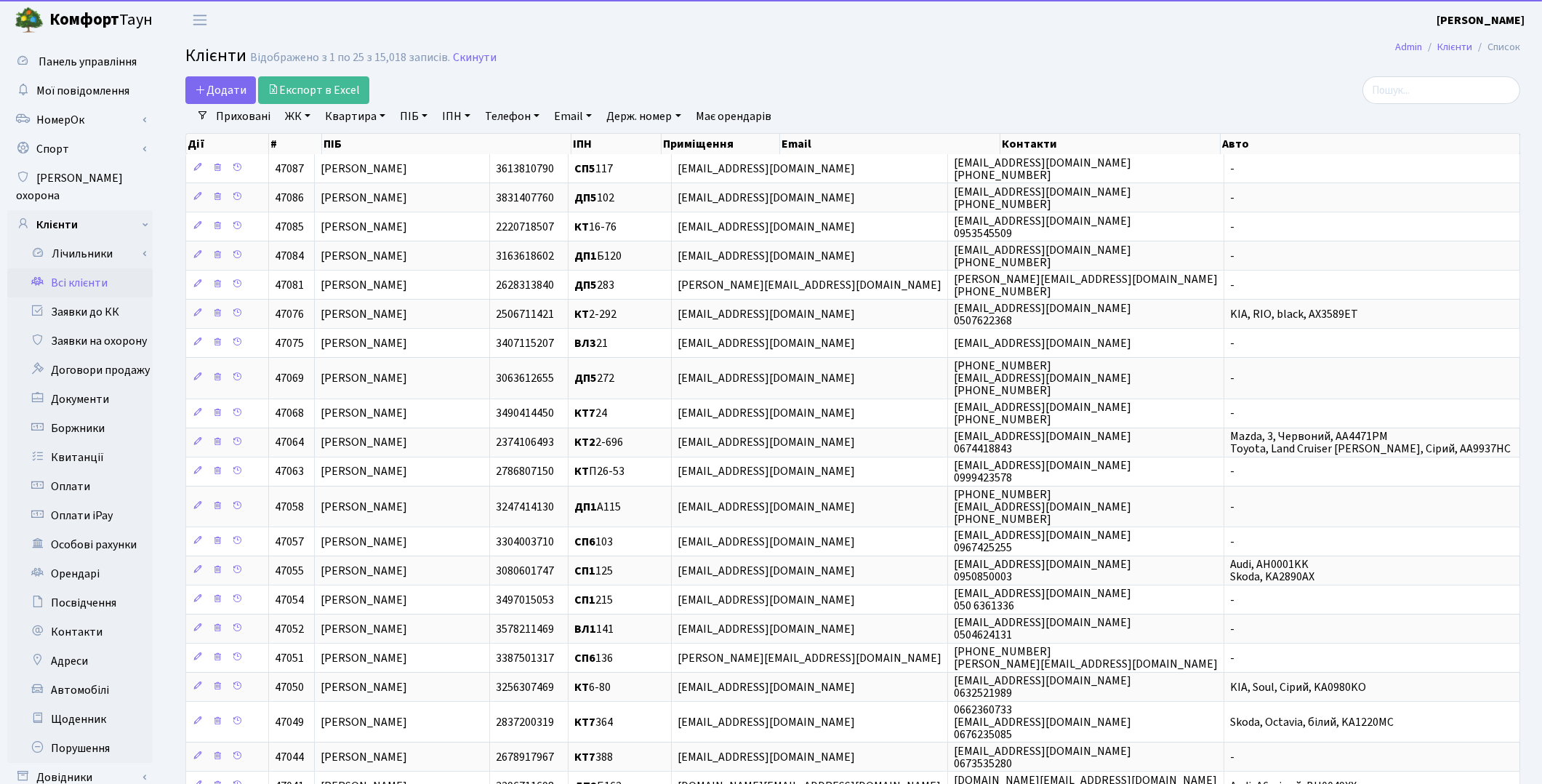
click at [365, 124] on link "Квартира" at bounding box center [355, 115] width 72 height 24
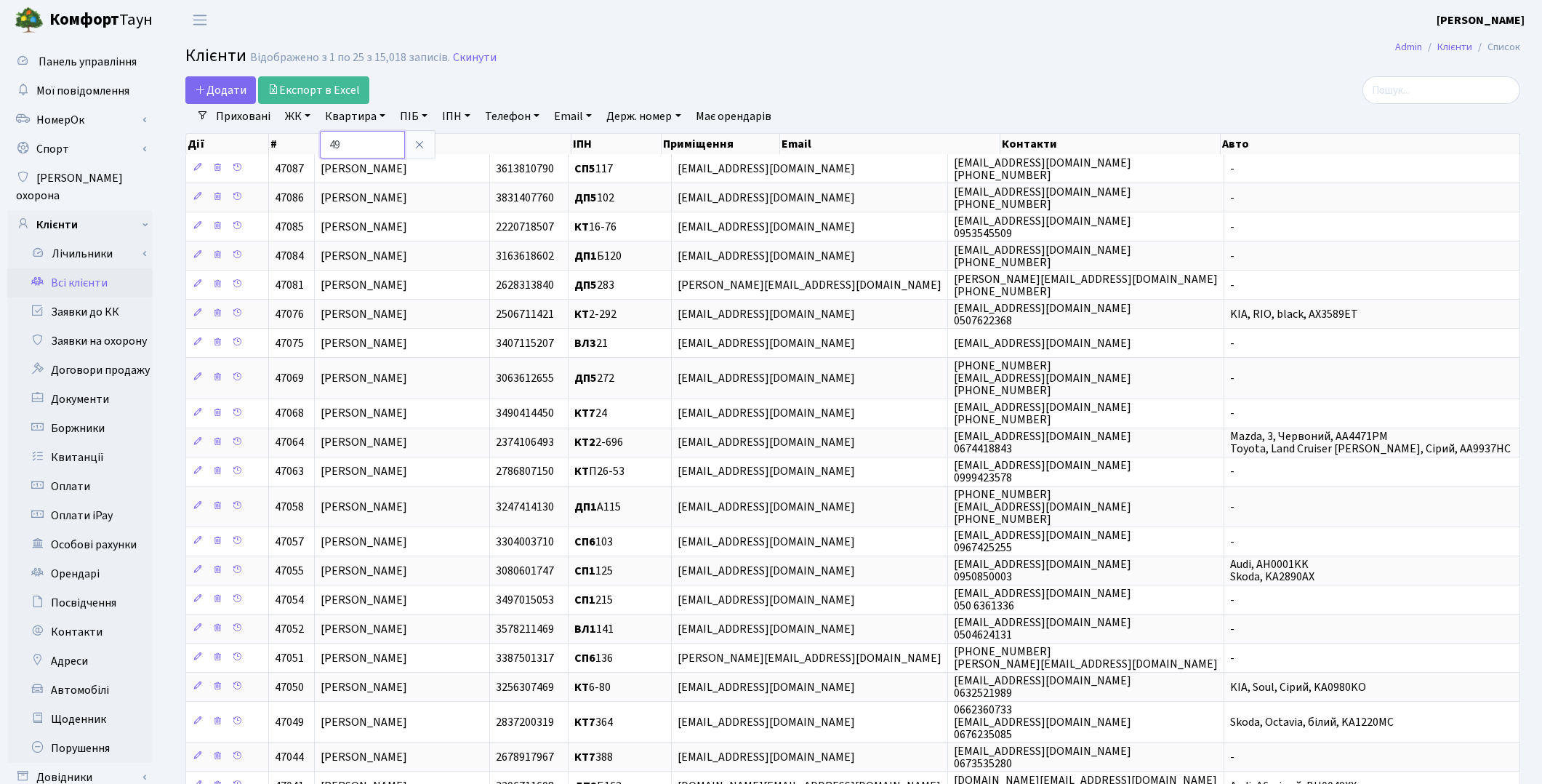
type input "49"
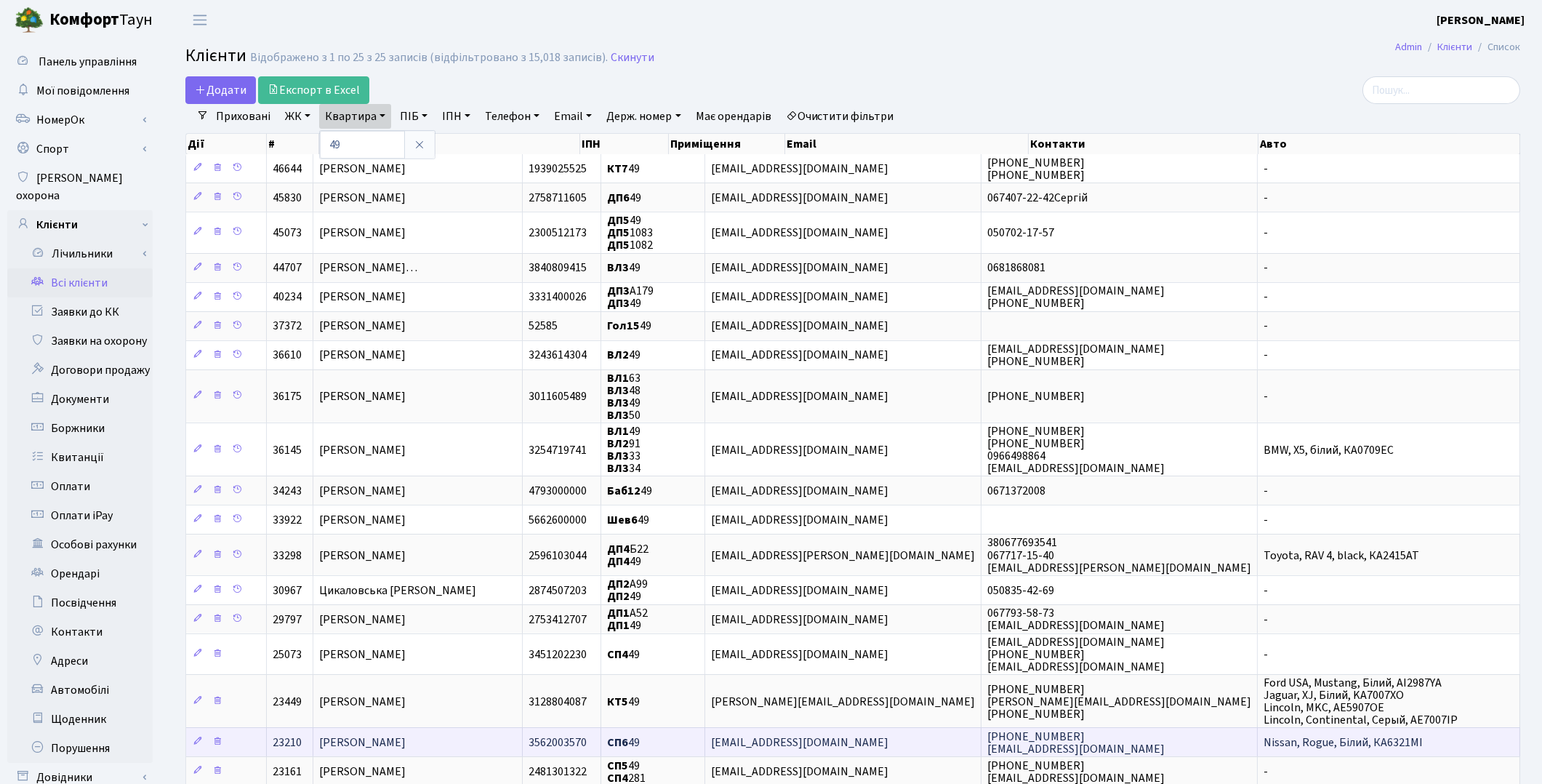
click at [406, 735] on span "[PERSON_NAME]" at bounding box center [362, 743] width 87 height 16
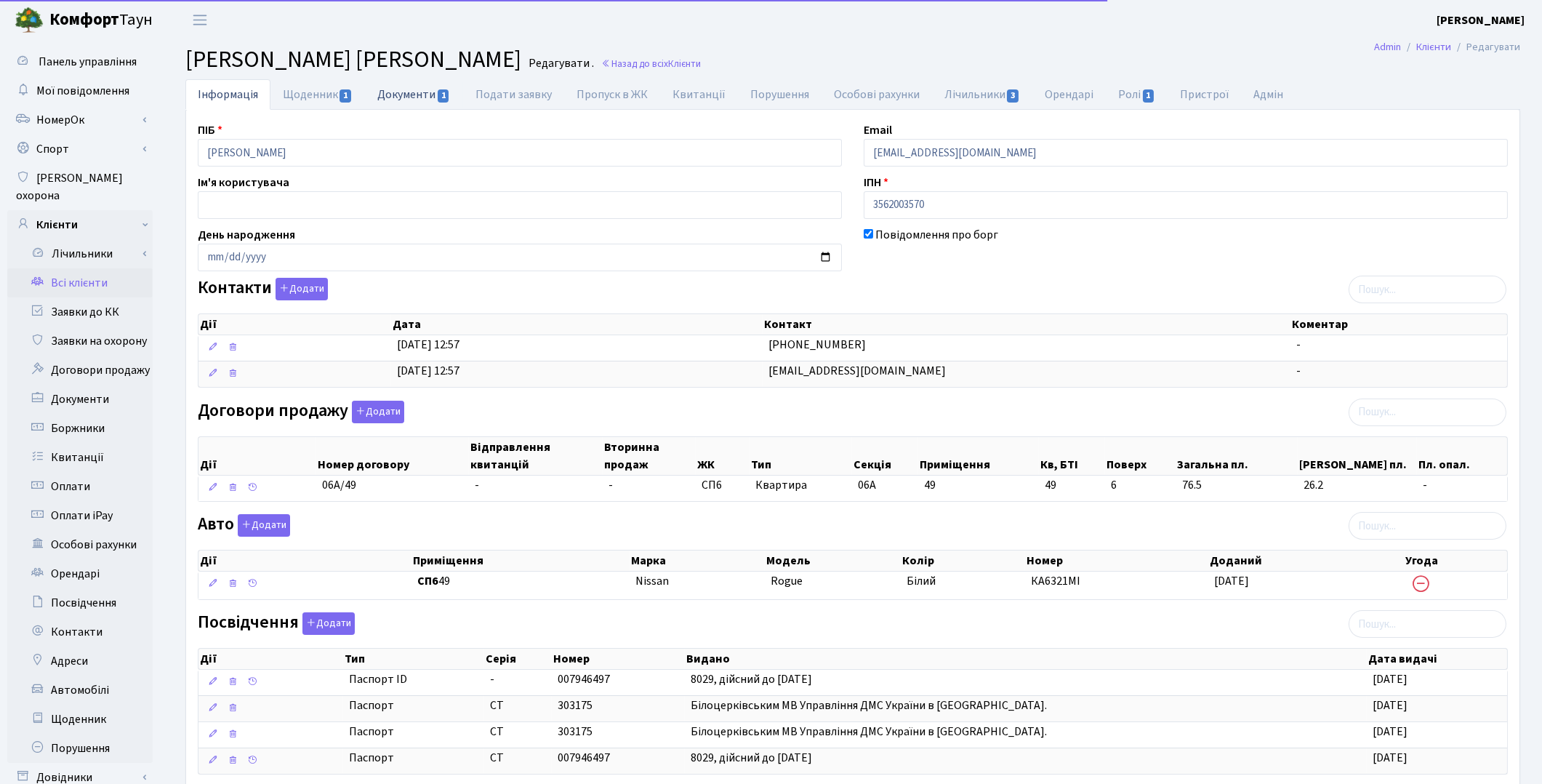
click at [406, 94] on link "Документи 1" at bounding box center [414, 93] width 98 height 29
select select "25"
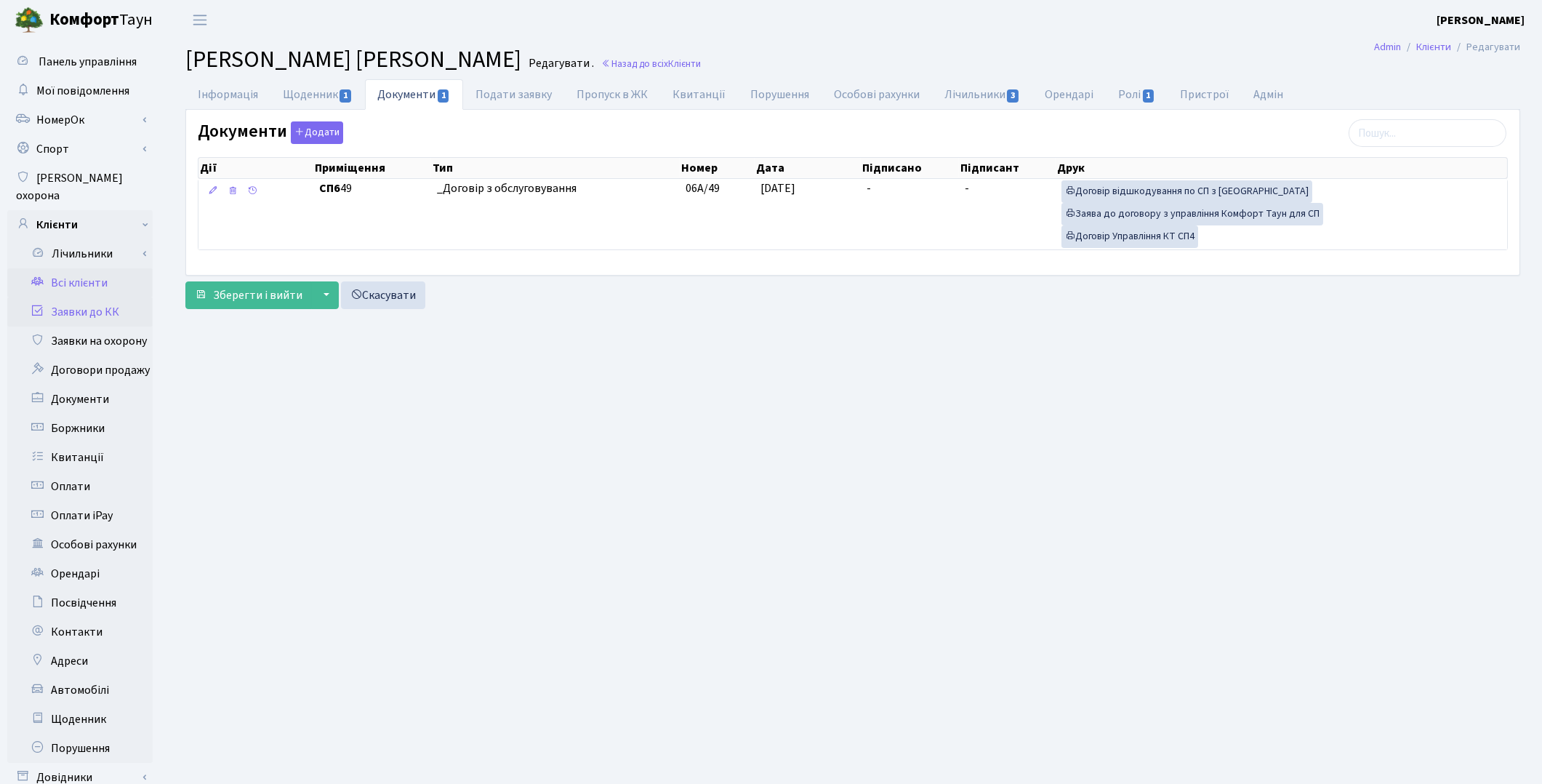
click at [86, 297] on link "Заявки до КК" at bounding box center [80, 312] width 146 height 29
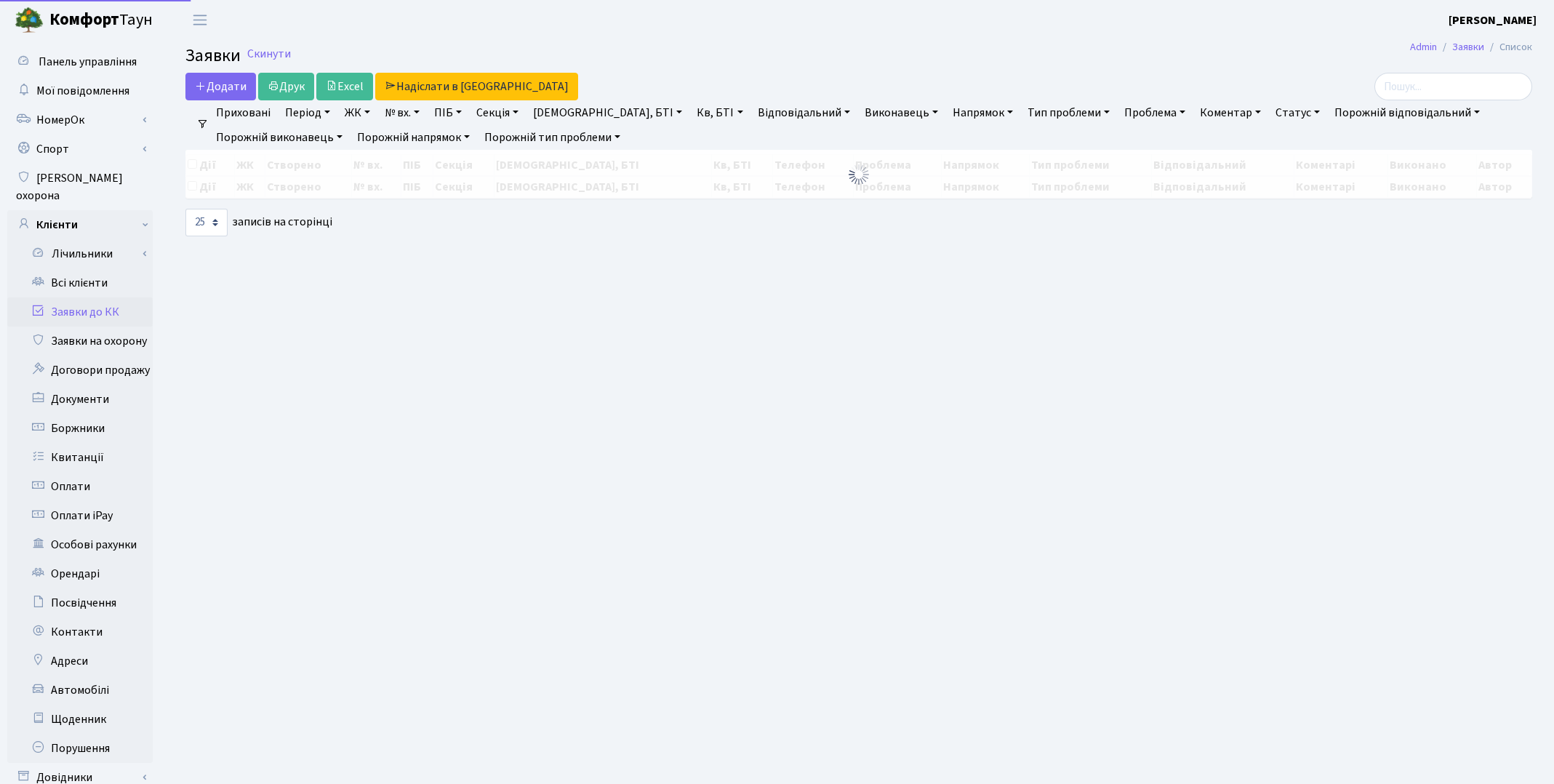
select select "25"
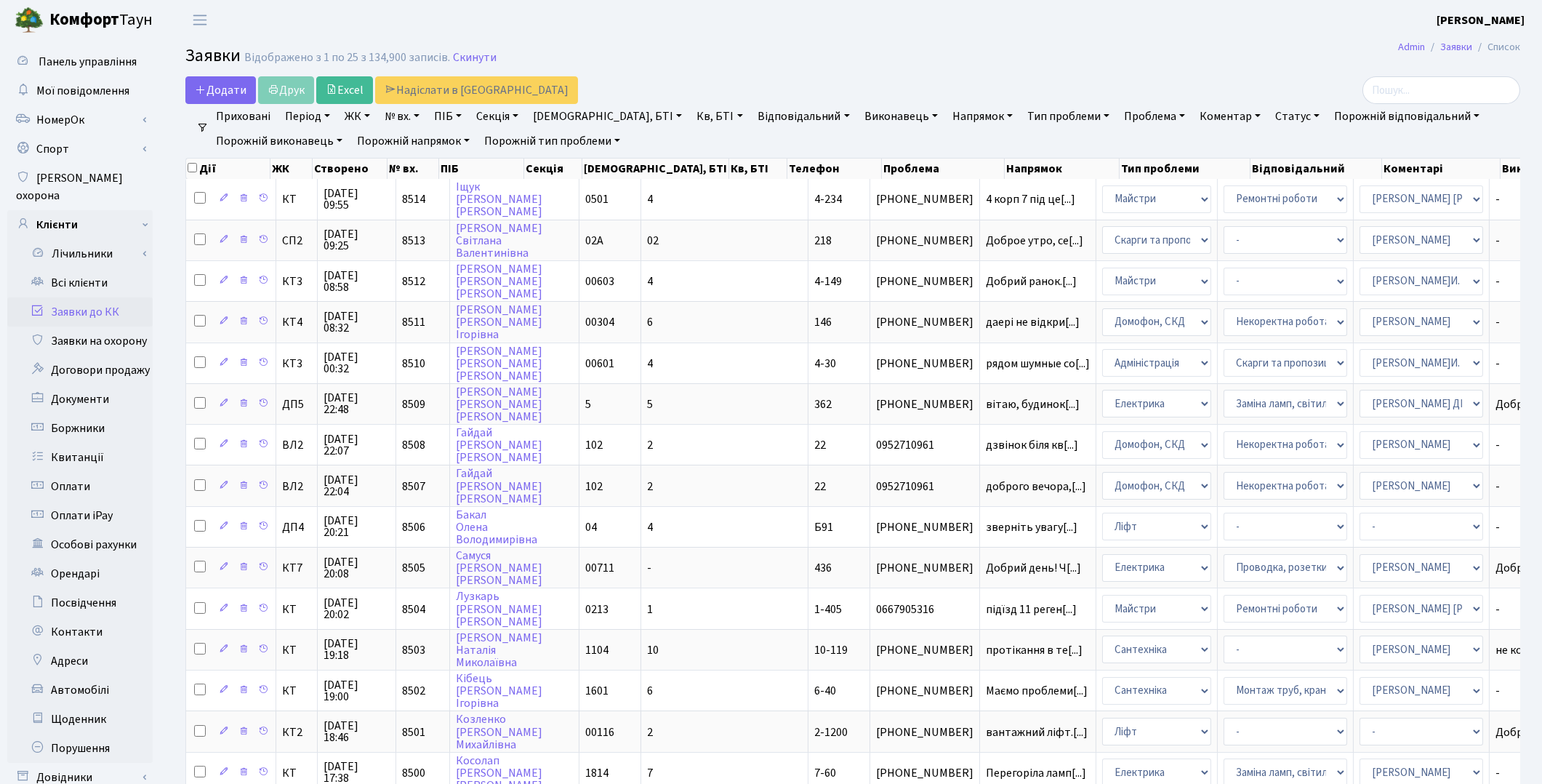
drag, startPoint x: 184, startPoint y: 738, endPoint x: 899, endPoint y: 72, distance: 977.1
click at [899, 72] on main "Admin Заявки Список Заявки Відображено з 1 по 25 з 134,900 записів. Скинути Дод…" at bounding box center [852, 652] width 1379 height 1224
click at [85, 269] on link "Всі клієнти" at bounding box center [80, 283] width 146 height 29
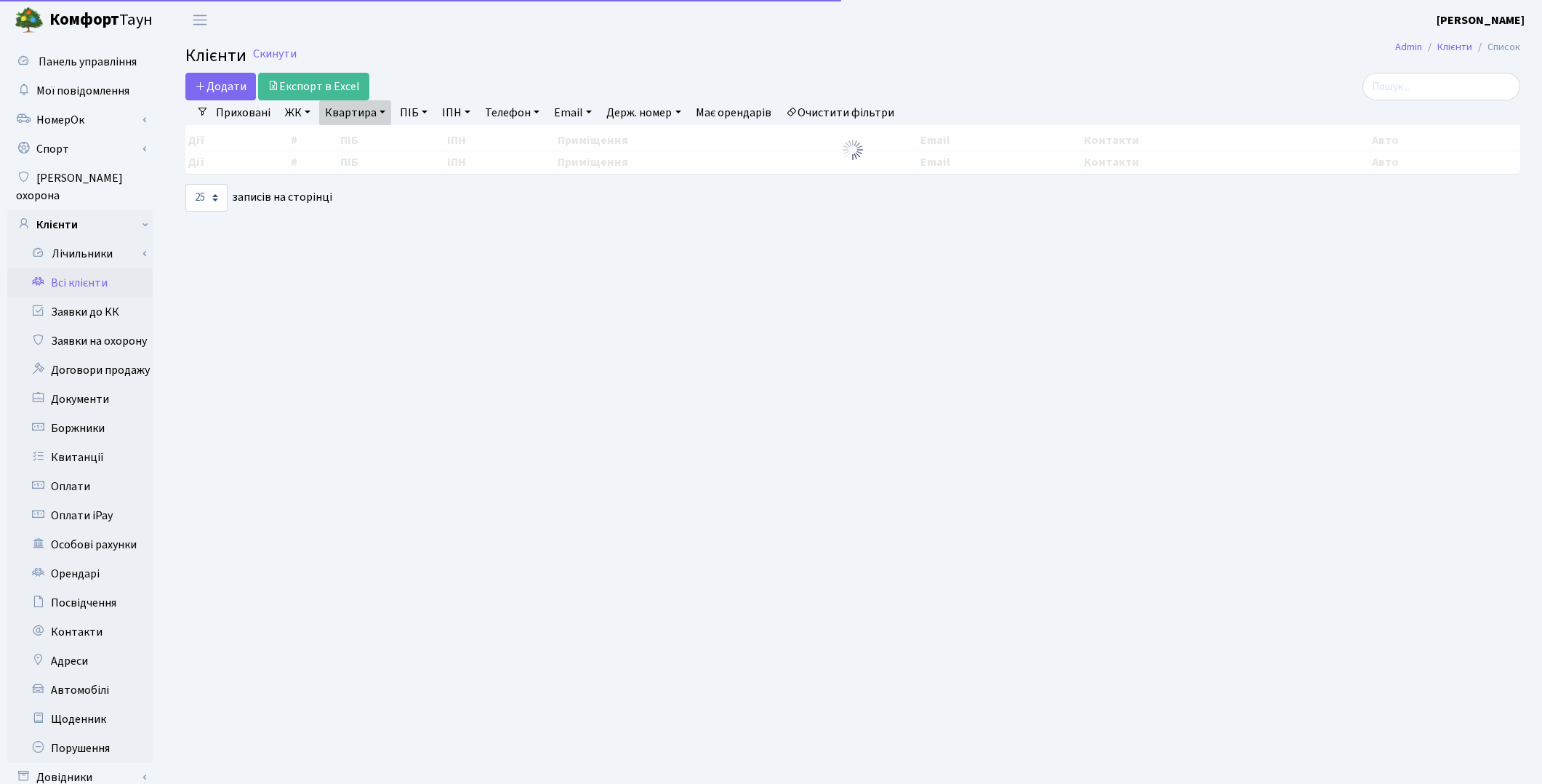
select select "25"
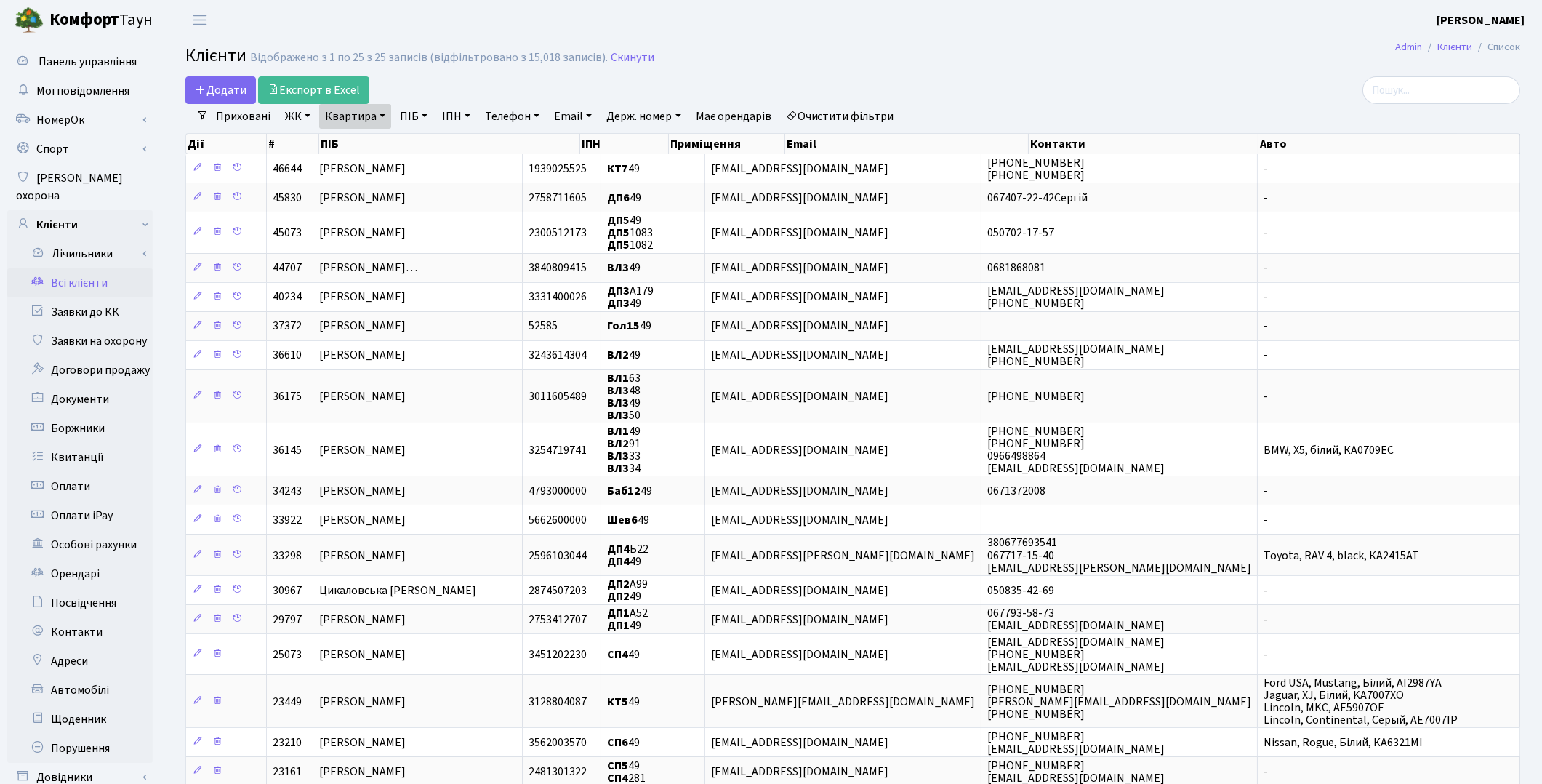
click at [861, 119] on link "Очистити фільтри" at bounding box center [840, 115] width 120 height 24
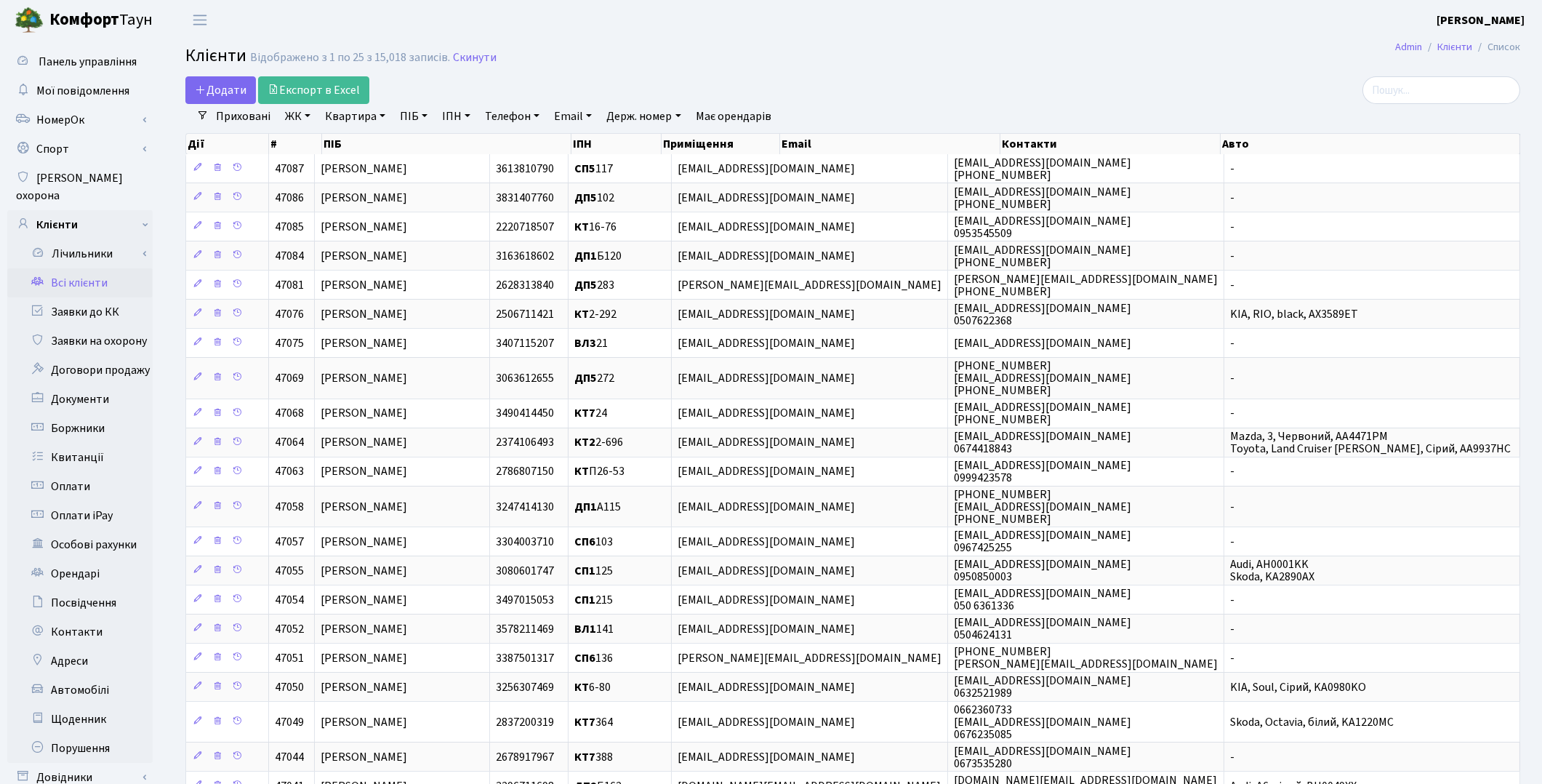
click at [415, 118] on link "ПІБ" at bounding box center [414, 115] width 40 height 24
paste input "[PERSON_NAME]"
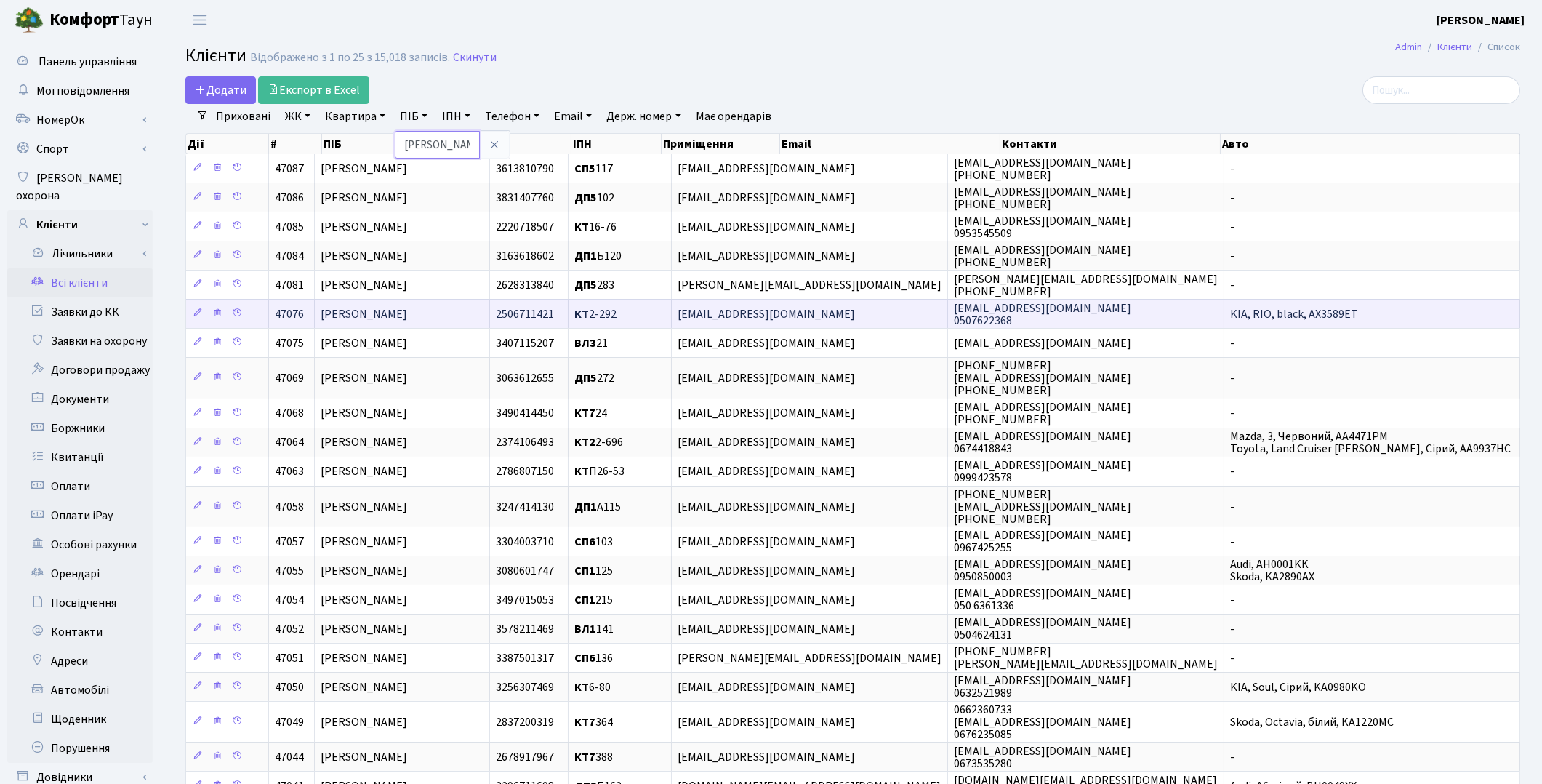
scroll to position [0, 52]
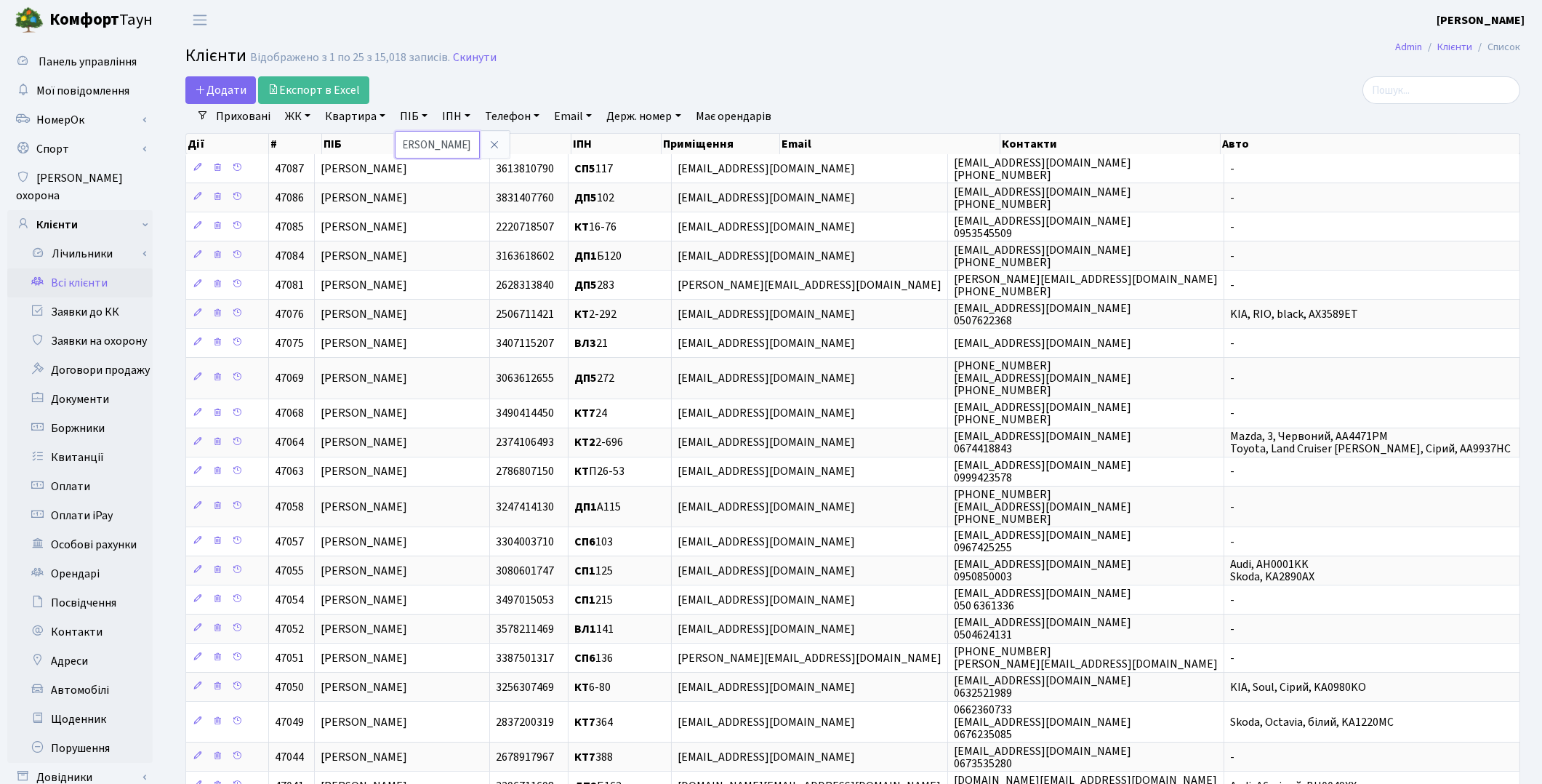
type input "[PERSON_NAME]"
click at [864, 53] on h2 "Клієнти Відображено з 1 по 25 з 15,018 записів. Скинути" at bounding box center [852, 57] width 1335 height 24
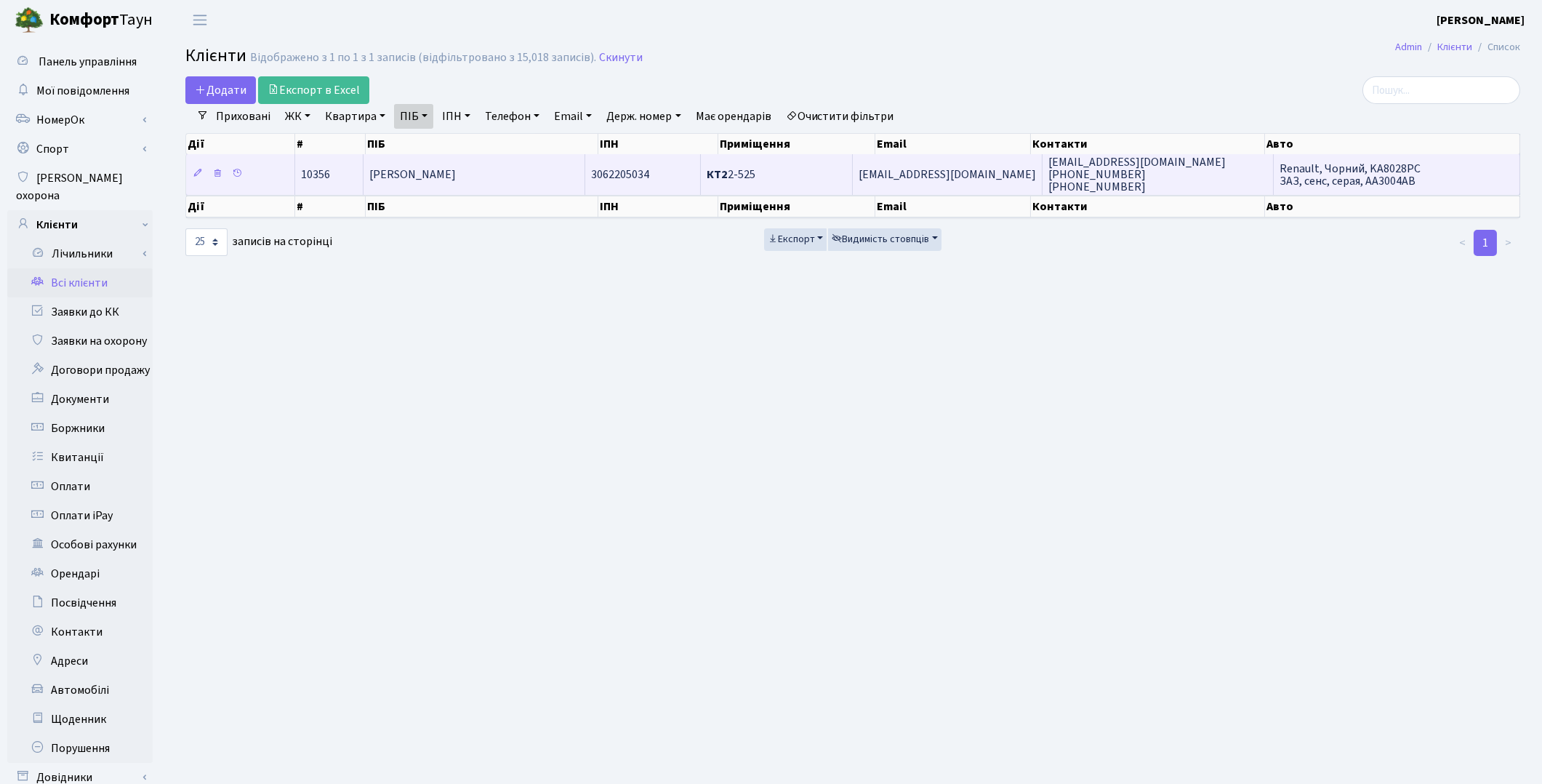
click at [442, 179] on span "[PERSON_NAME]" at bounding box center [413, 174] width 87 height 16
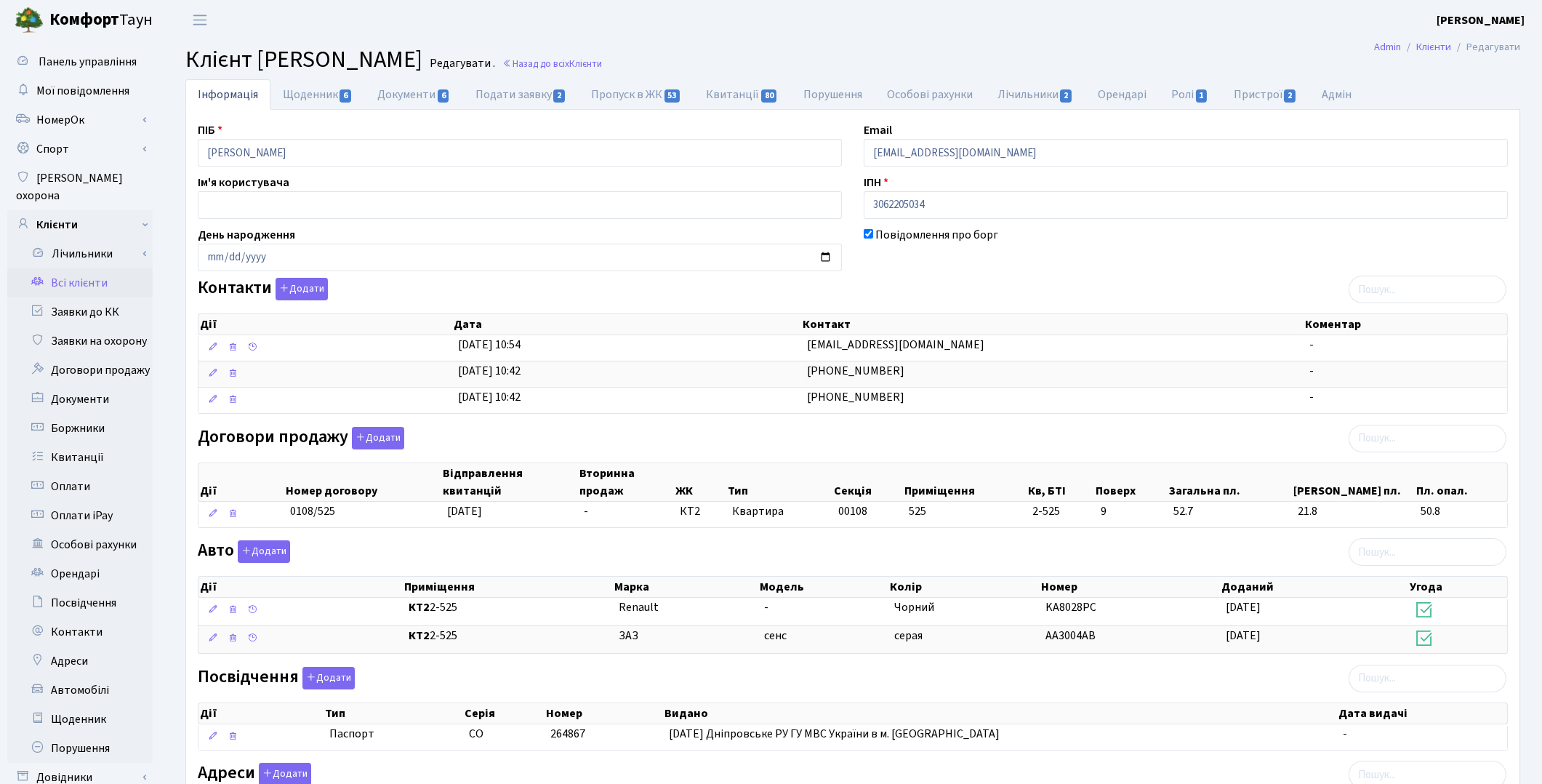
click at [1356, 451] on div at bounding box center [1186, 454] width 666 height 8
click at [382, 441] on button "Додати" at bounding box center [378, 438] width 52 height 23
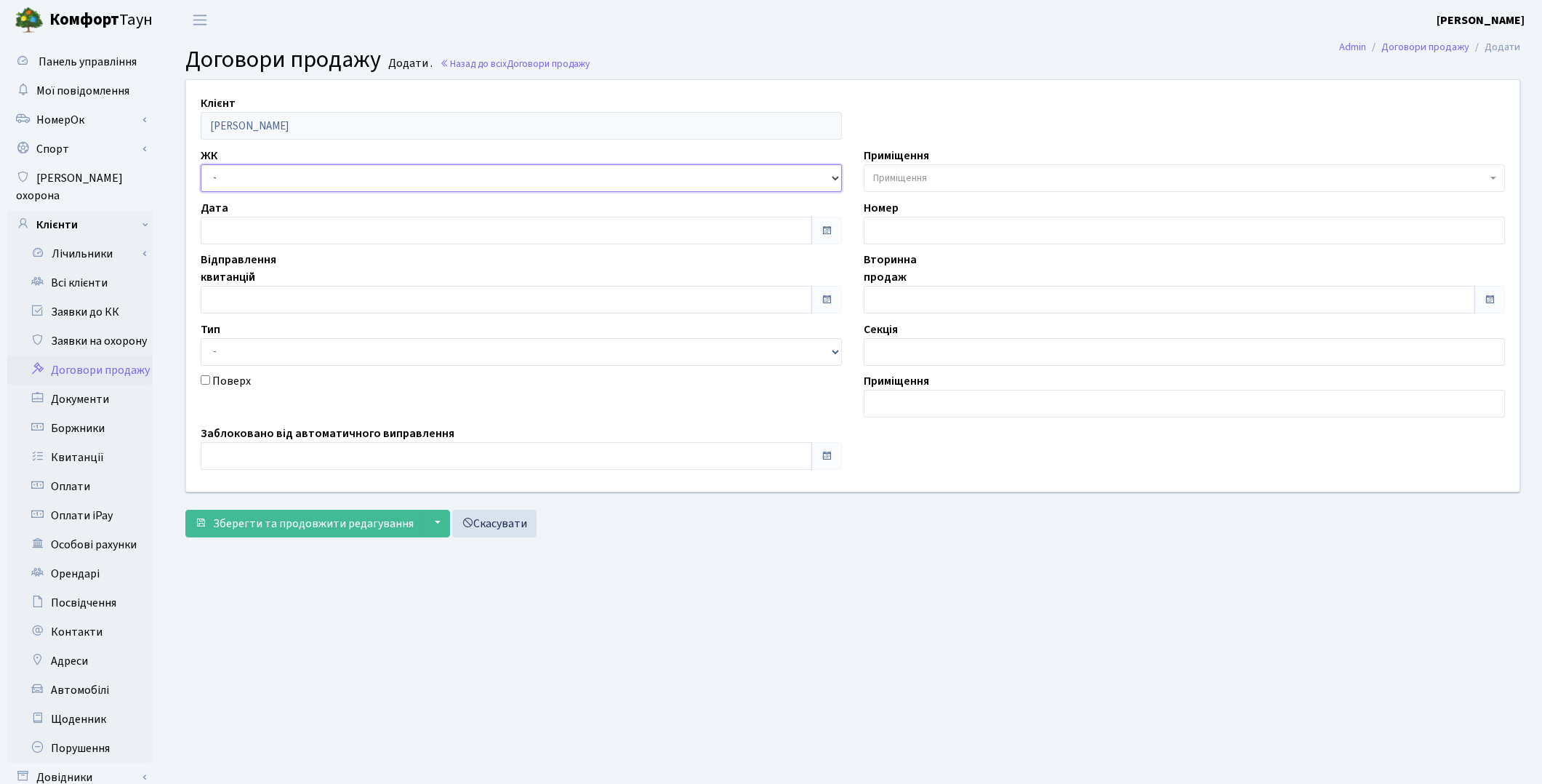
click at [227, 180] on select "- ТХ, вул. Ділова, 1/2 КТ, вул. Регенераторна, 4 КТ2, просп. Соборності, 17 КТ3…" at bounding box center [521, 178] width 642 height 28
select select "295"
click at [200, 164] on select "- ТХ, вул. Ділова, 1/2 КТ, вул. Регенераторна, 4 КТ2, просп. Соборності, 17 КТ3…" at bounding box center [521, 178] width 642 height 28
select select
click at [910, 180] on span "Приміщення" at bounding box center [900, 178] width 54 height 14
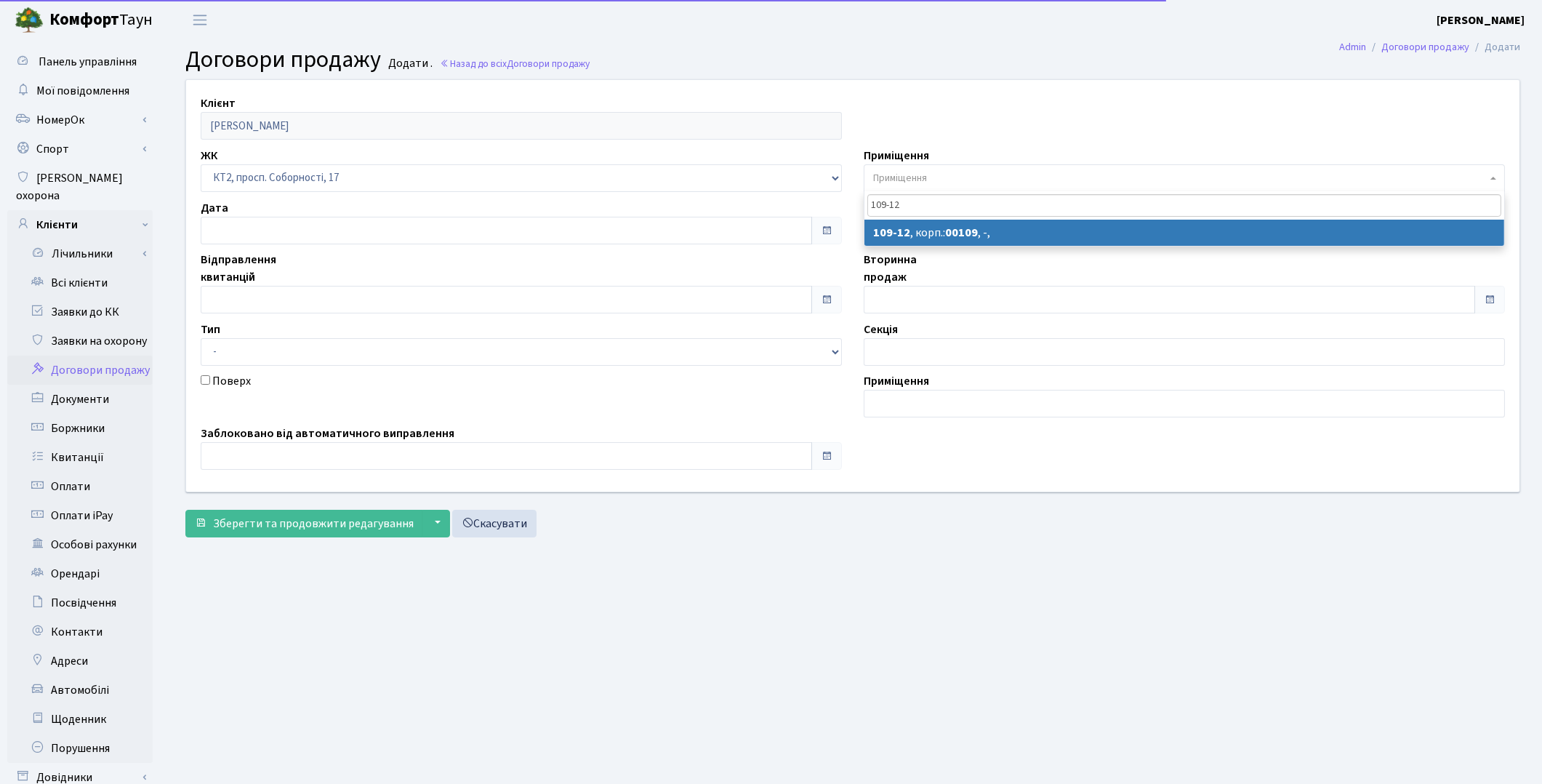
type input "109-12"
select select "16129"
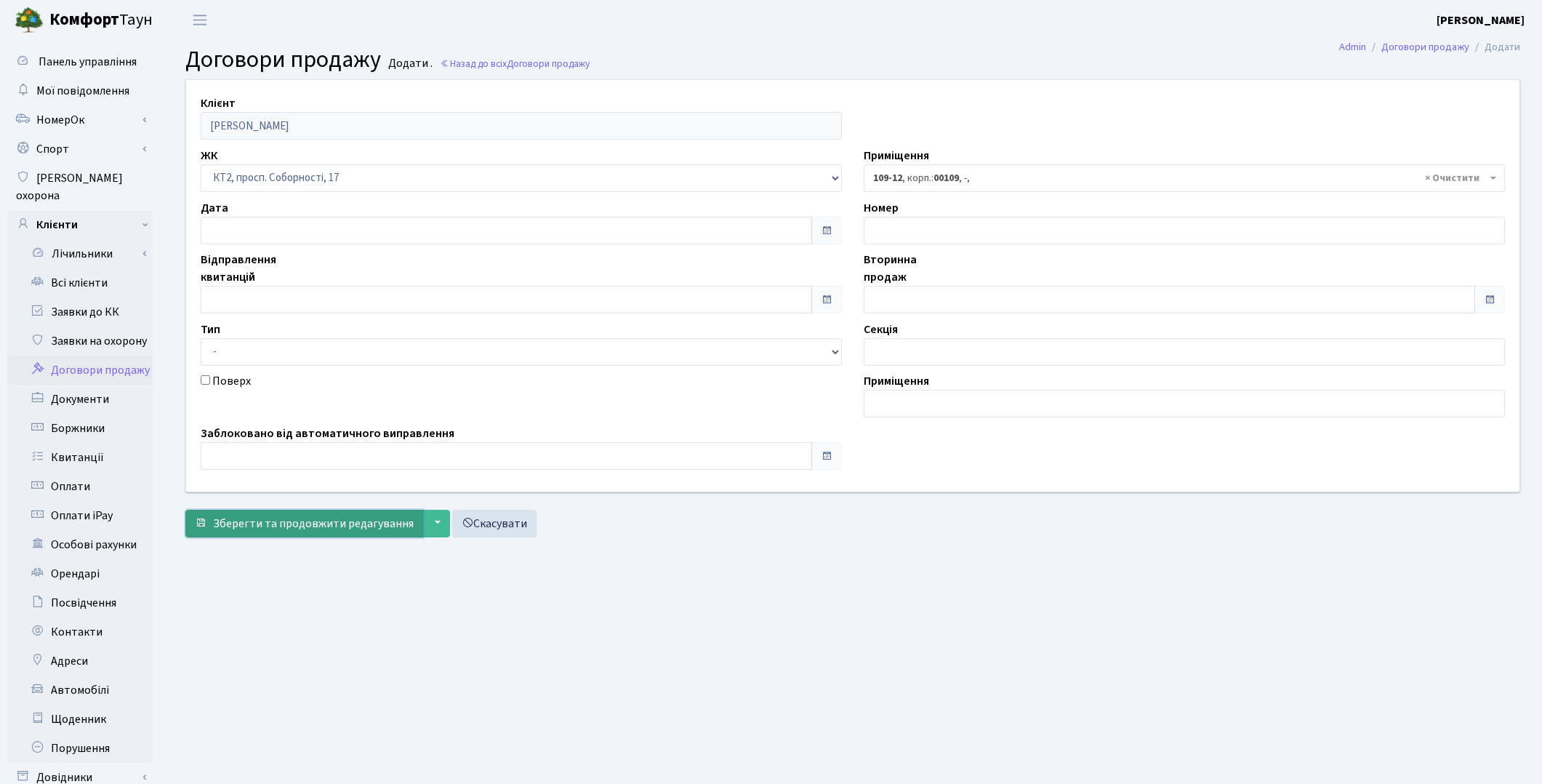
click at [295, 529] on span "Зберегти та продовжити редагування" at bounding box center [313, 523] width 200 height 16
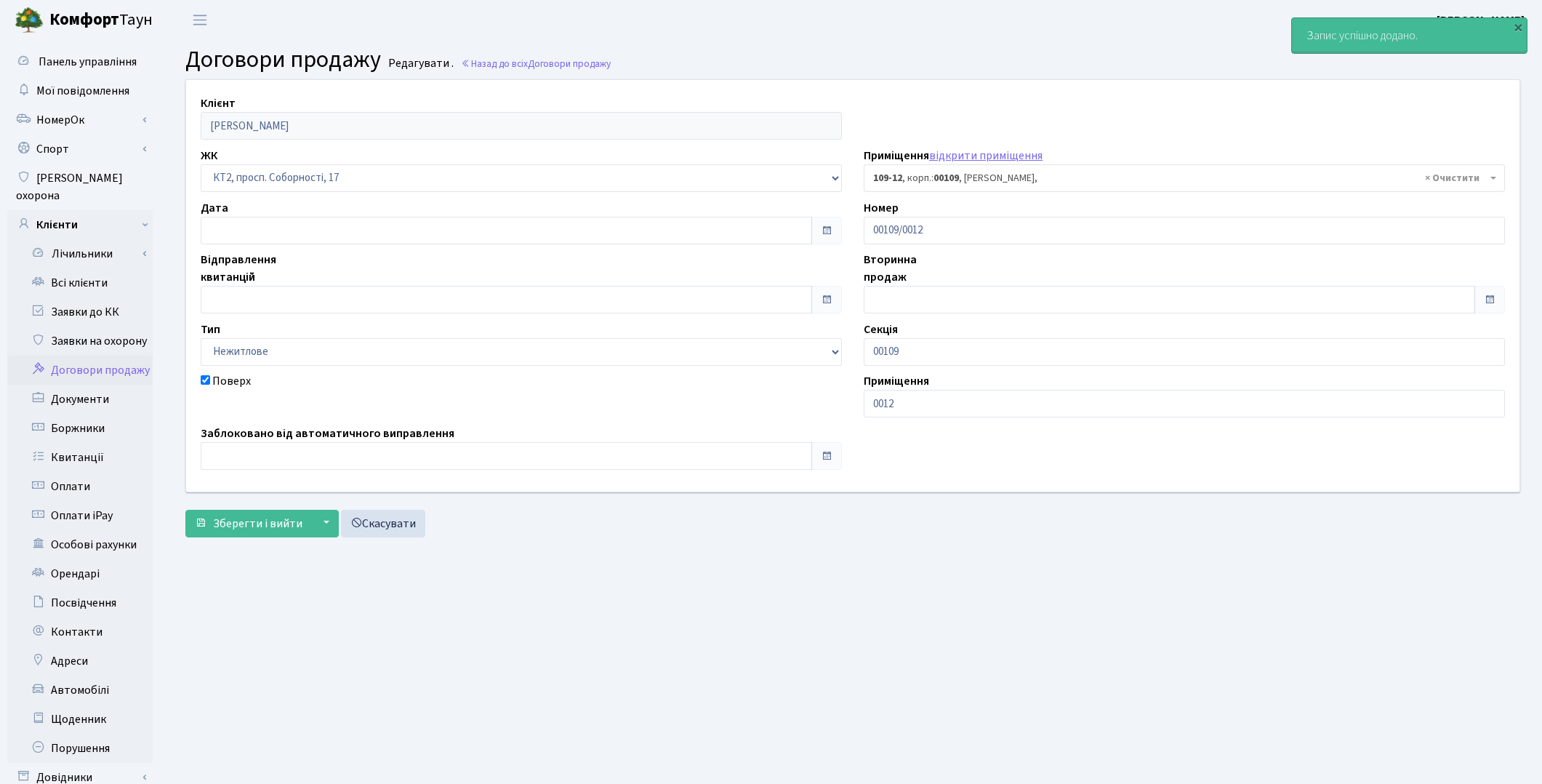
select select "16129"
click at [83, 269] on link "Всі клієнти" at bounding box center [80, 283] width 146 height 29
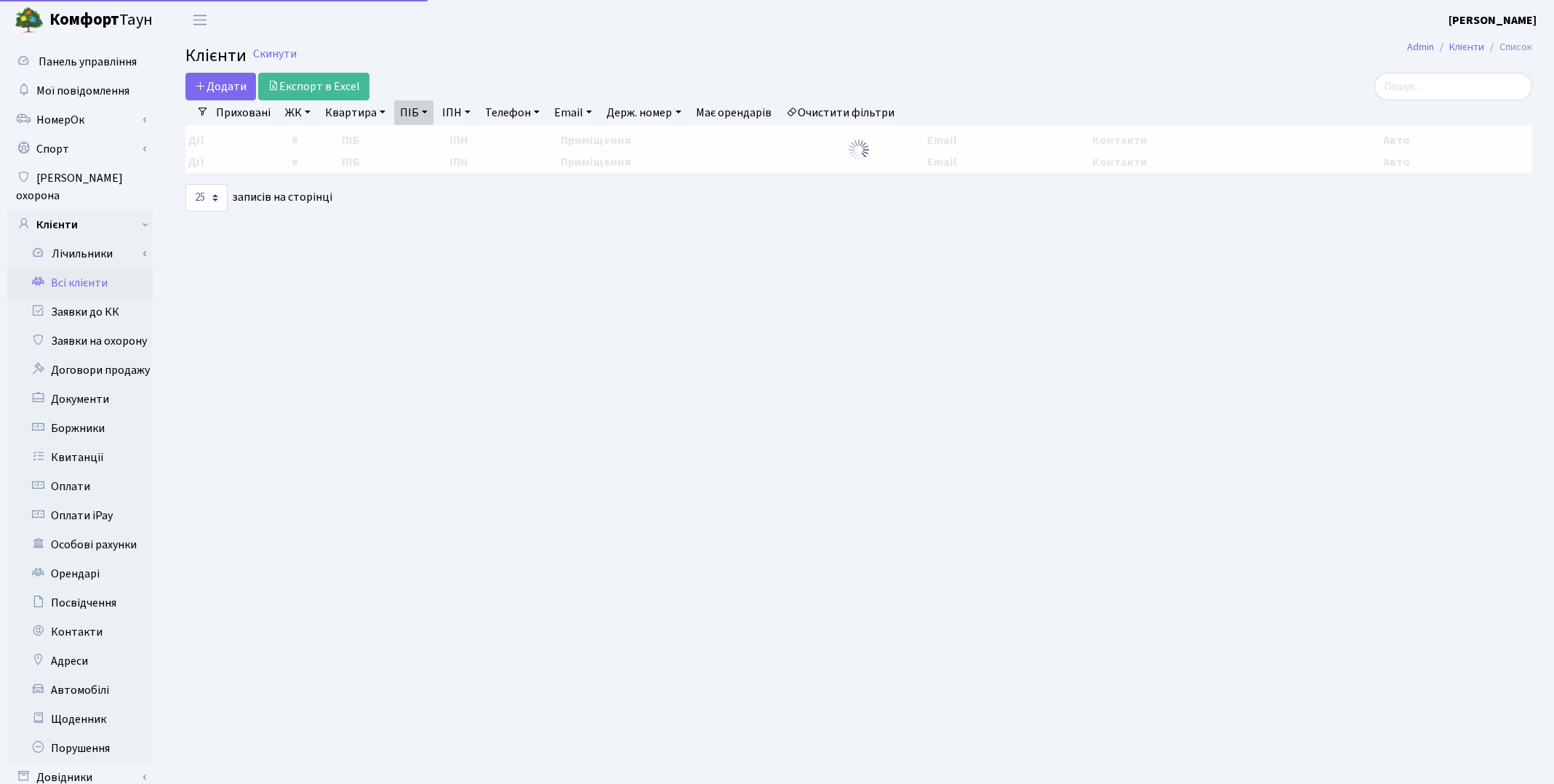
select select "25"
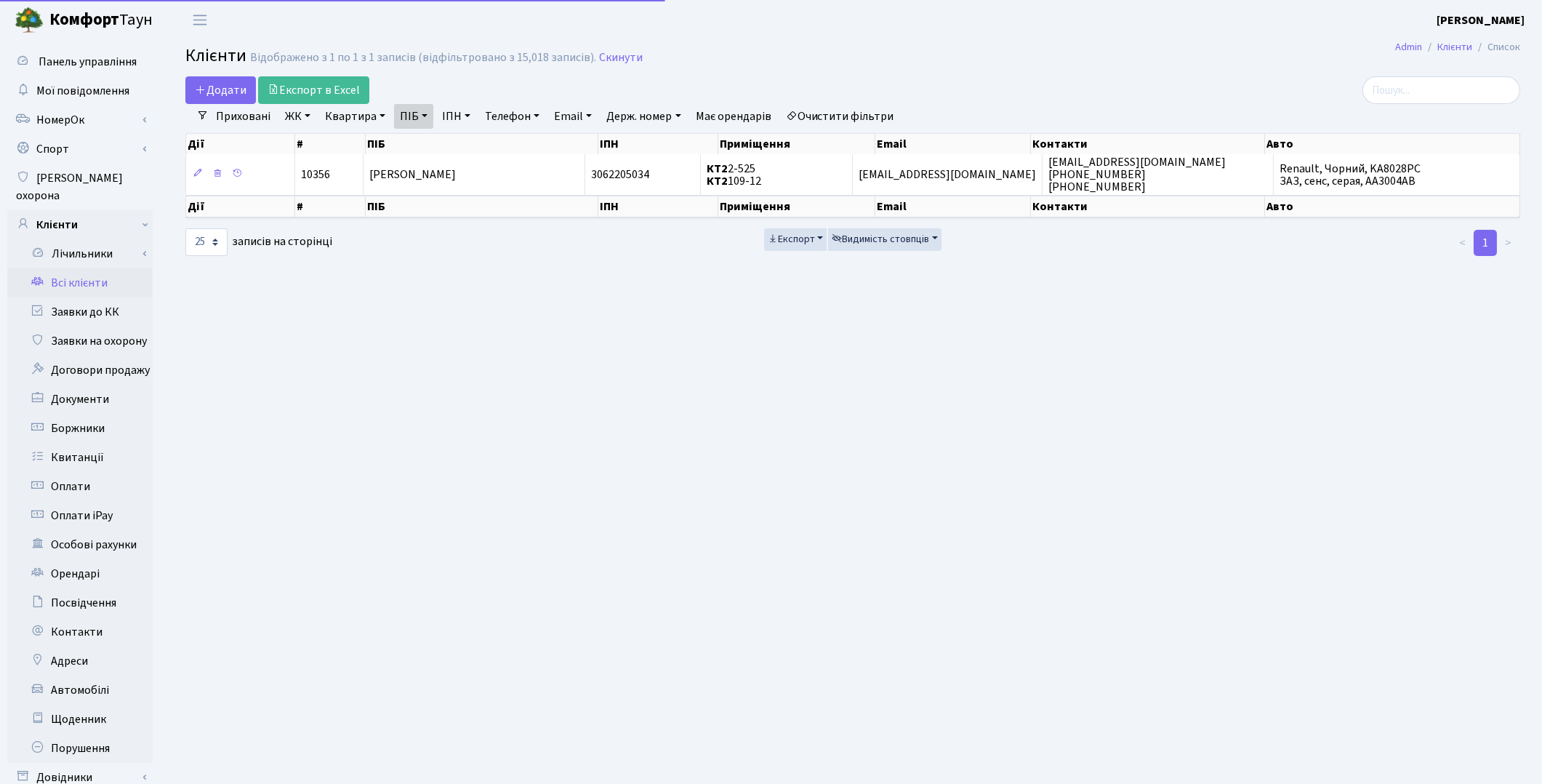
click at [389, 168] on span "[PERSON_NAME]" at bounding box center [413, 174] width 87 height 16
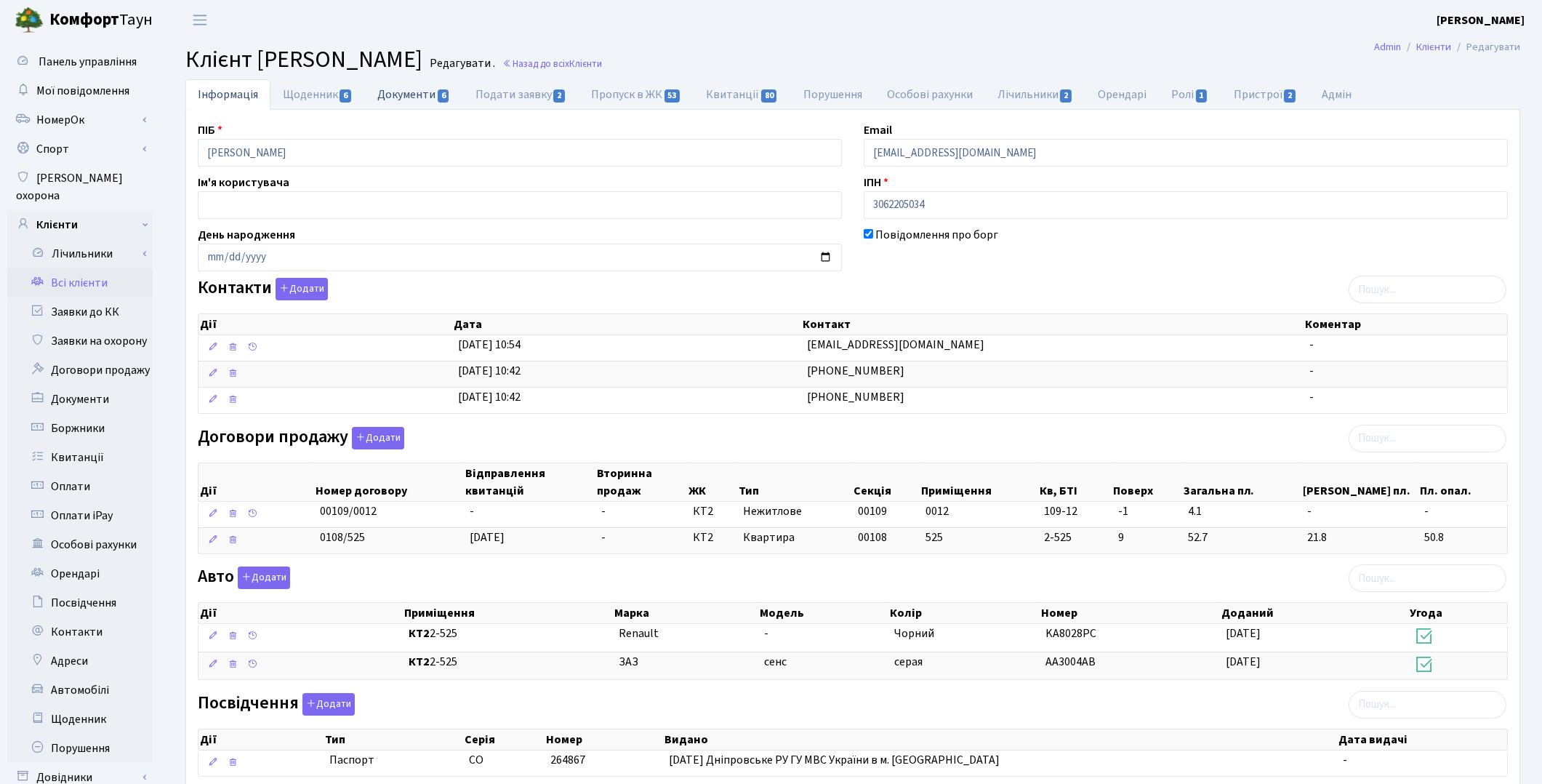
click at [397, 97] on link "Документи 6" at bounding box center [414, 93] width 98 height 29
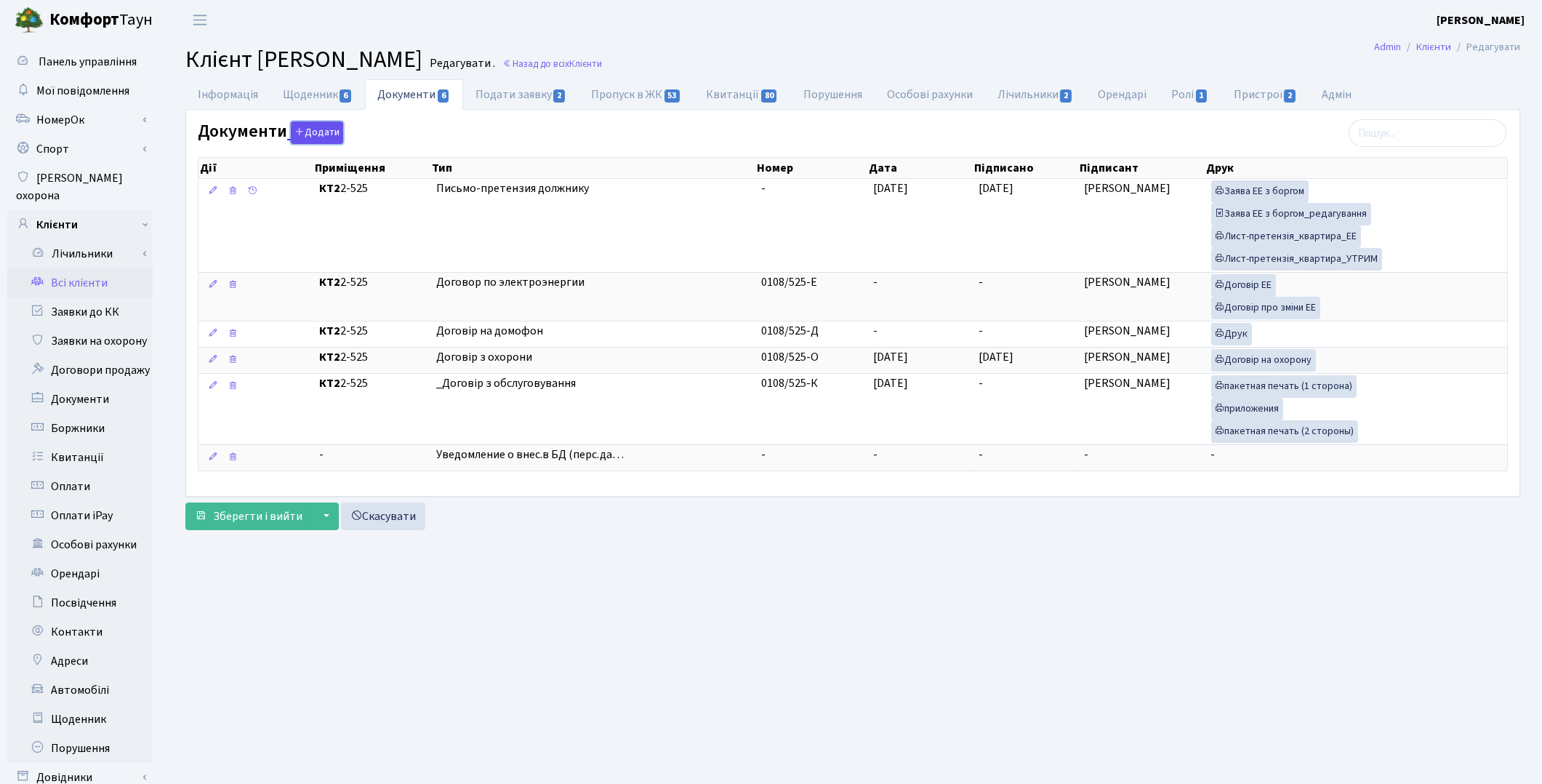
click at [307, 134] on button "Додати" at bounding box center [317, 132] width 52 height 23
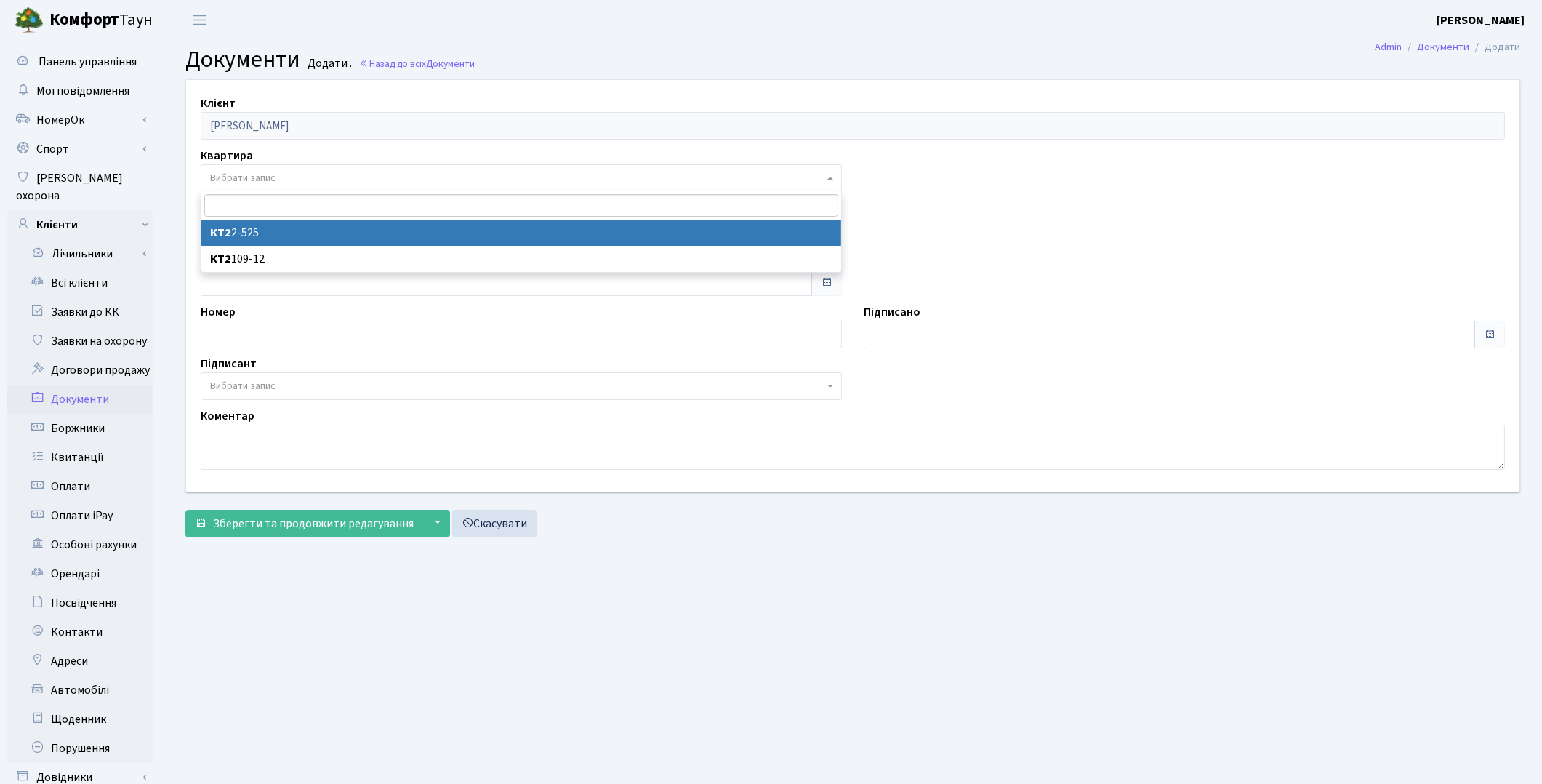
click at [246, 176] on span "Вибрати запис" at bounding box center [243, 178] width 66 height 14
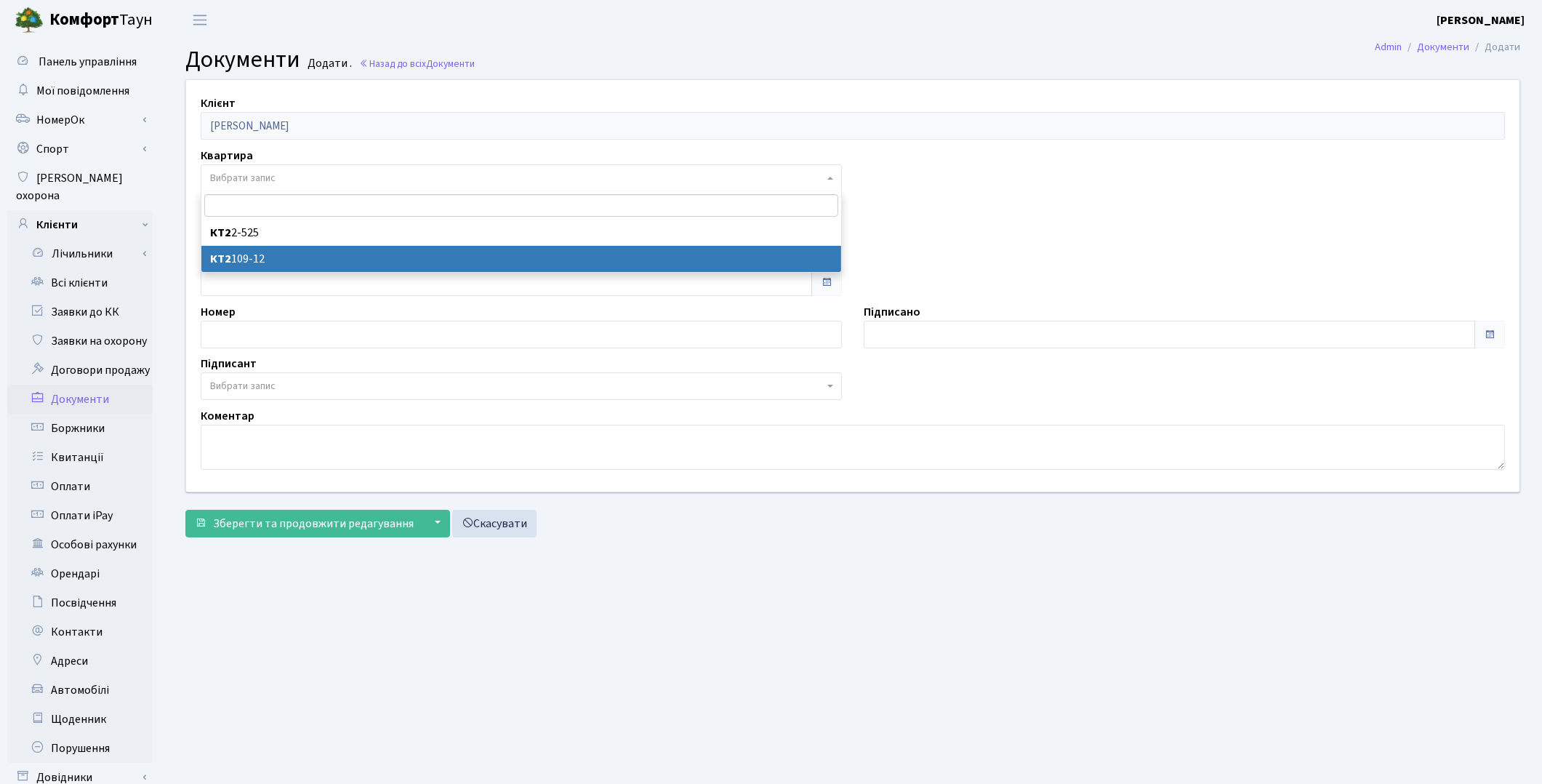
select select "178746"
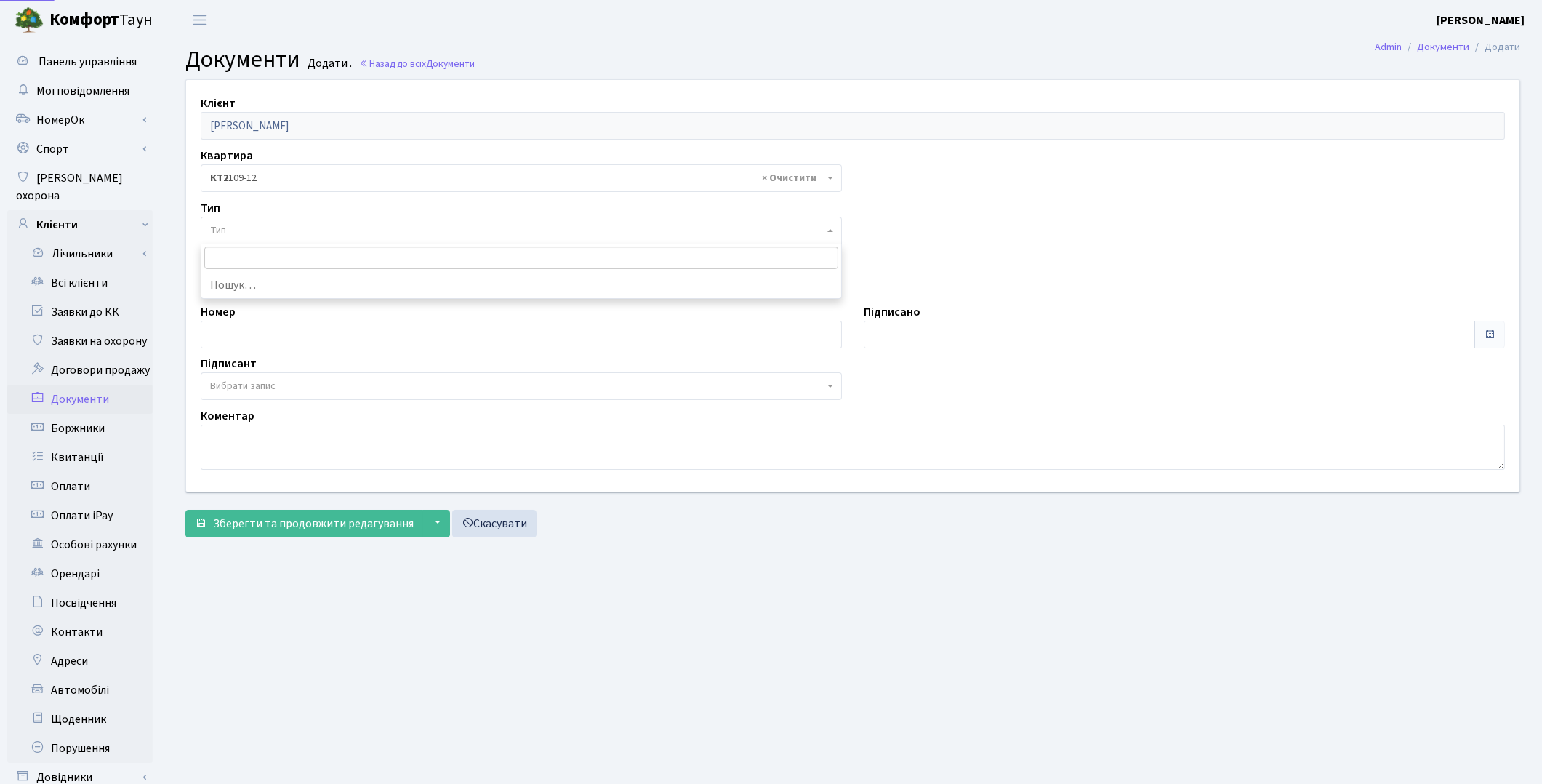
click at [254, 220] on span "Тип" at bounding box center [521, 230] width 642 height 28
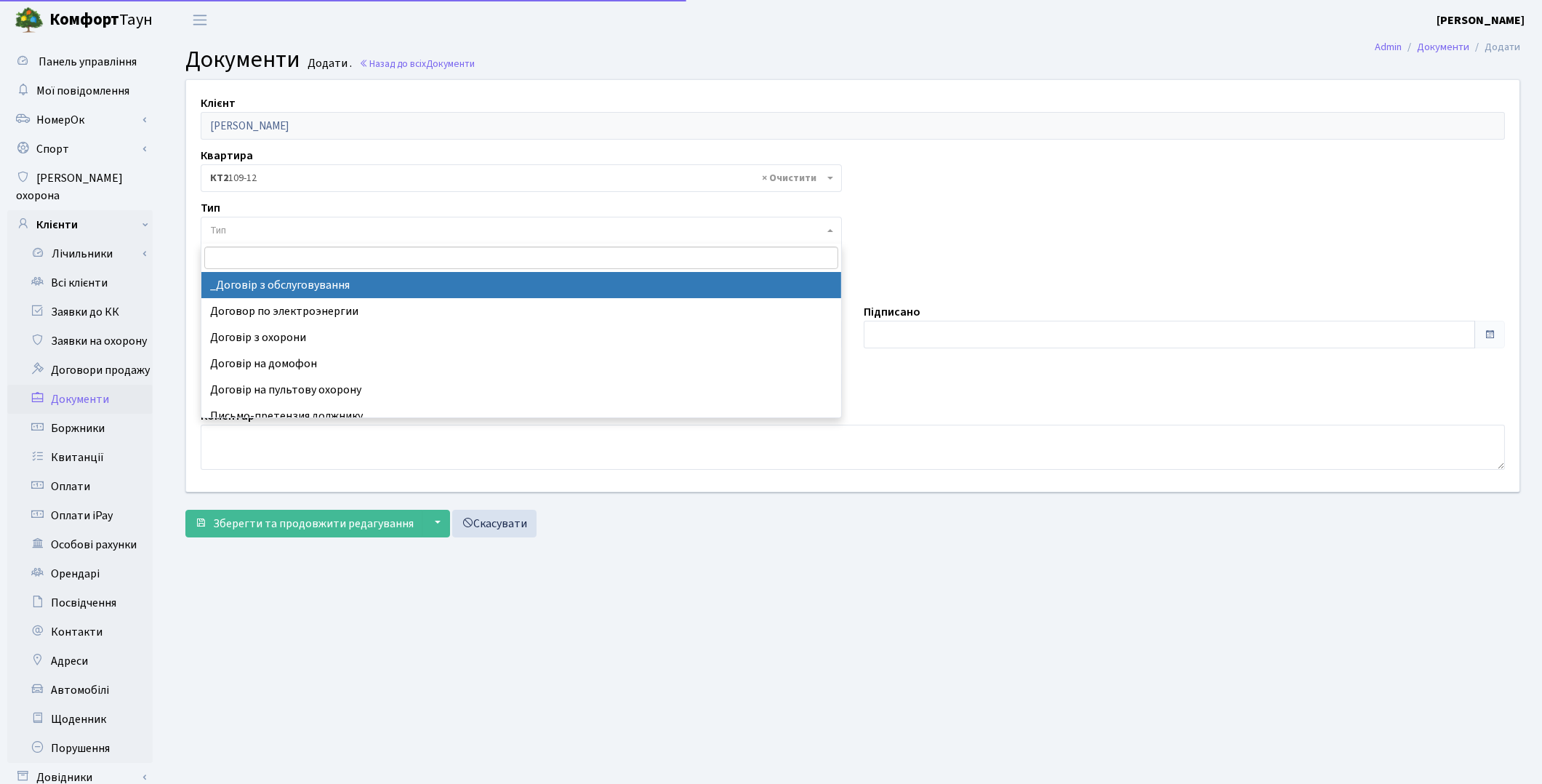
select select "289"
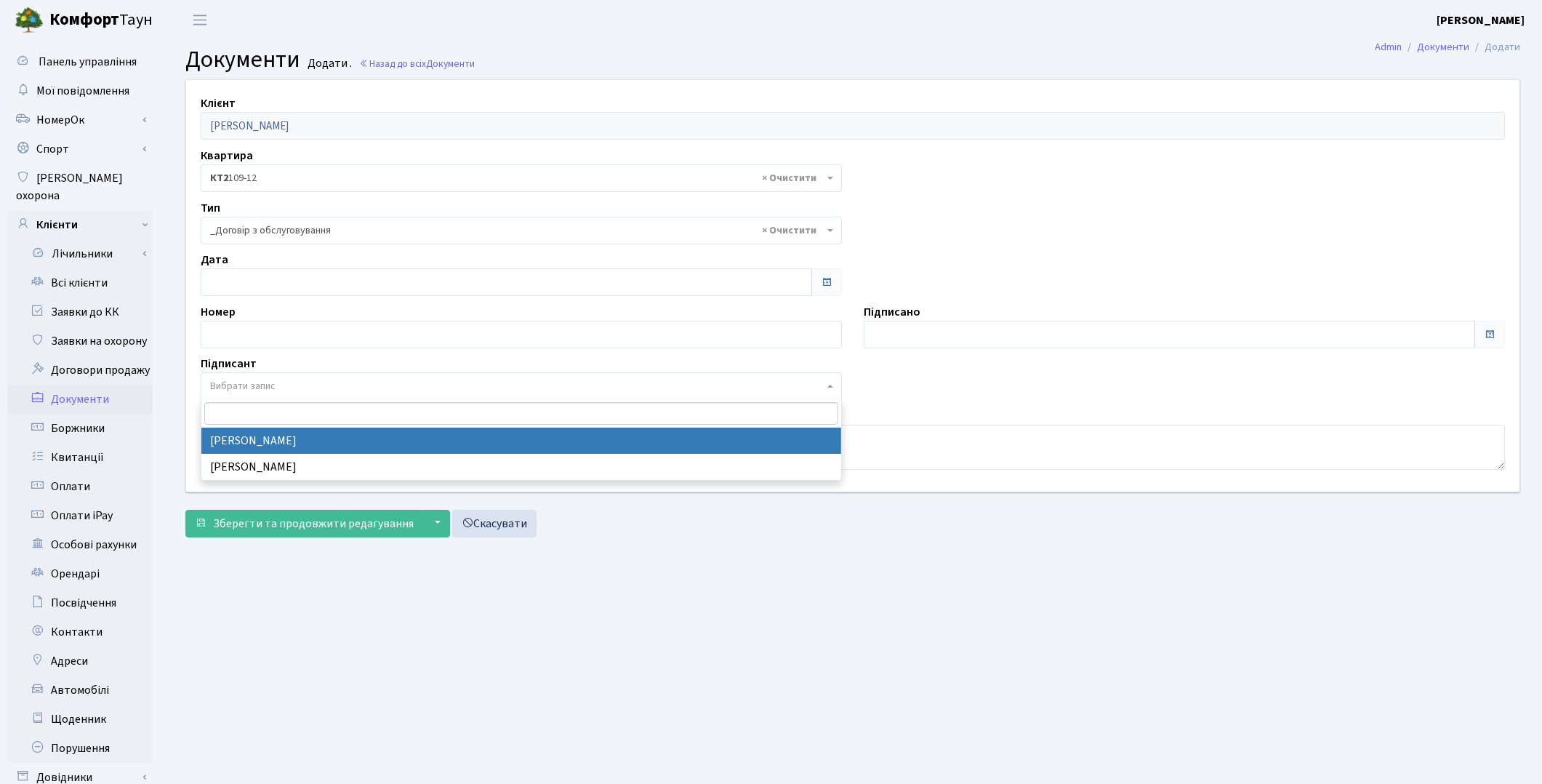
click at [259, 391] on span "Вибрати запис" at bounding box center [243, 386] width 66 height 14
select select "74"
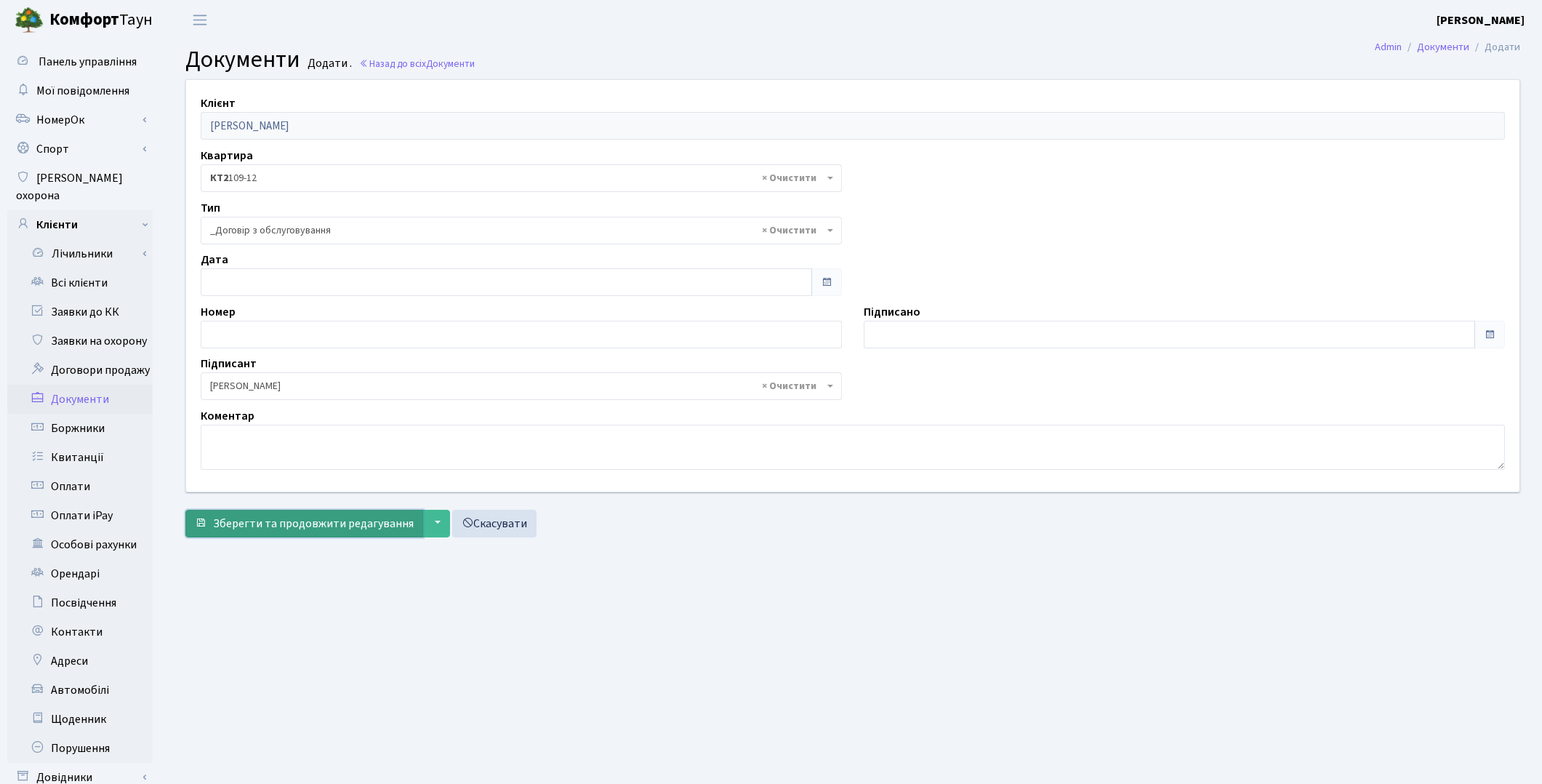
click at [268, 528] on span "Зберегти та продовжити редагування" at bounding box center [313, 523] width 200 height 16
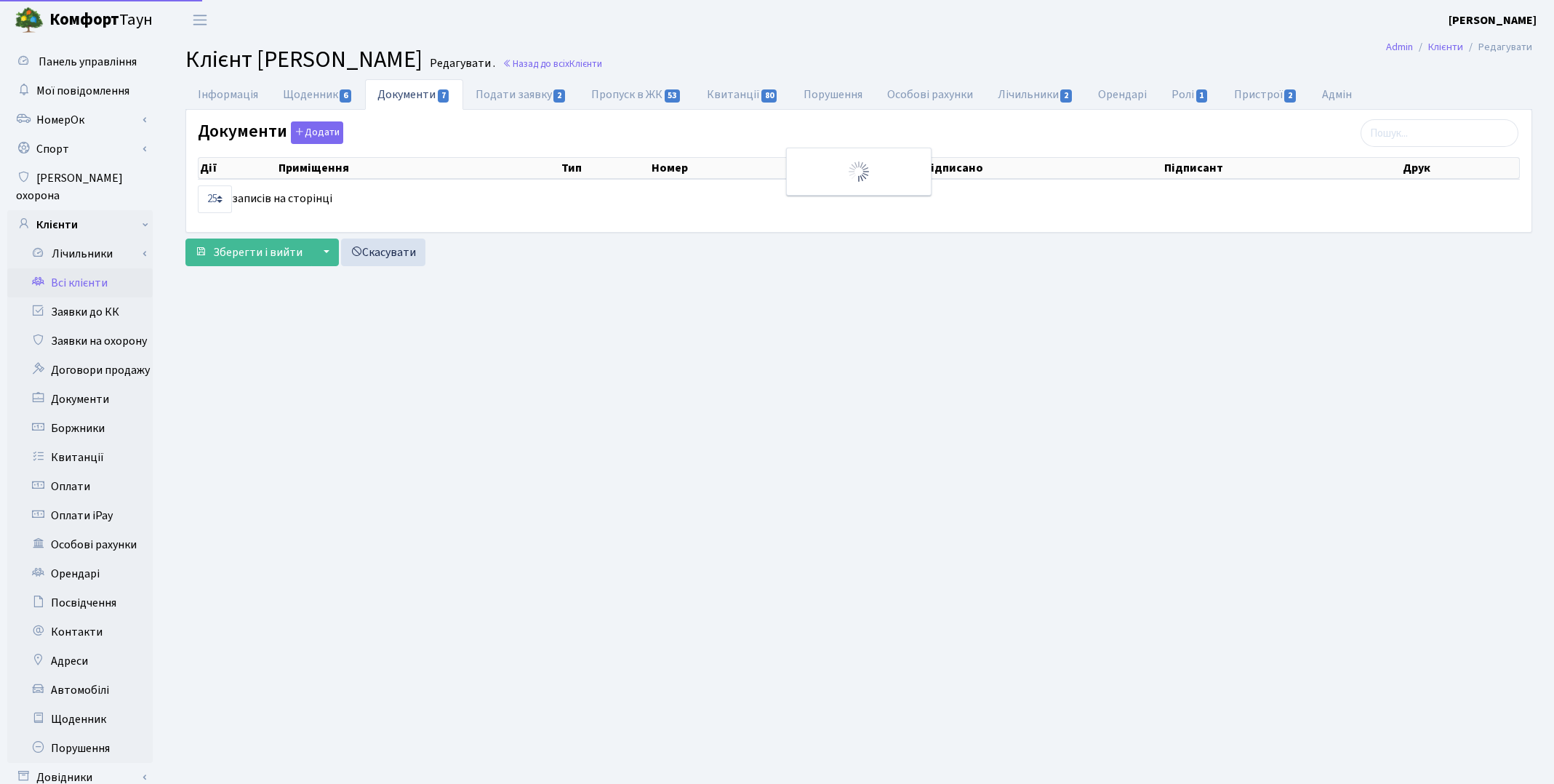
select select "25"
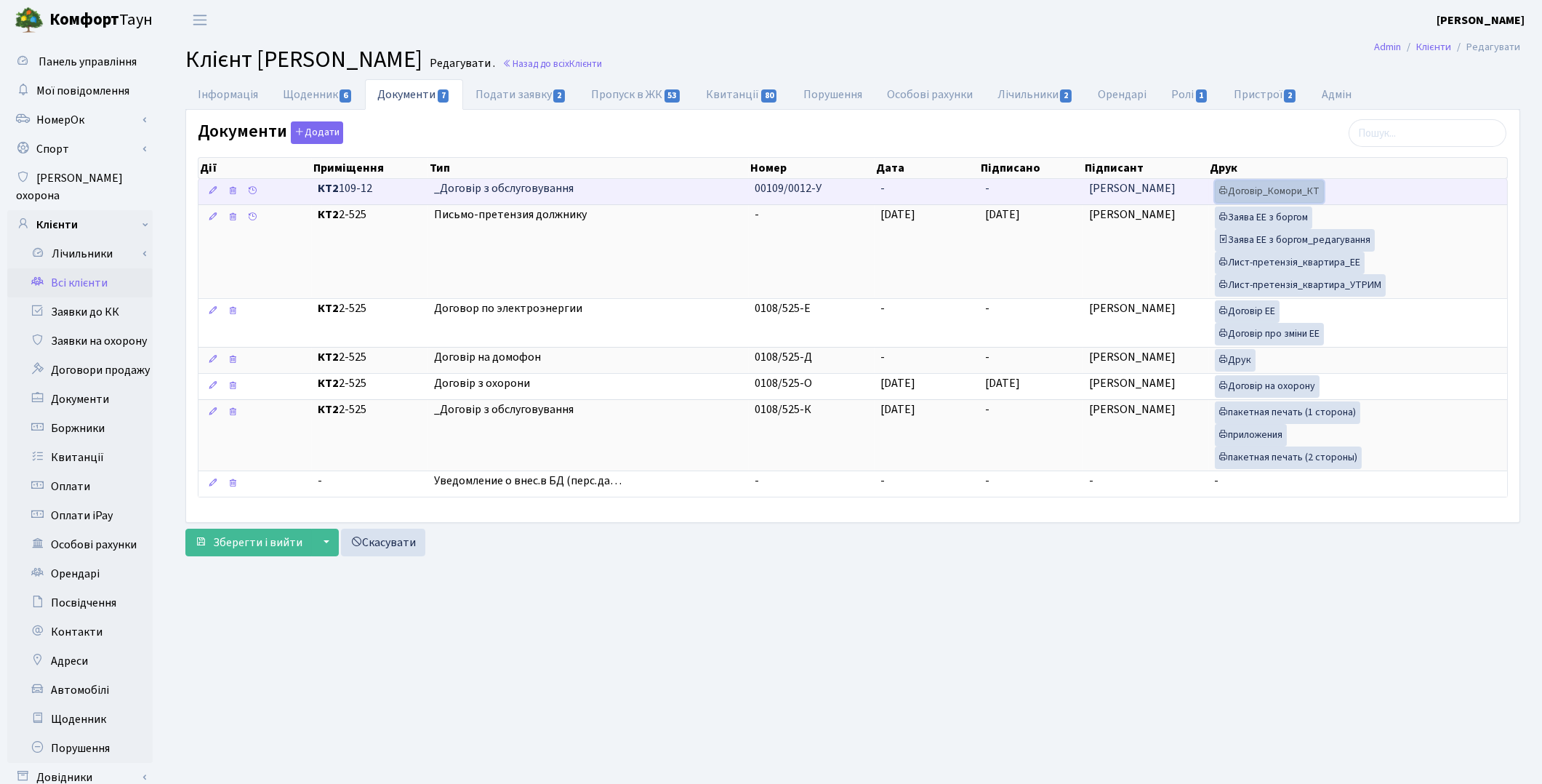
click at [1264, 193] on link "Договір_Комори_КТ" at bounding box center [1270, 191] width 109 height 23
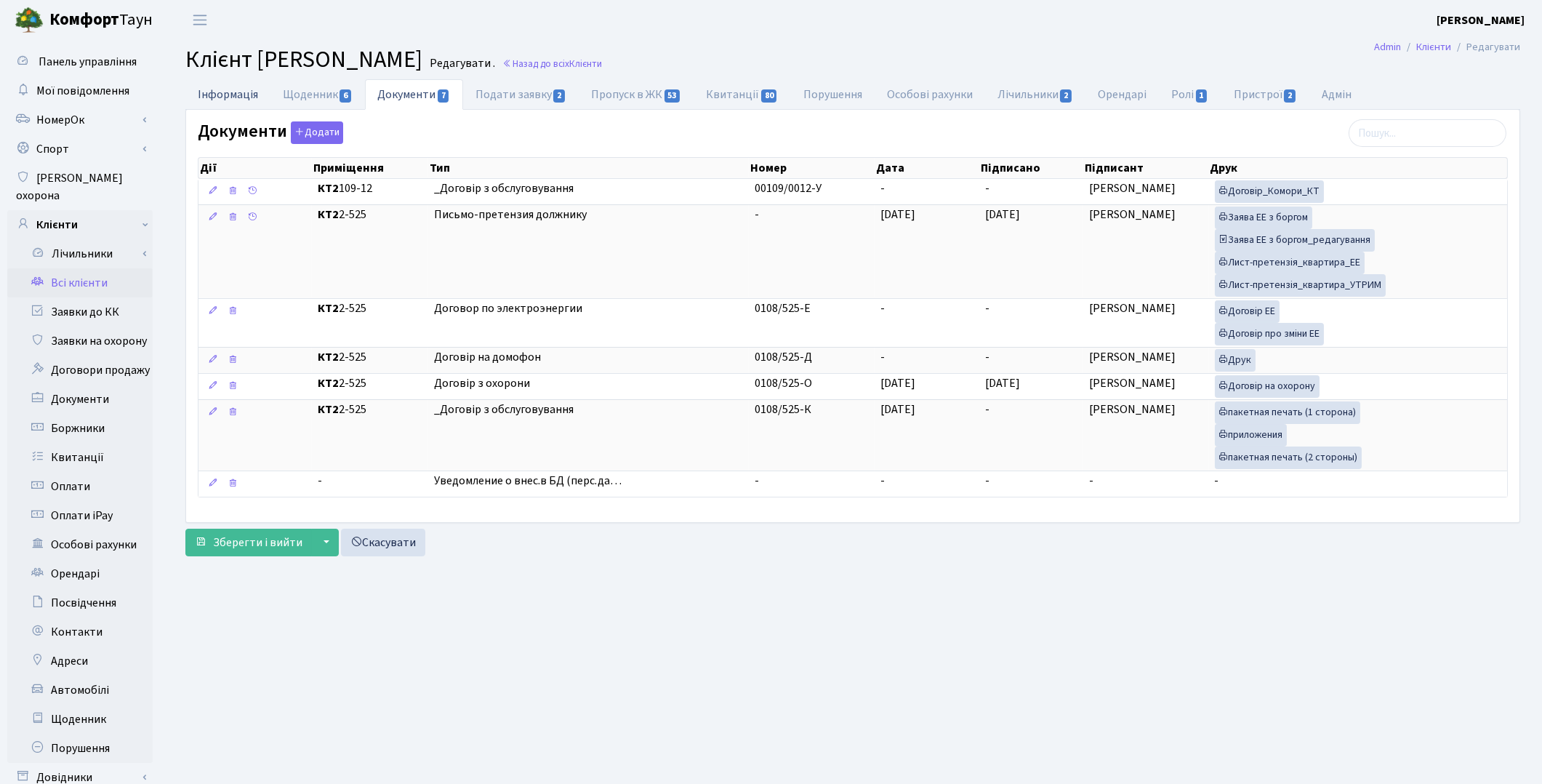
click at [232, 97] on link "Інформація" at bounding box center [227, 93] width 85 height 29
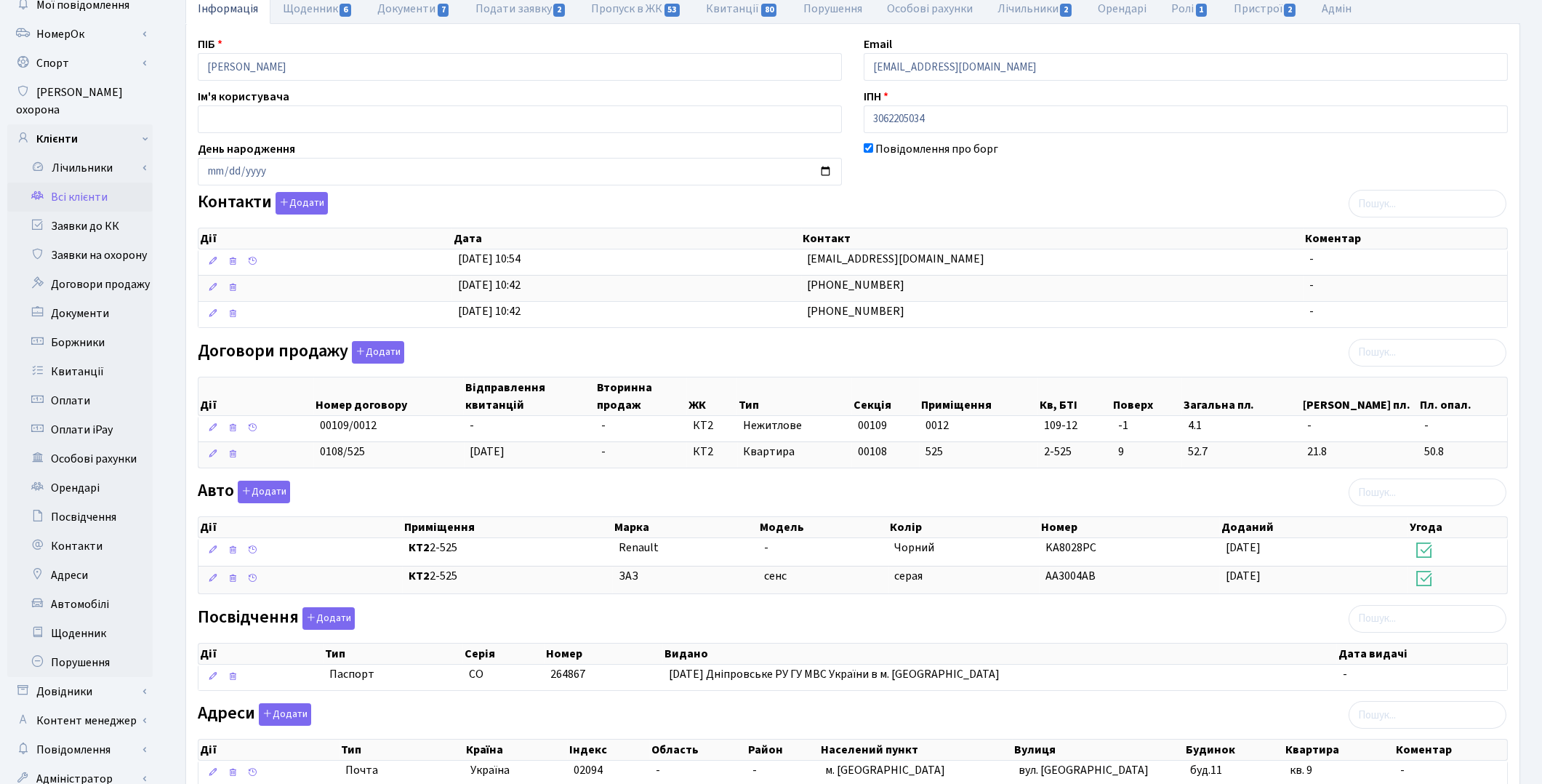
scroll to position [220, 0]
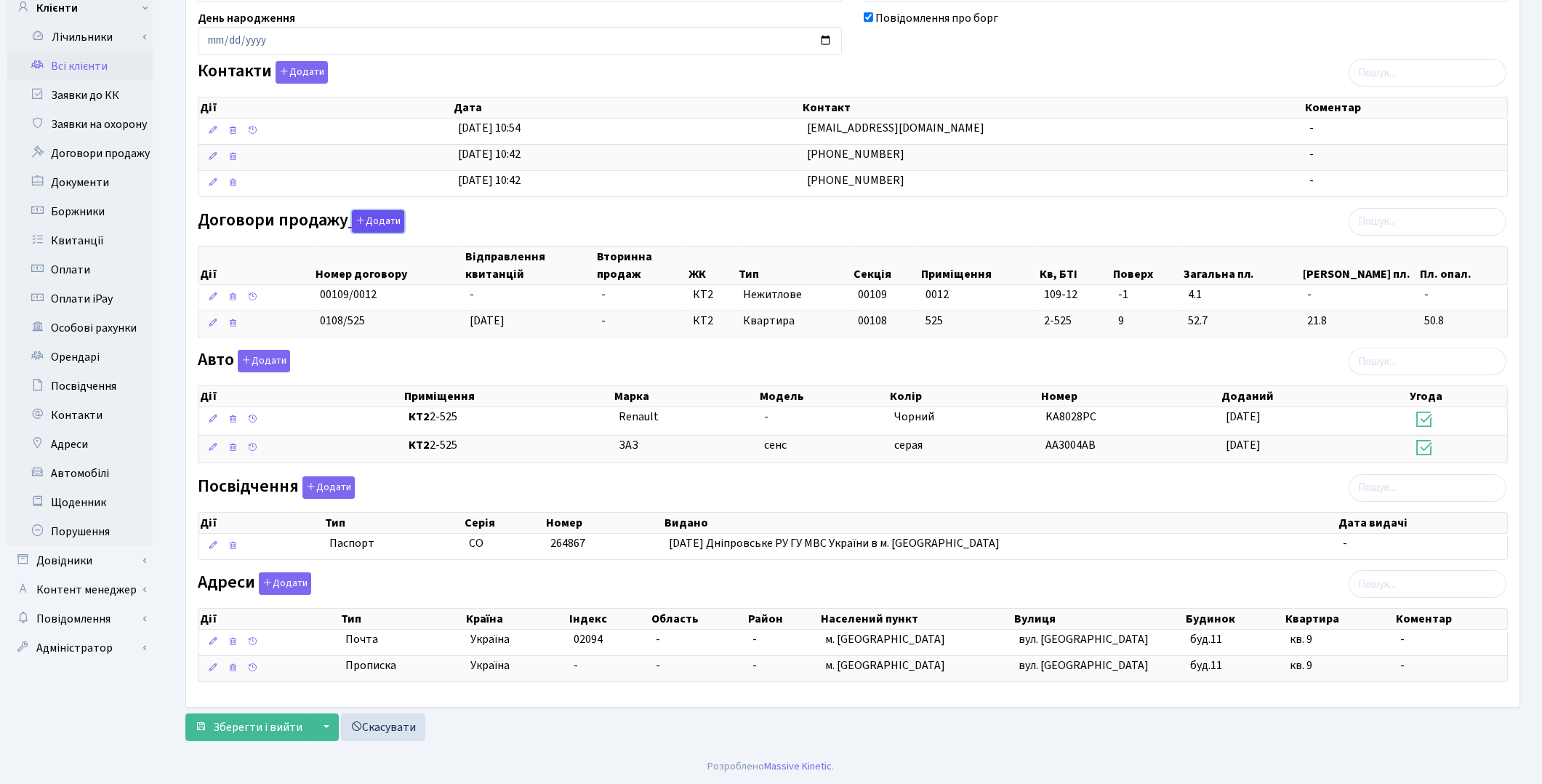
click at [379, 215] on button "Додати" at bounding box center [378, 221] width 52 height 23
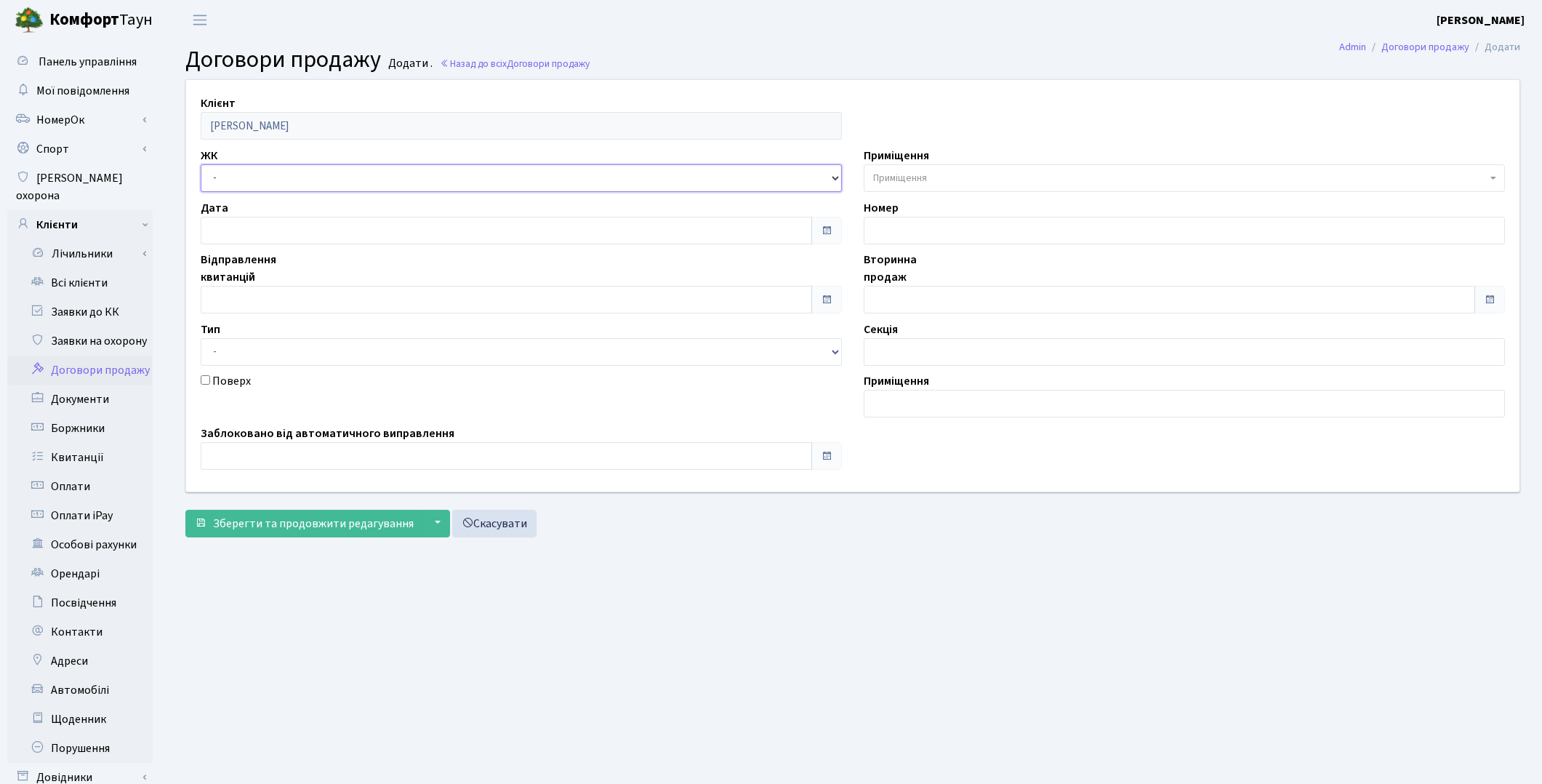
click at [254, 183] on select "- ТХ, вул. Ділова, 1/2 КТ, вул. Регенераторна, 4 КТ2, просп. Соборності, 17 КТ3…" at bounding box center [521, 178] width 642 height 28
select select "295"
click at [200, 164] on select "- ТХ, вул. Ділова, 1/2 КТ, вул. Регенераторна, 4 КТ2, просп. Соборності, 17 КТ3…" at bounding box center [521, 178] width 642 height 28
select select
click at [886, 178] on span "Приміщення" at bounding box center [900, 178] width 54 height 14
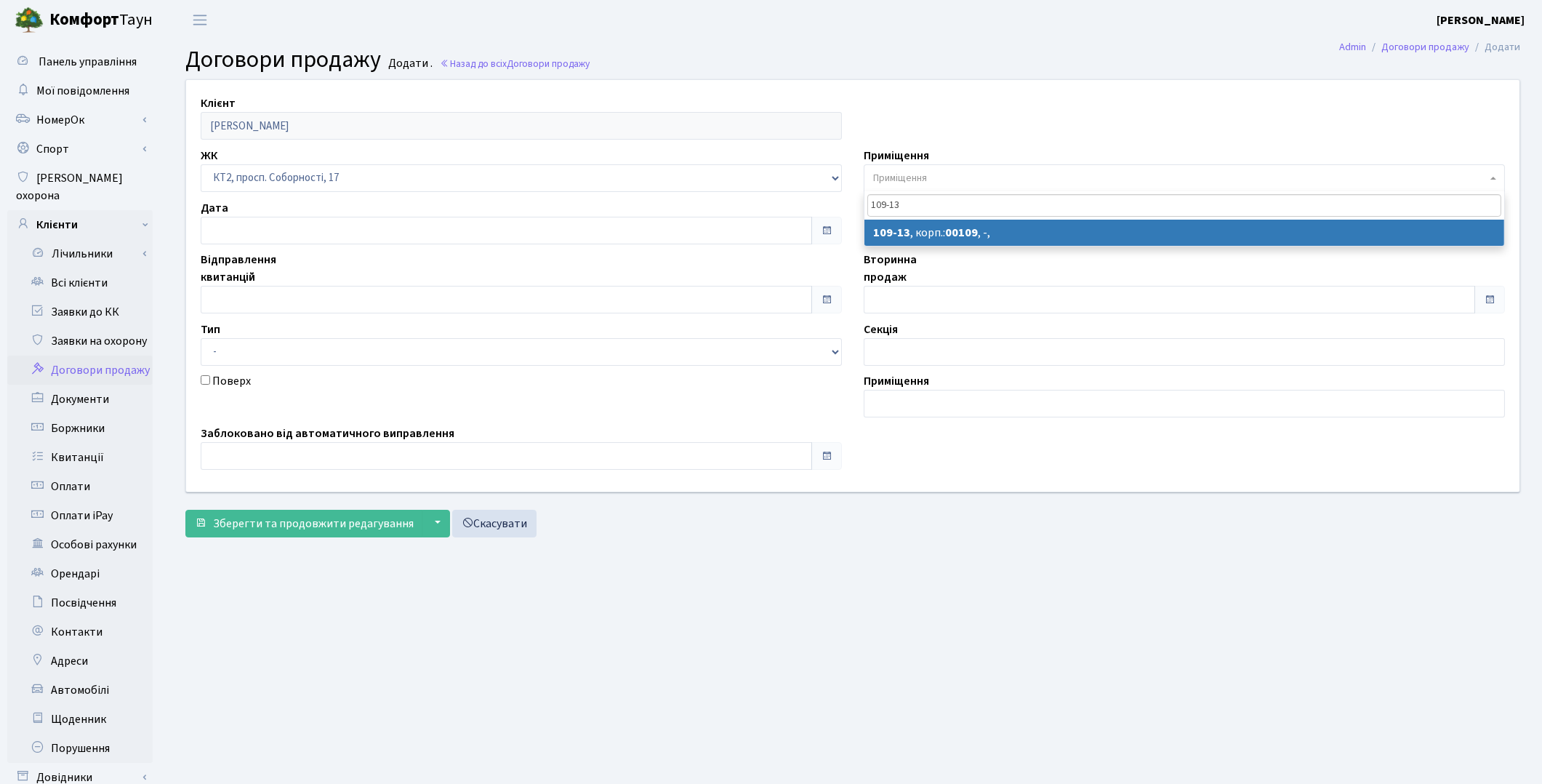
type input "109-13"
select select "16130"
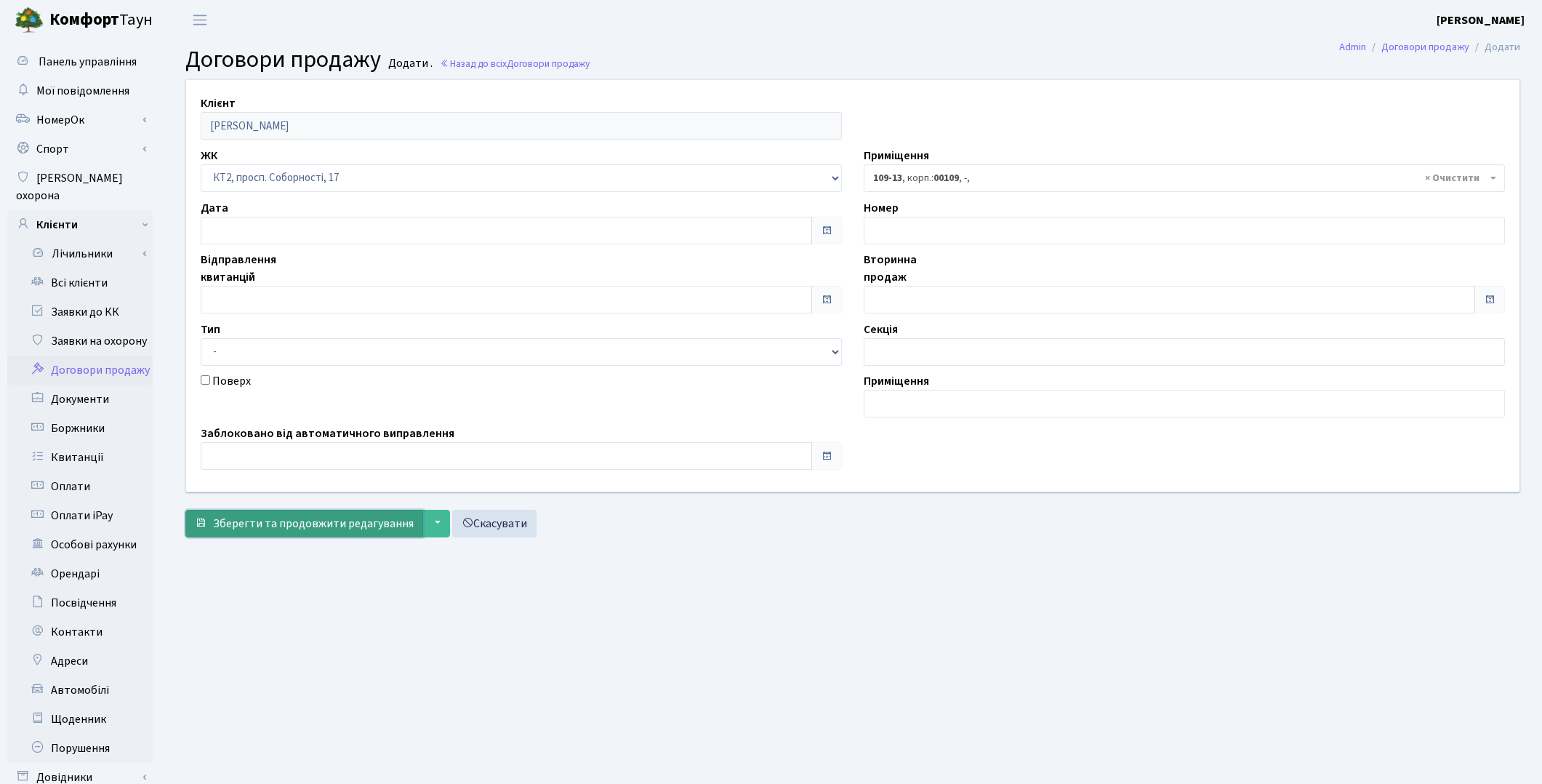
click at [312, 533] on button "Зберегти та продовжити редагування" at bounding box center [304, 523] width 237 height 28
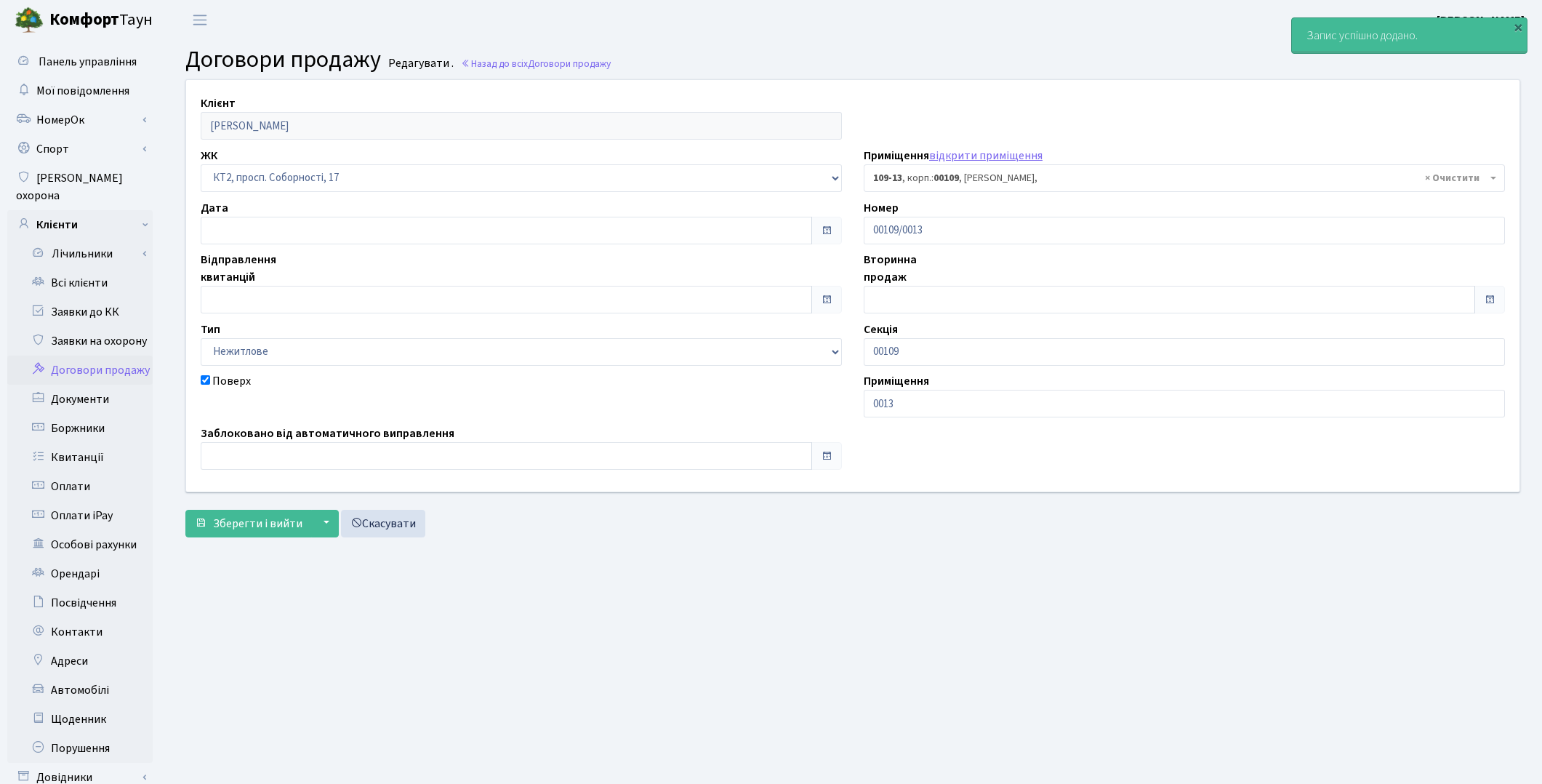
select select "16130"
click at [68, 269] on link "Всі клієнти" at bounding box center [80, 283] width 146 height 29
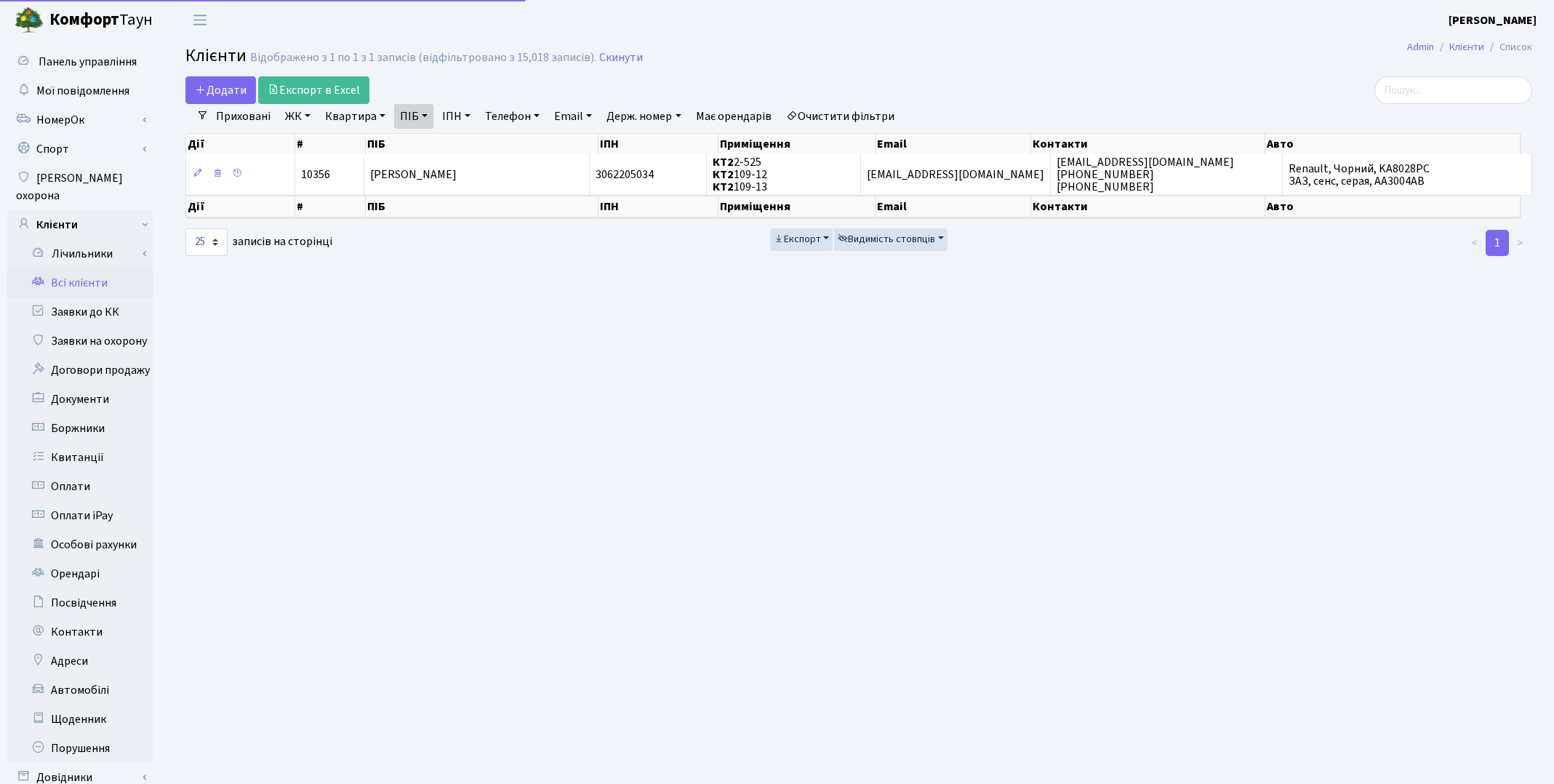
select select "25"
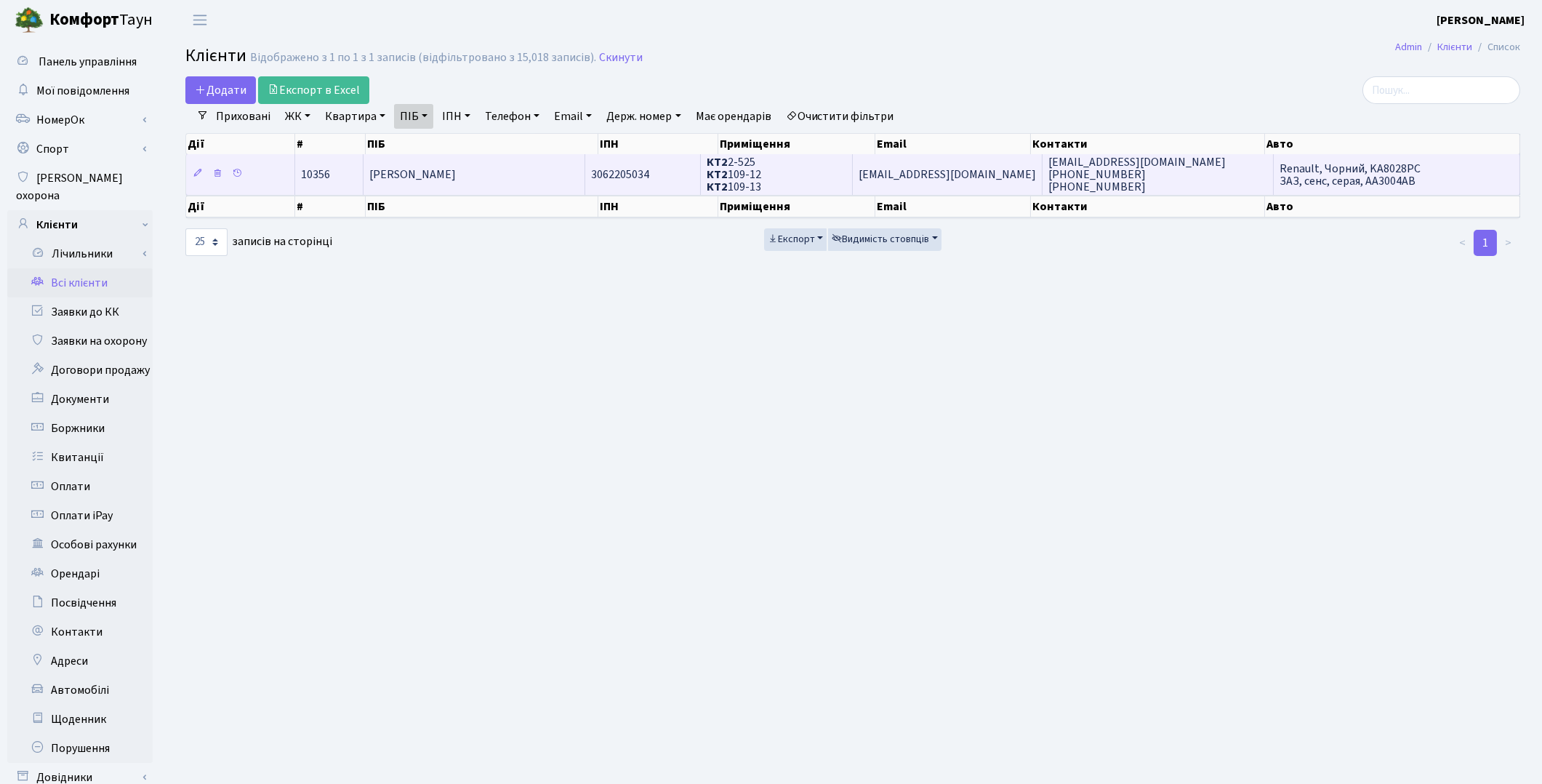
click at [484, 189] on td "[PERSON_NAME]" at bounding box center [474, 173] width 221 height 40
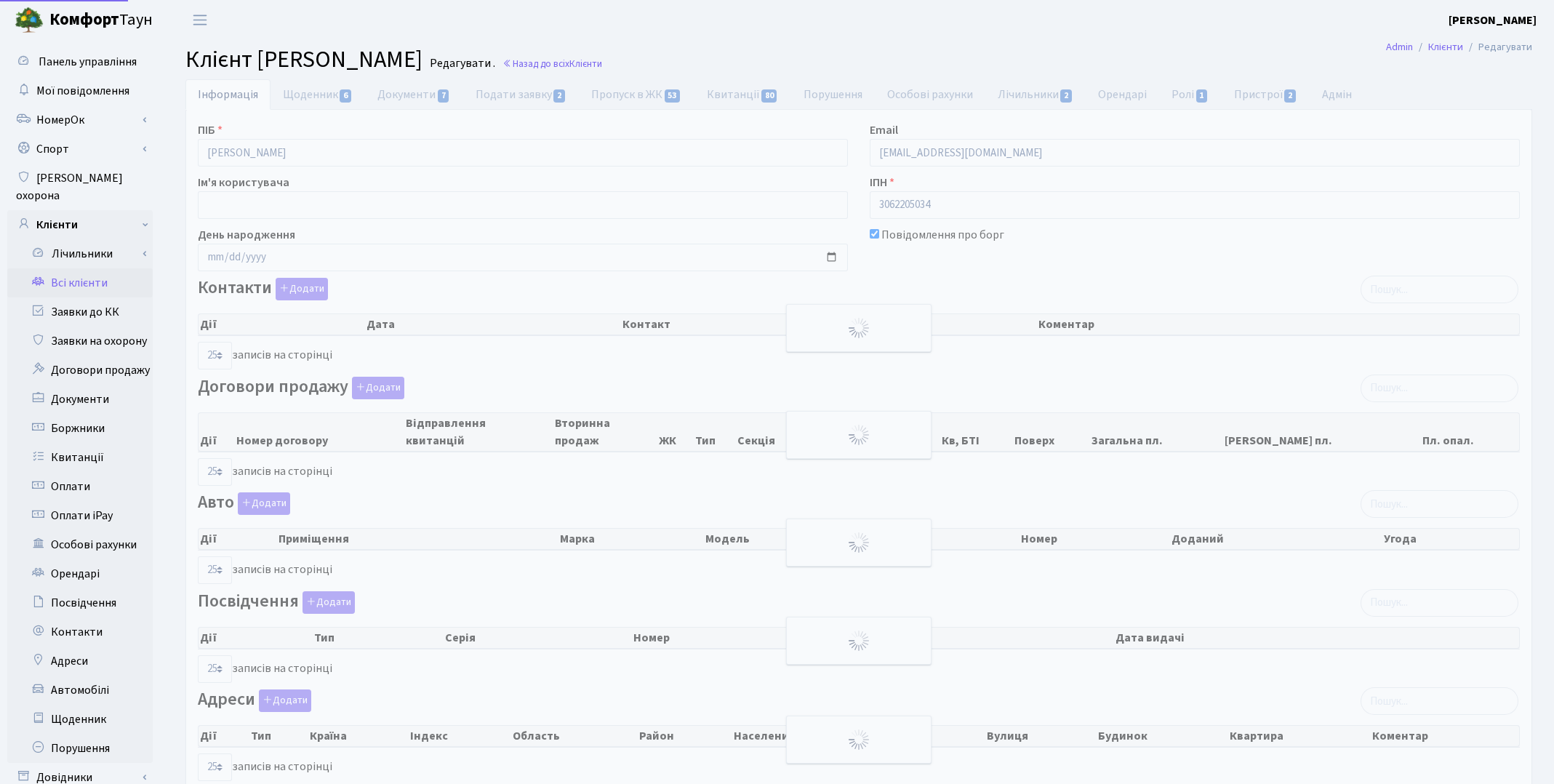
select select "25"
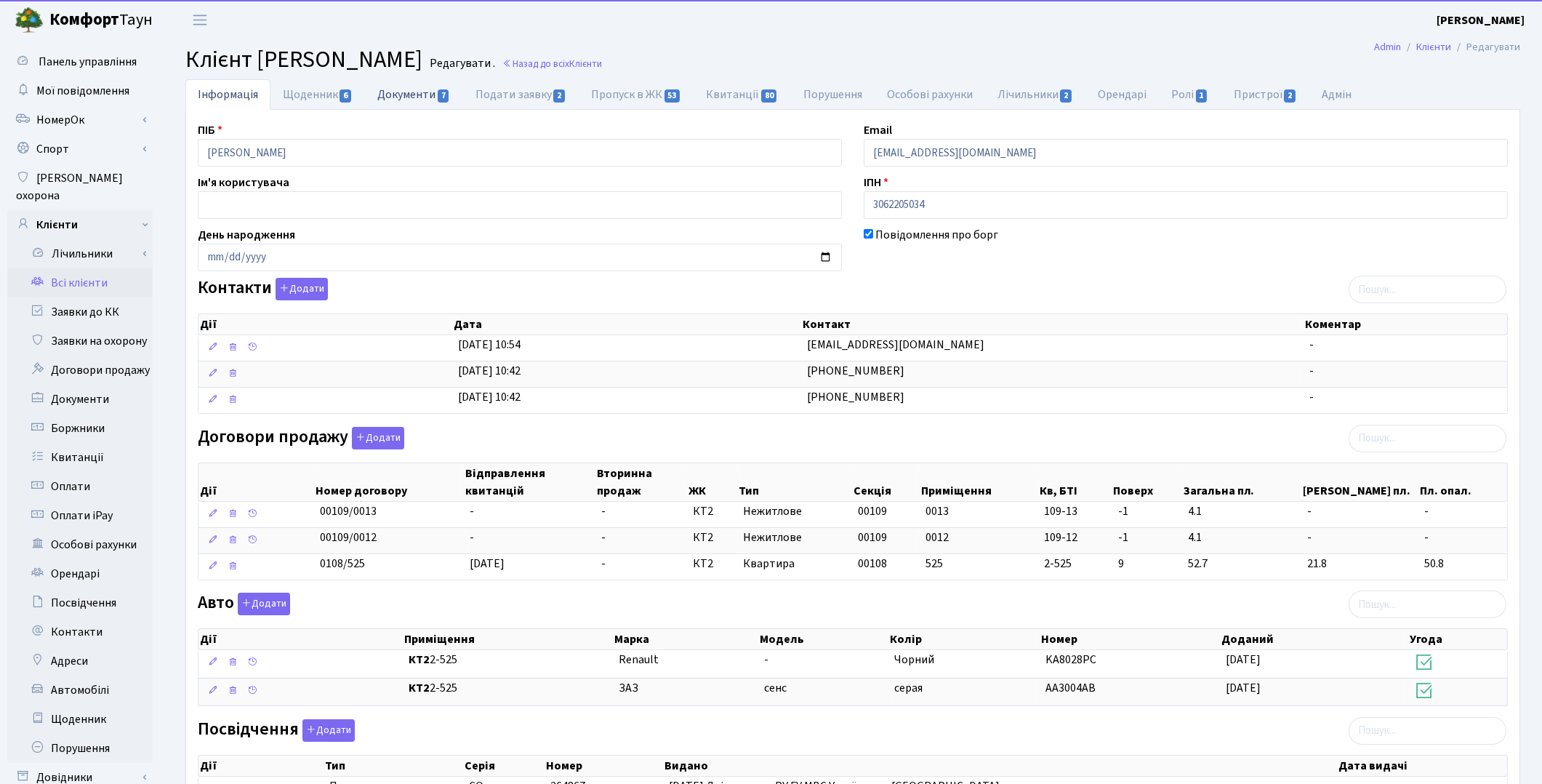
click at [416, 99] on link "Документи 7" at bounding box center [414, 93] width 98 height 29
select select "25"
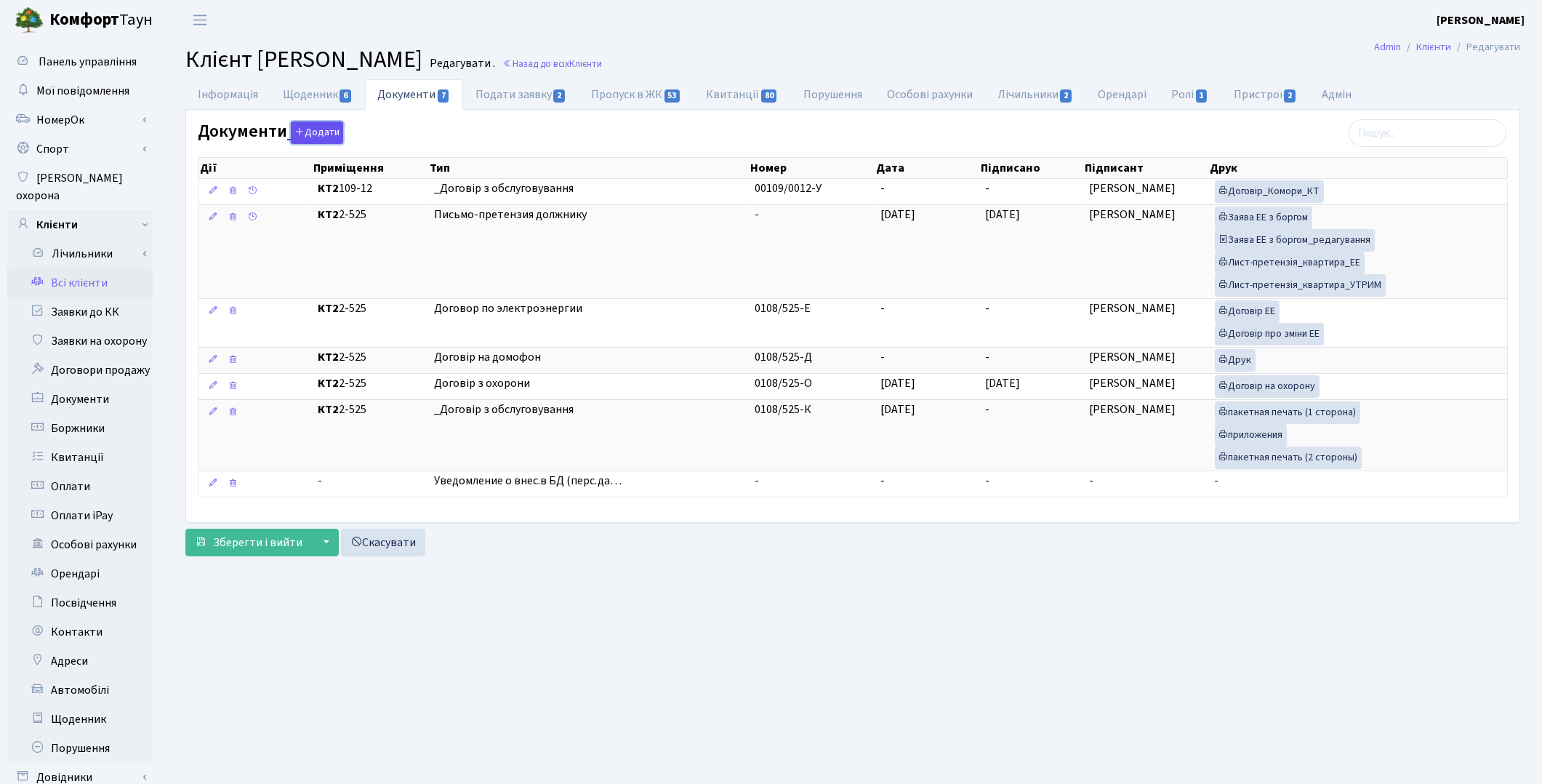
click at [308, 129] on button "Додати" at bounding box center [317, 132] width 52 height 23
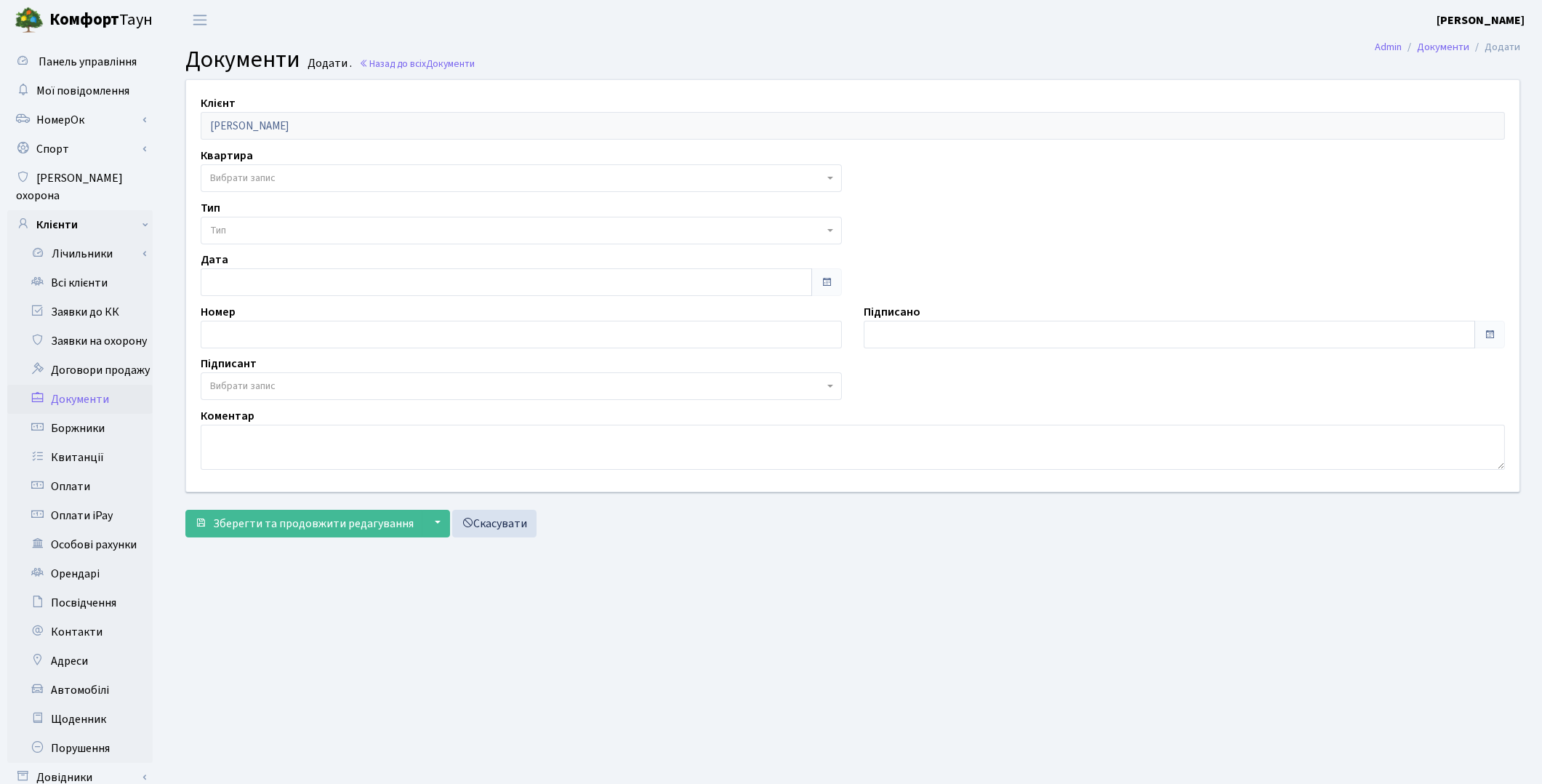
click at [277, 171] on span "Вибрати запис" at bounding box center [517, 178] width 614 height 14
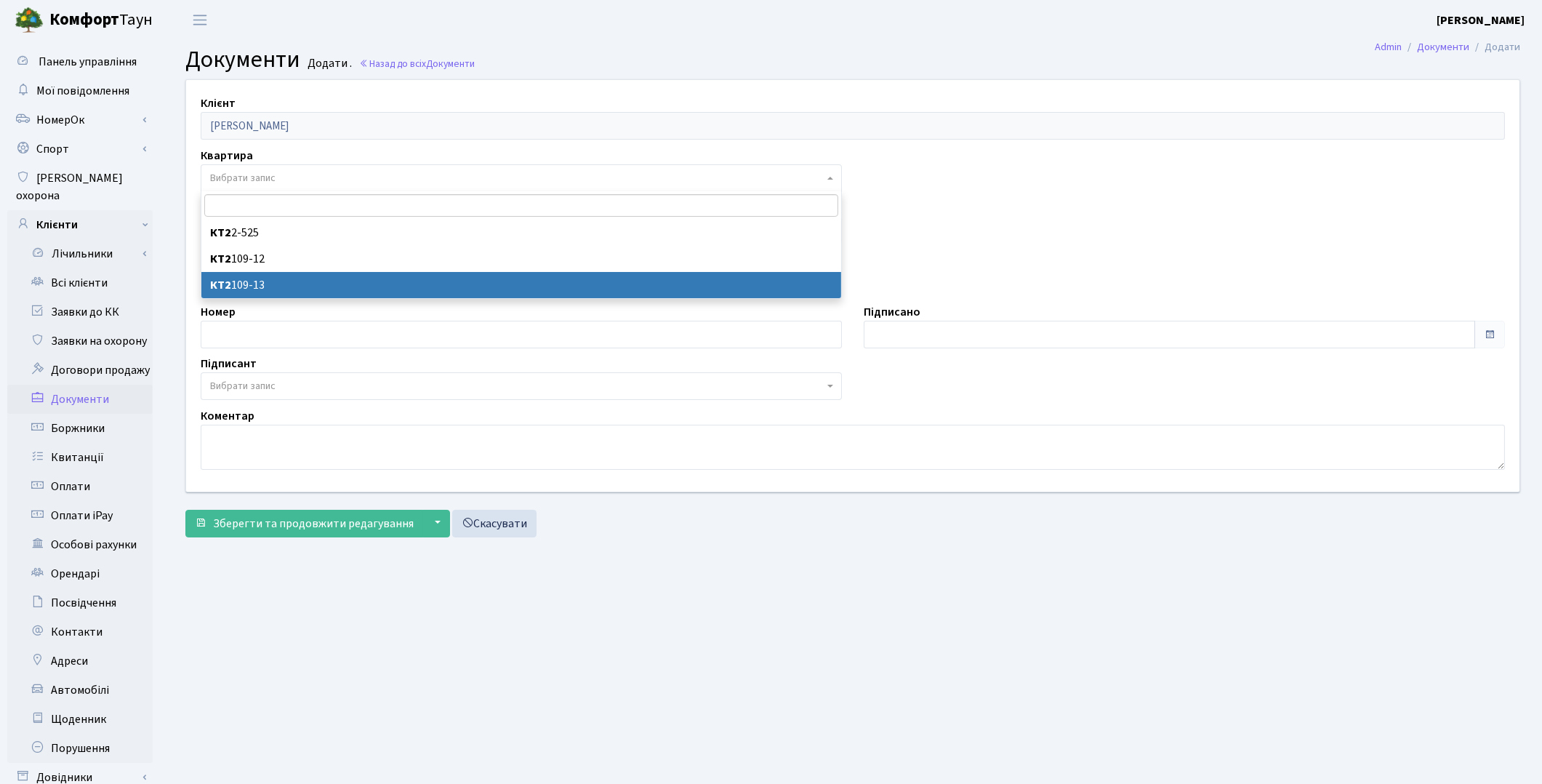
select select "178747"
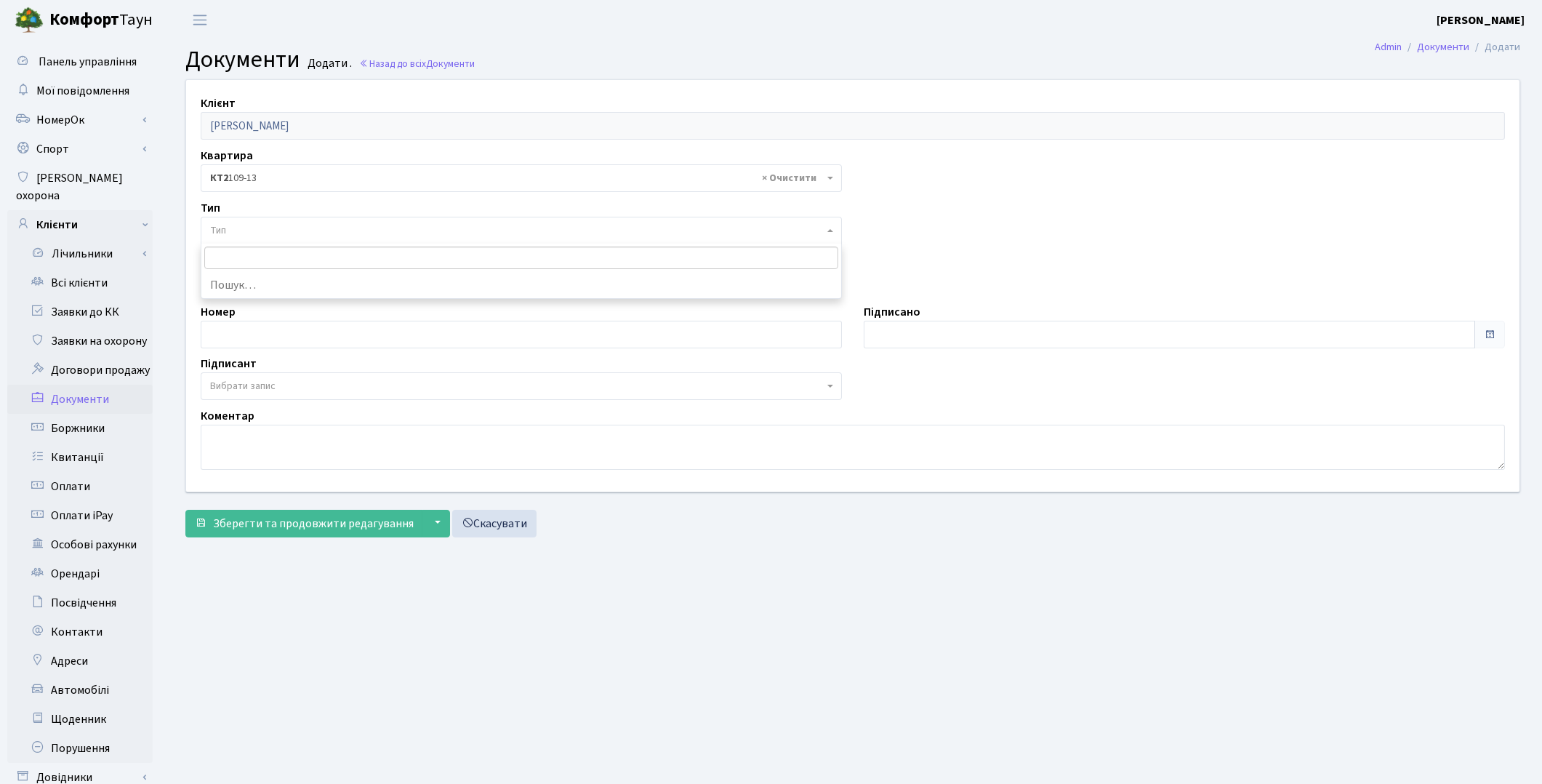
click at [250, 226] on span "Тип" at bounding box center [517, 230] width 614 height 14
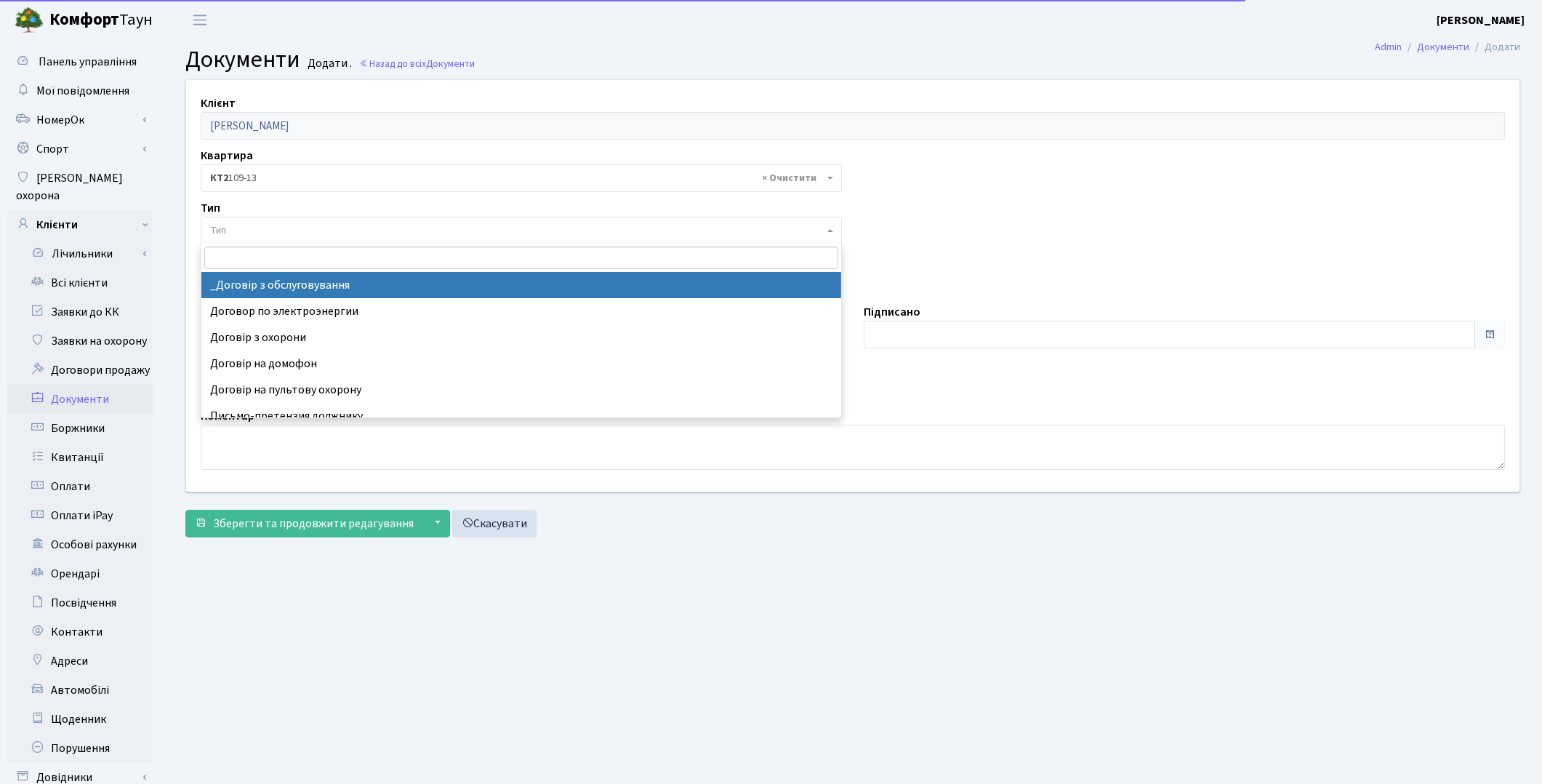
select select "289"
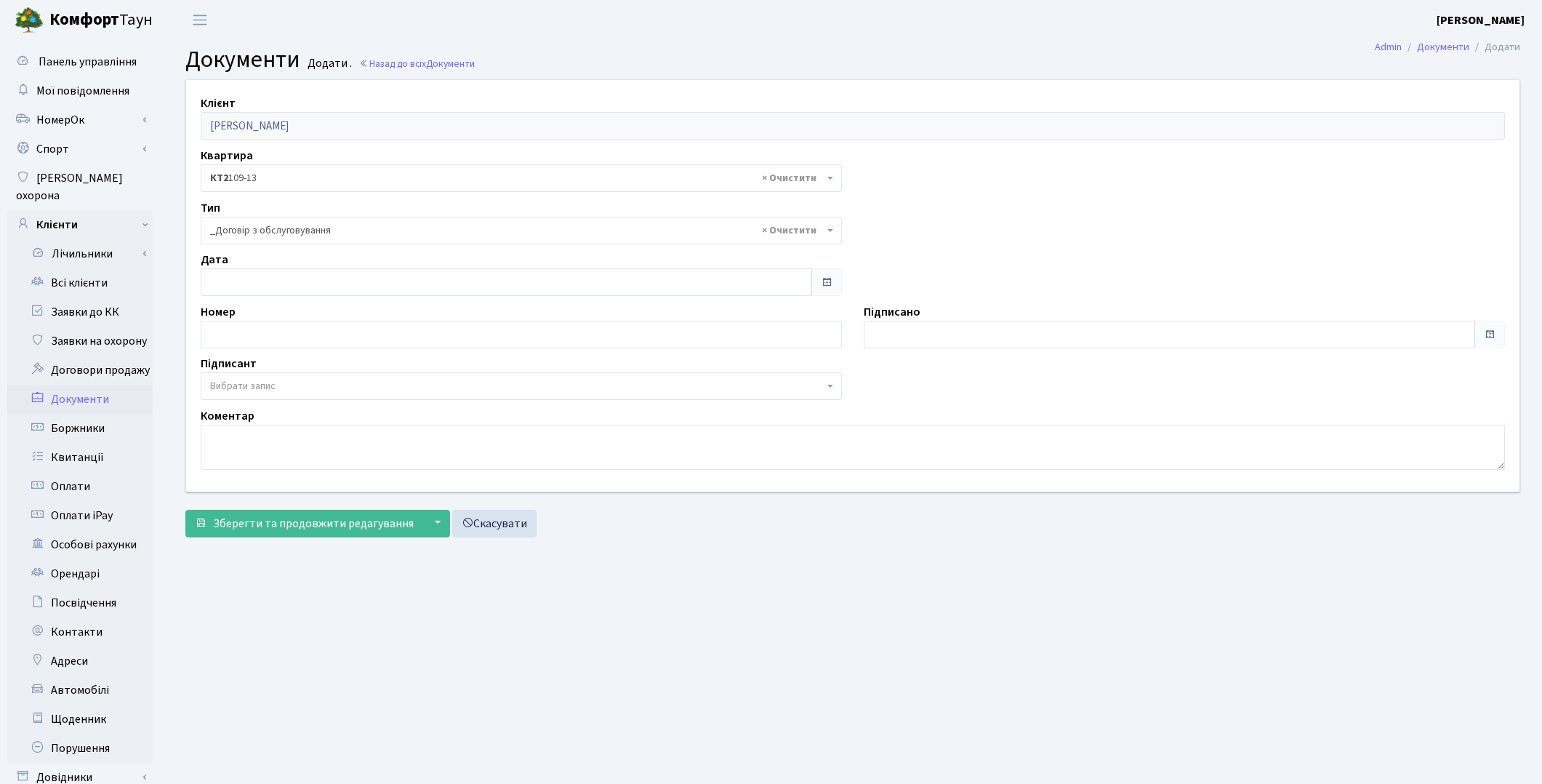
click at [248, 392] on span "Вибрати запис" at bounding box center [243, 386] width 66 height 14
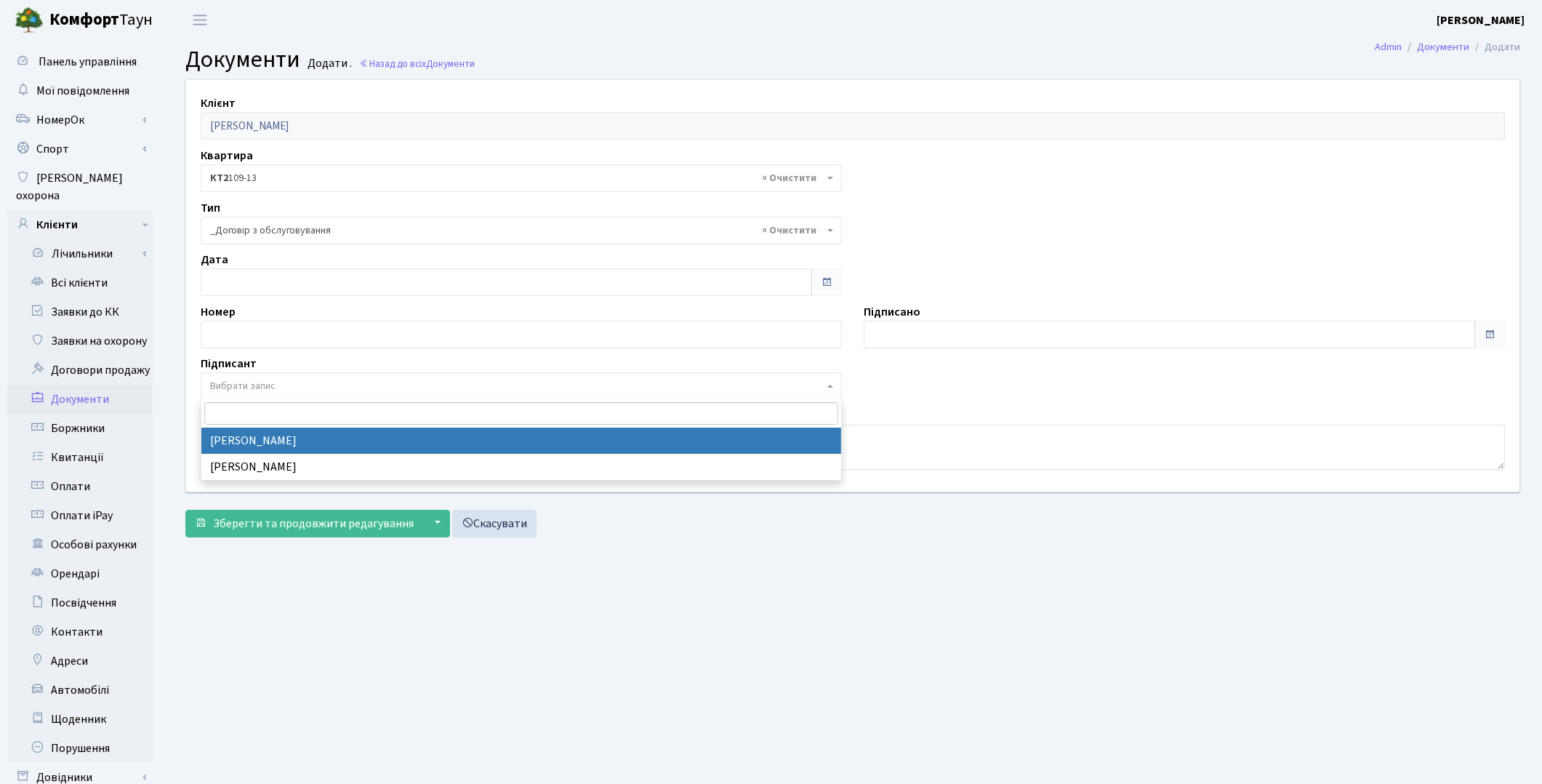
select select "74"
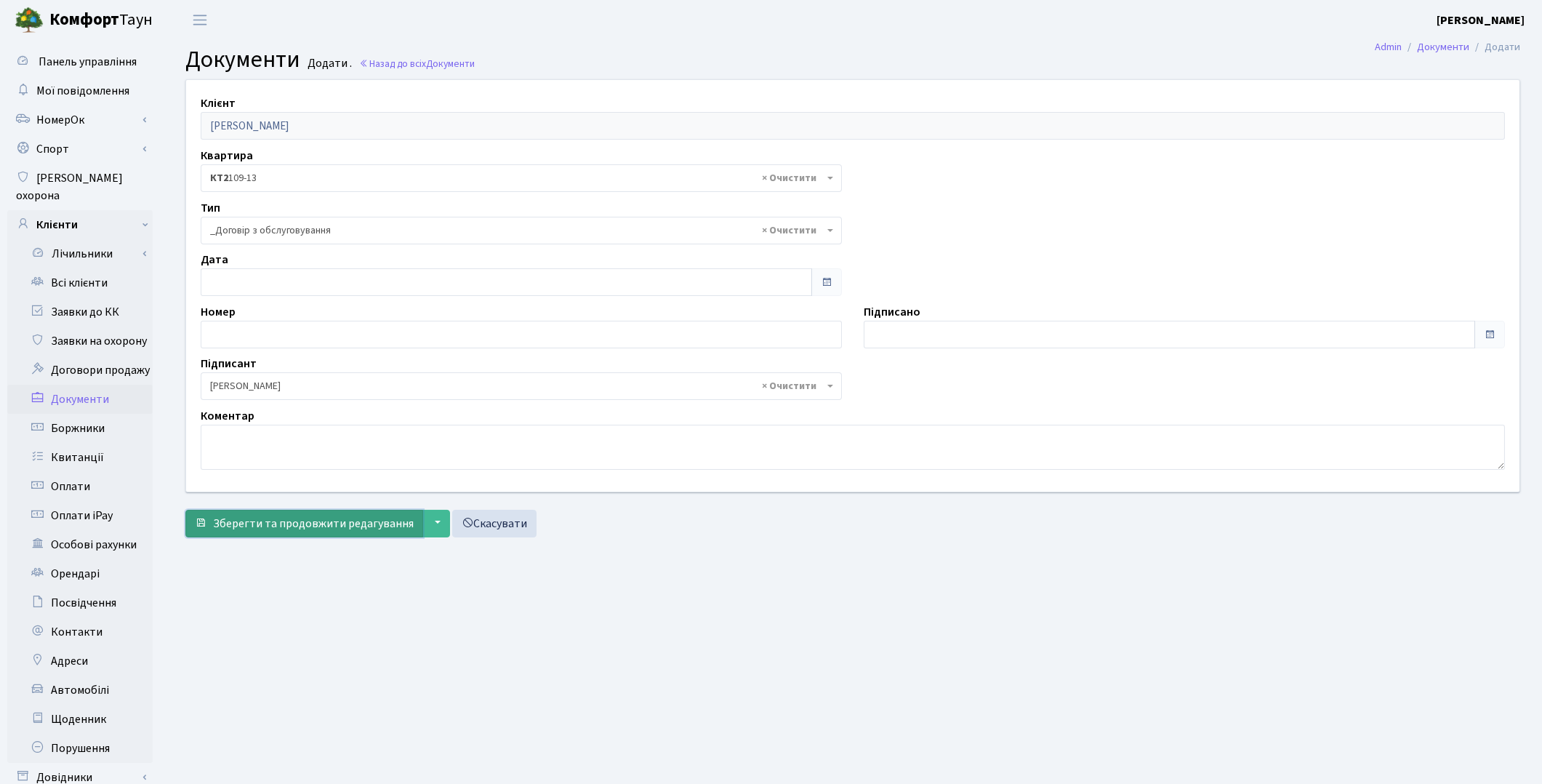
click at [285, 535] on button "Зберегти та продовжити редагування" at bounding box center [304, 523] width 237 height 28
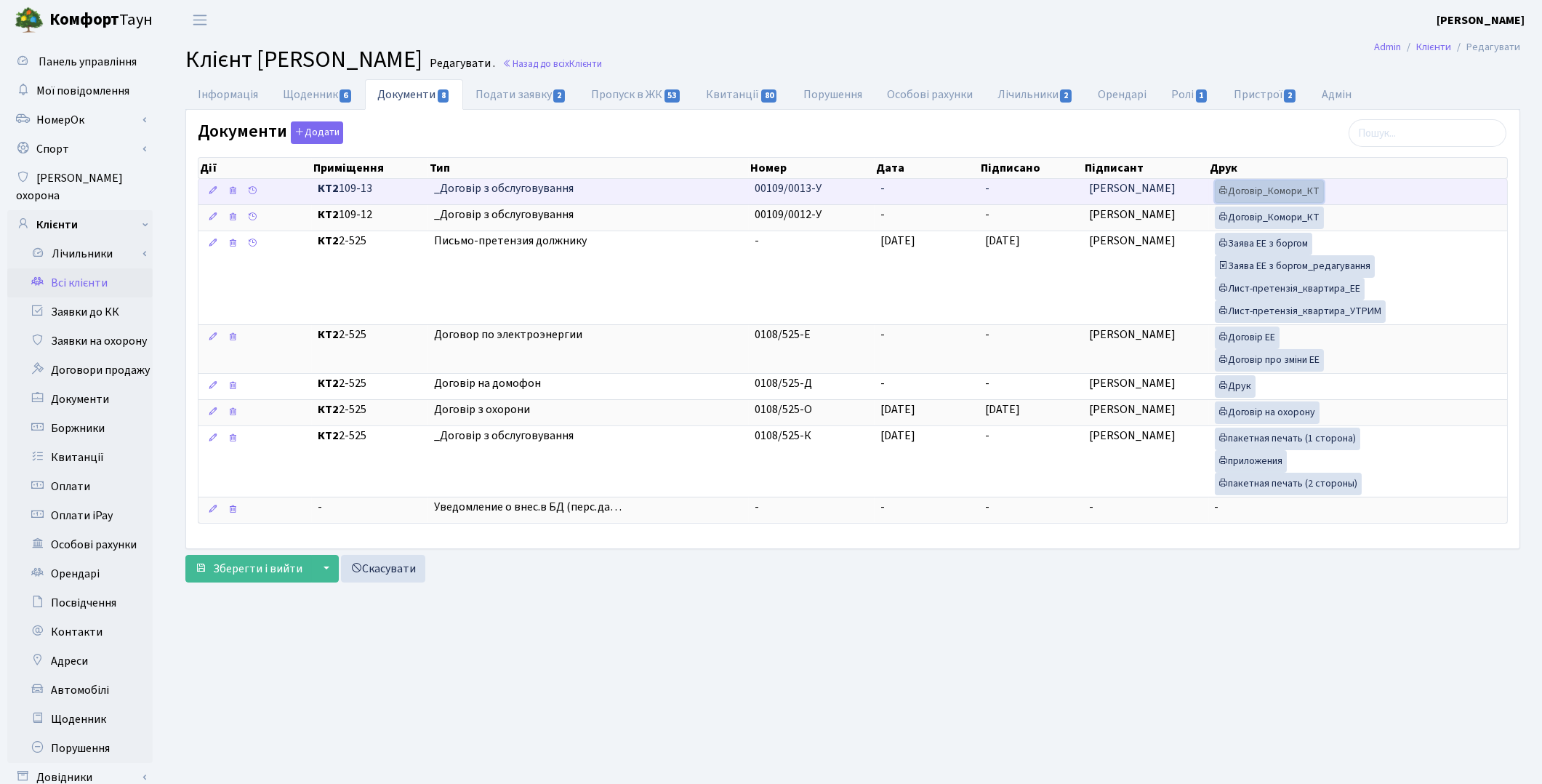
click at [1262, 199] on link "Договір_Комори_КТ" at bounding box center [1270, 191] width 109 height 23
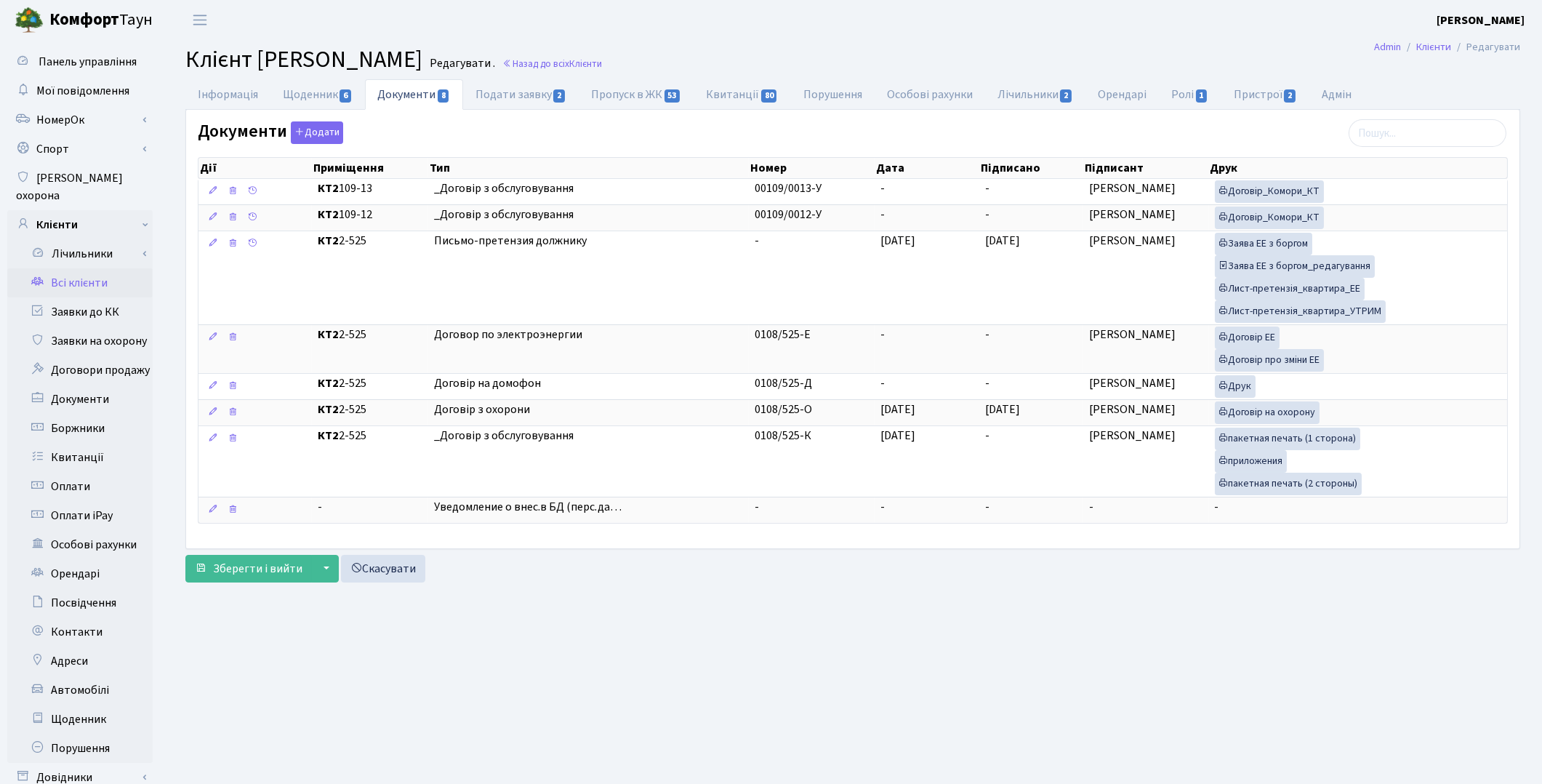
click at [95, 269] on link "Всі клієнти" at bounding box center [80, 283] width 146 height 29
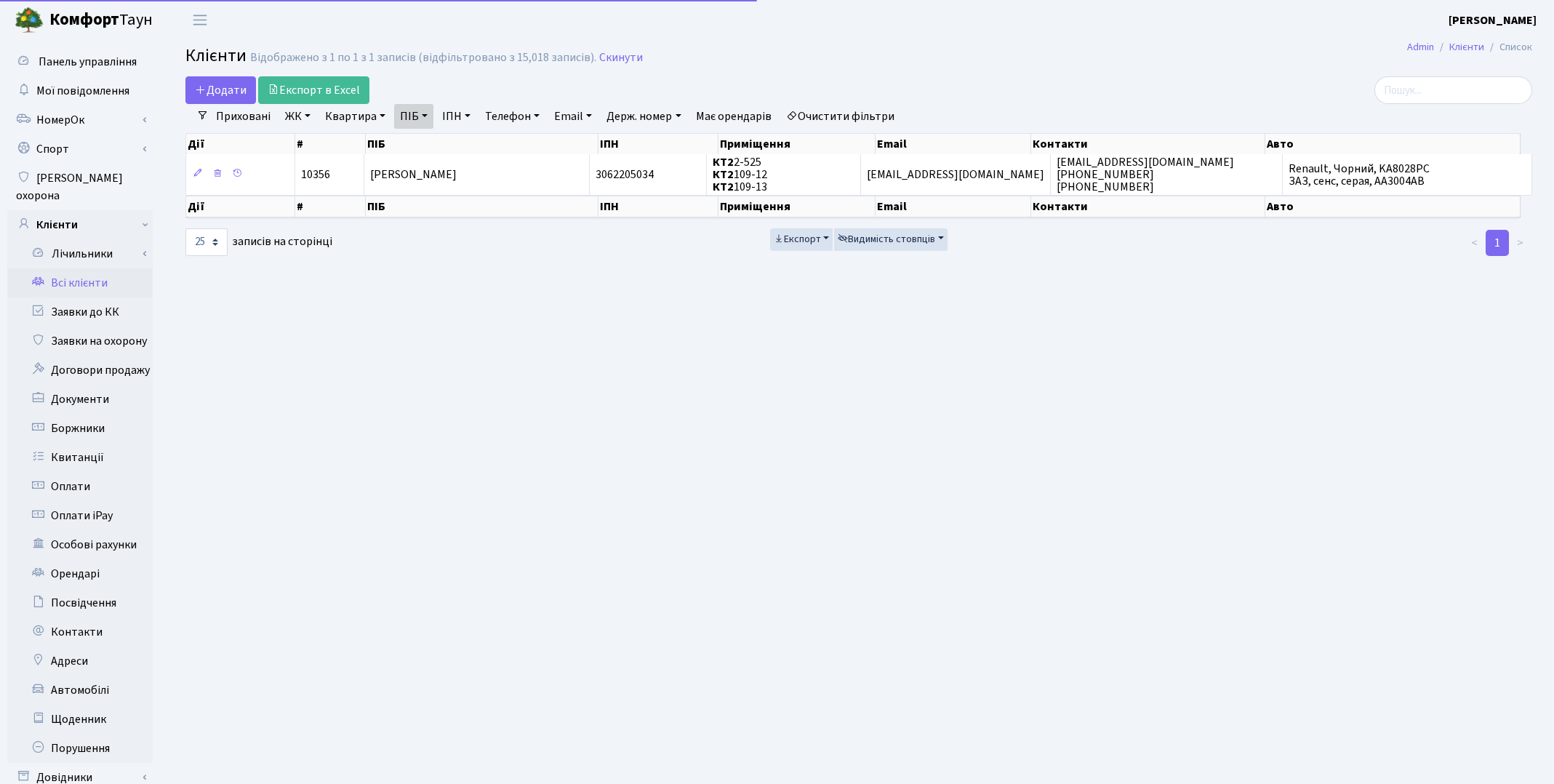
select select "25"
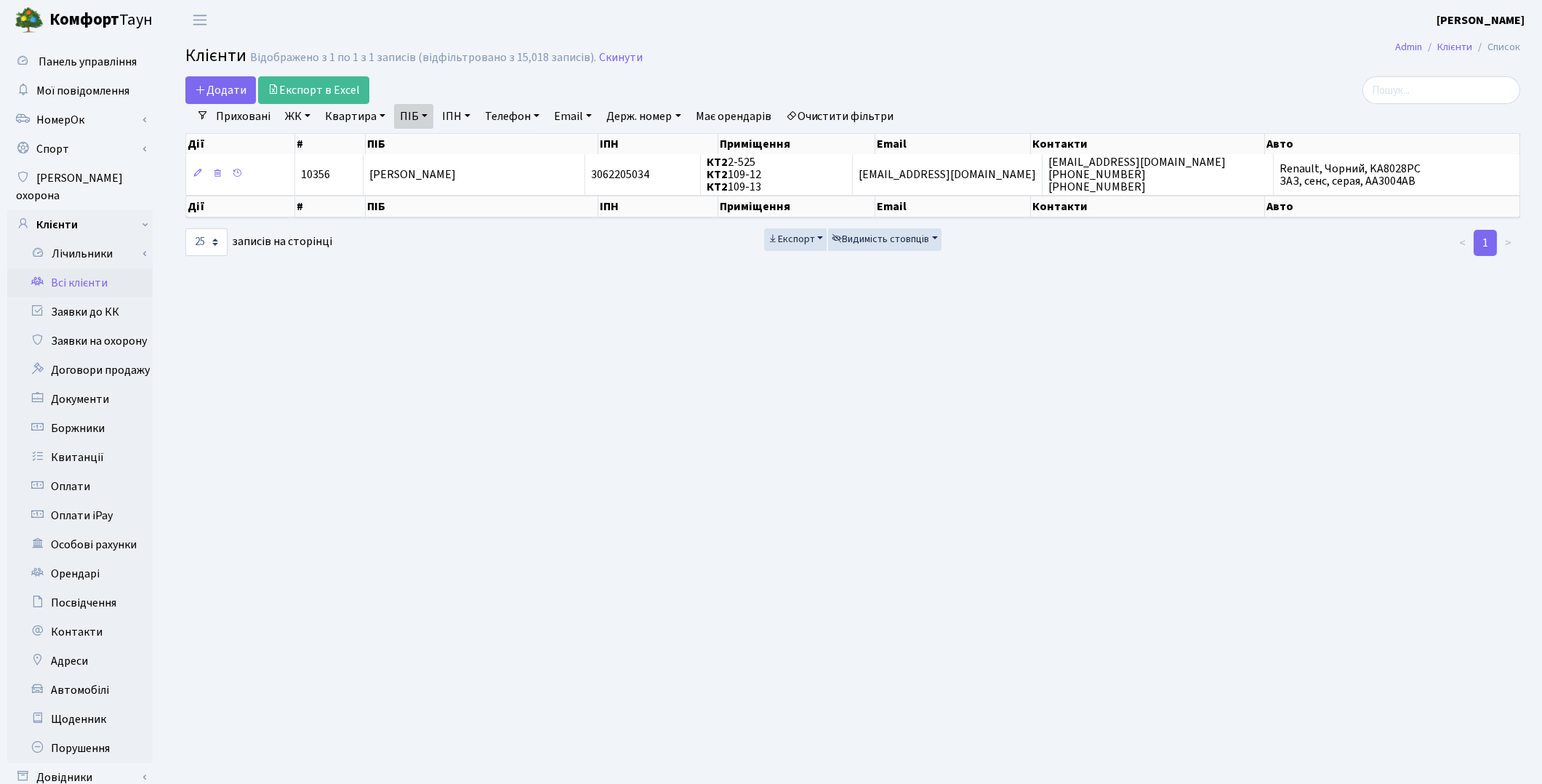
click at [842, 115] on link "Очистити фільтри" at bounding box center [840, 115] width 120 height 24
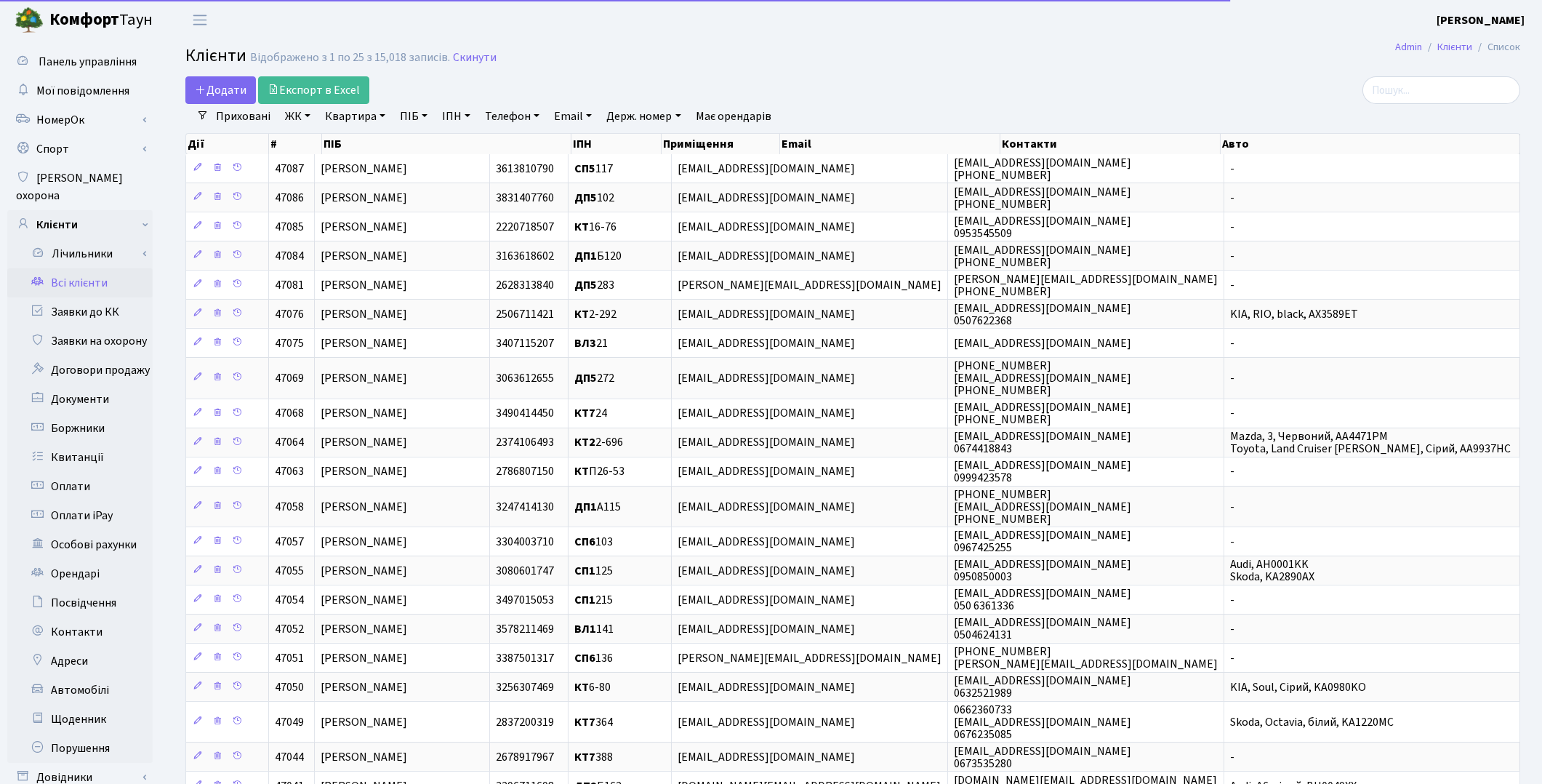
click at [345, 112] on link "Квартира" at bounding box center [355, 115] width 72 height 24
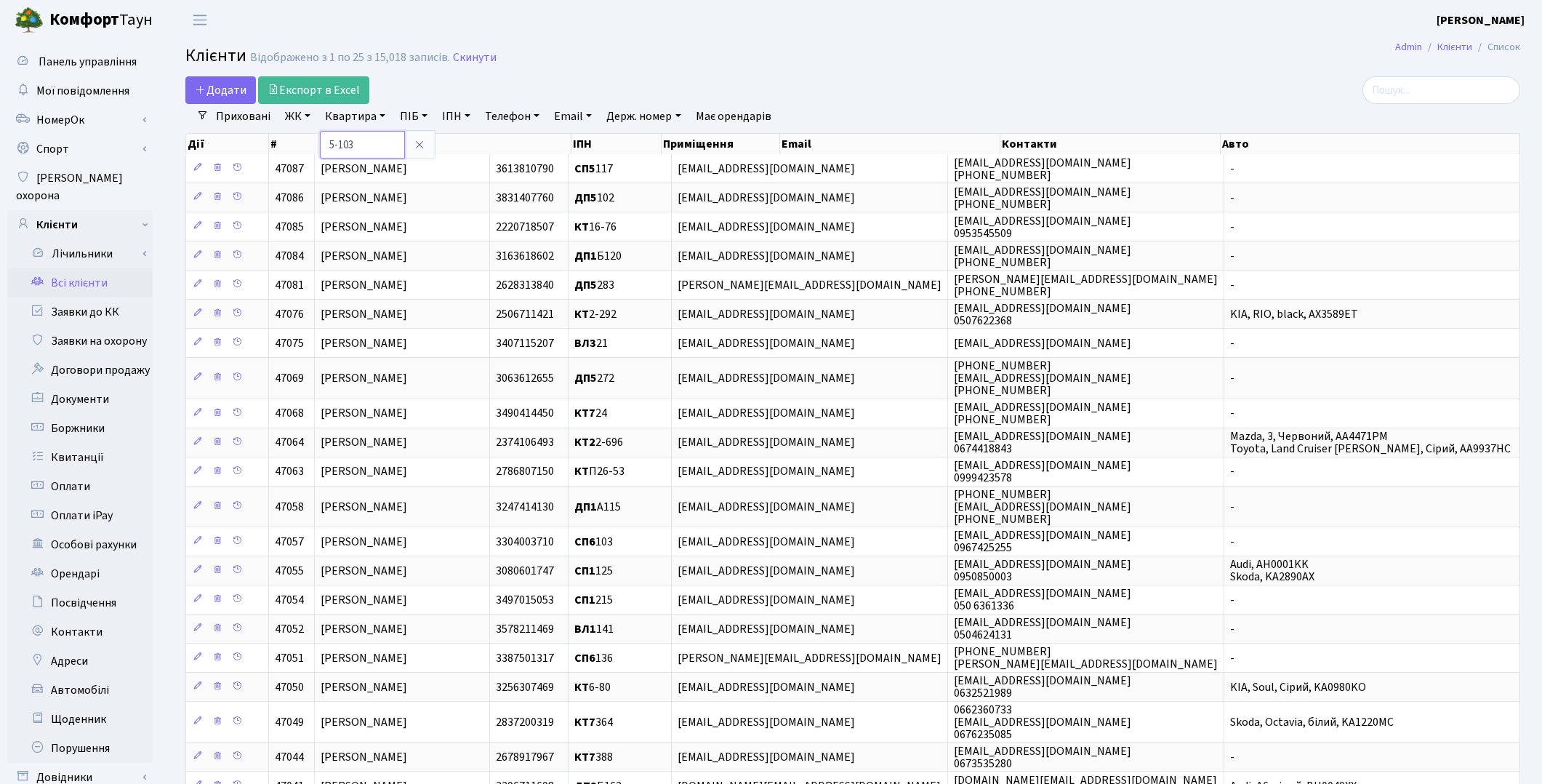
type input "5-103"
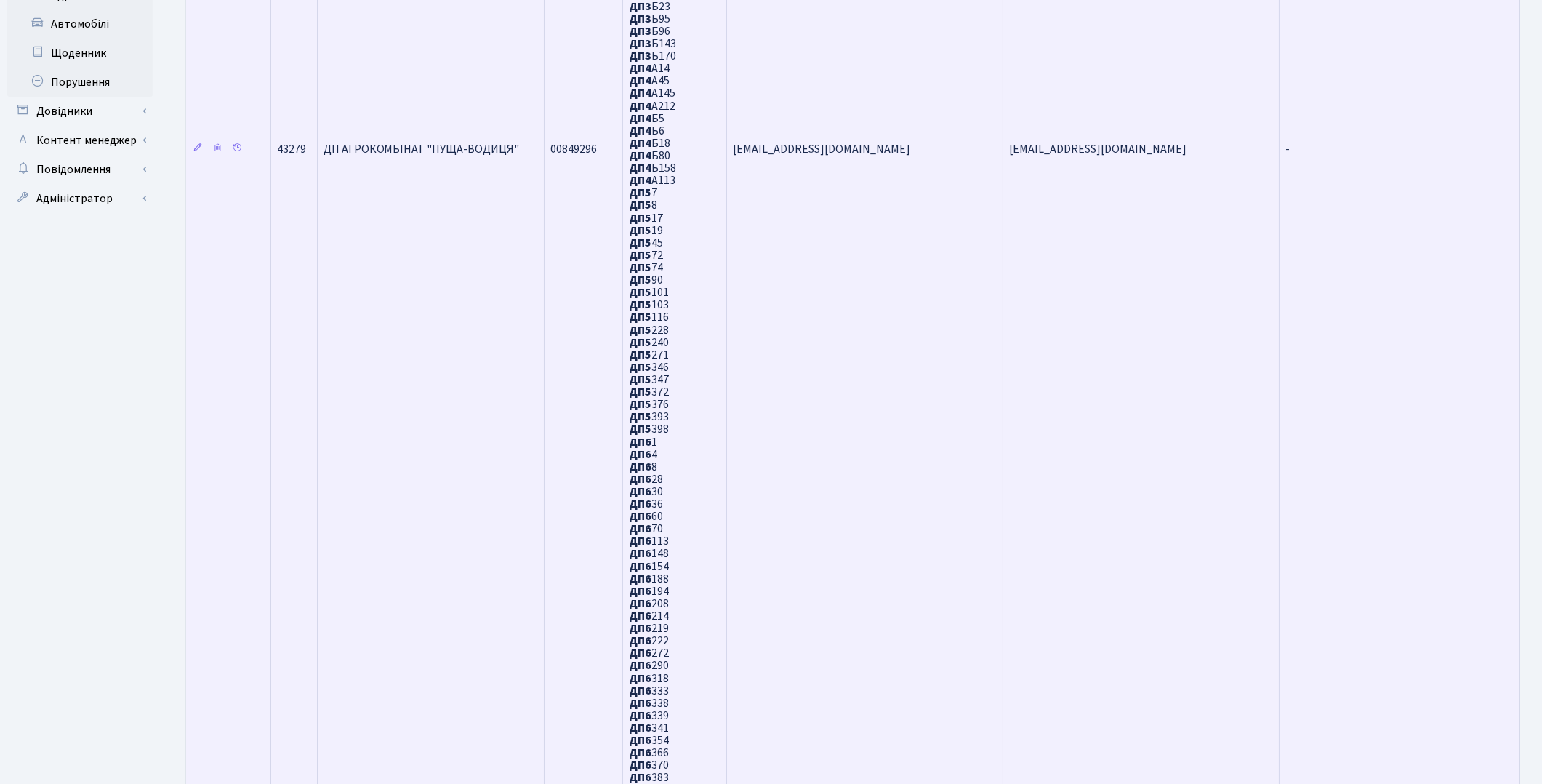
scroll to position [781, 0]
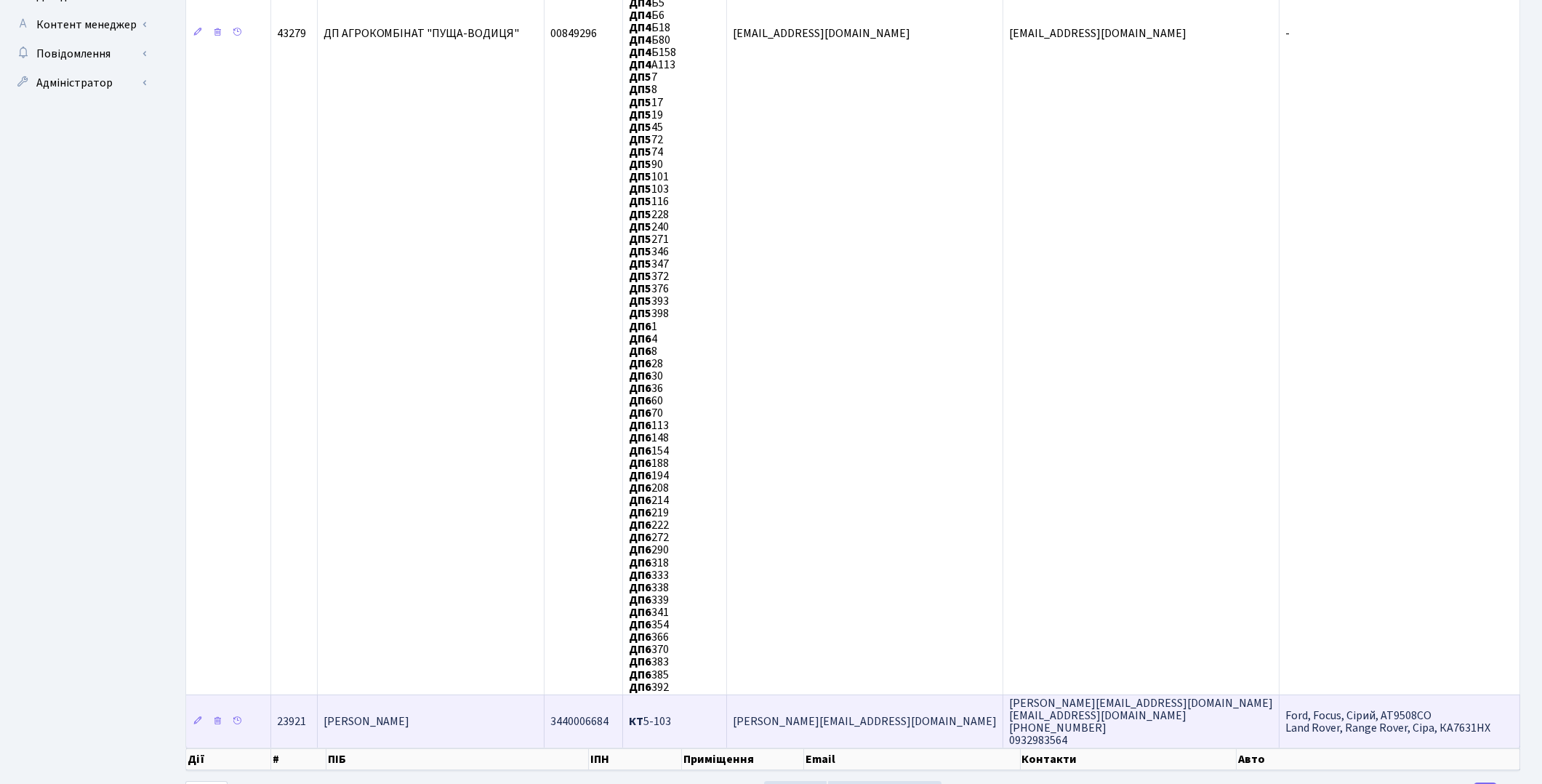
click at [488, 695] on td "[PERSON_NAME]" at bounding box center [431, 721] width 227 height 53
